Goal: Ask a question

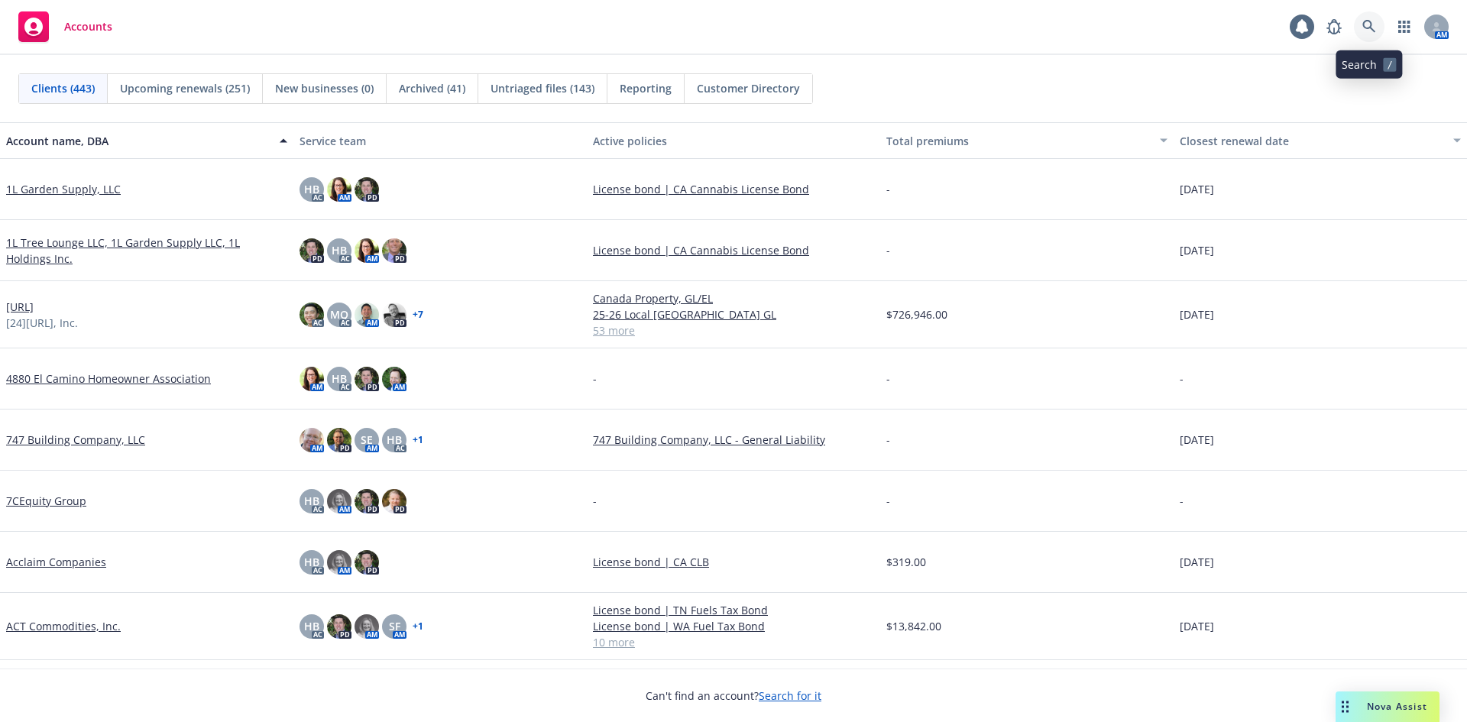
click at [1370, 28] on icon at bounding box center [1368, 26] width 13 height 13
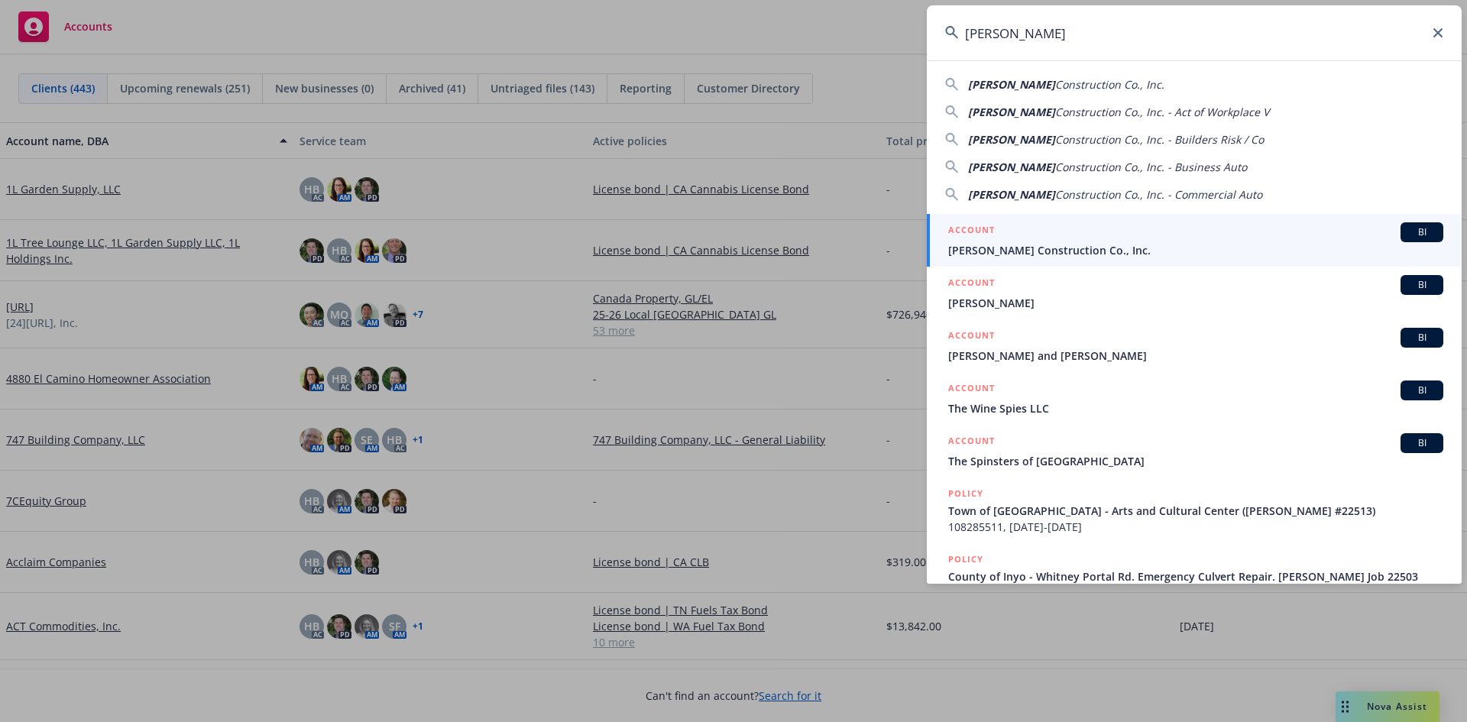
type input "[PERSON_NAME]"
click at [1086, 248] on span "[PERSON_NAME] Construction Co., Inc." at bounding box center [1195, 250] width 495 height 16
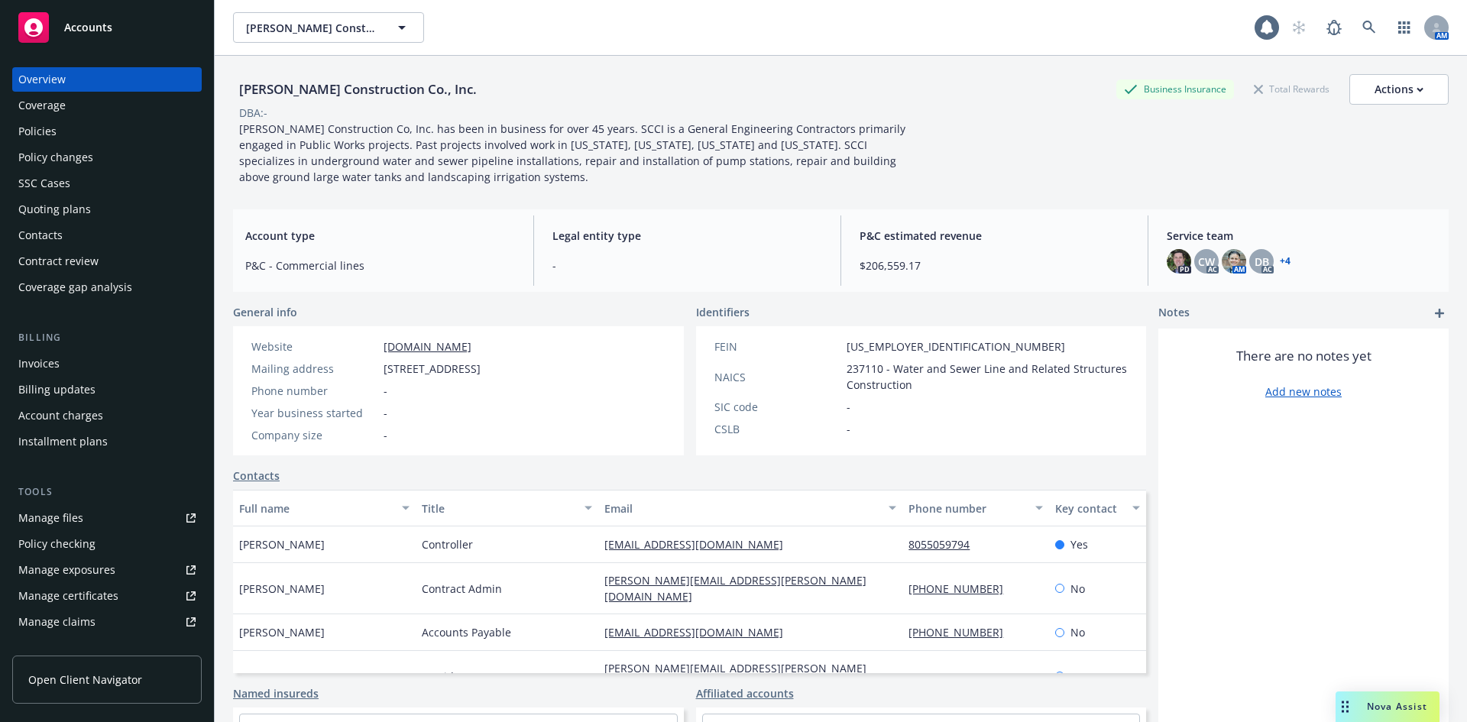
click at [71, 371] on div "Invoices" at bounding box center [106, 363] width 177 height 24
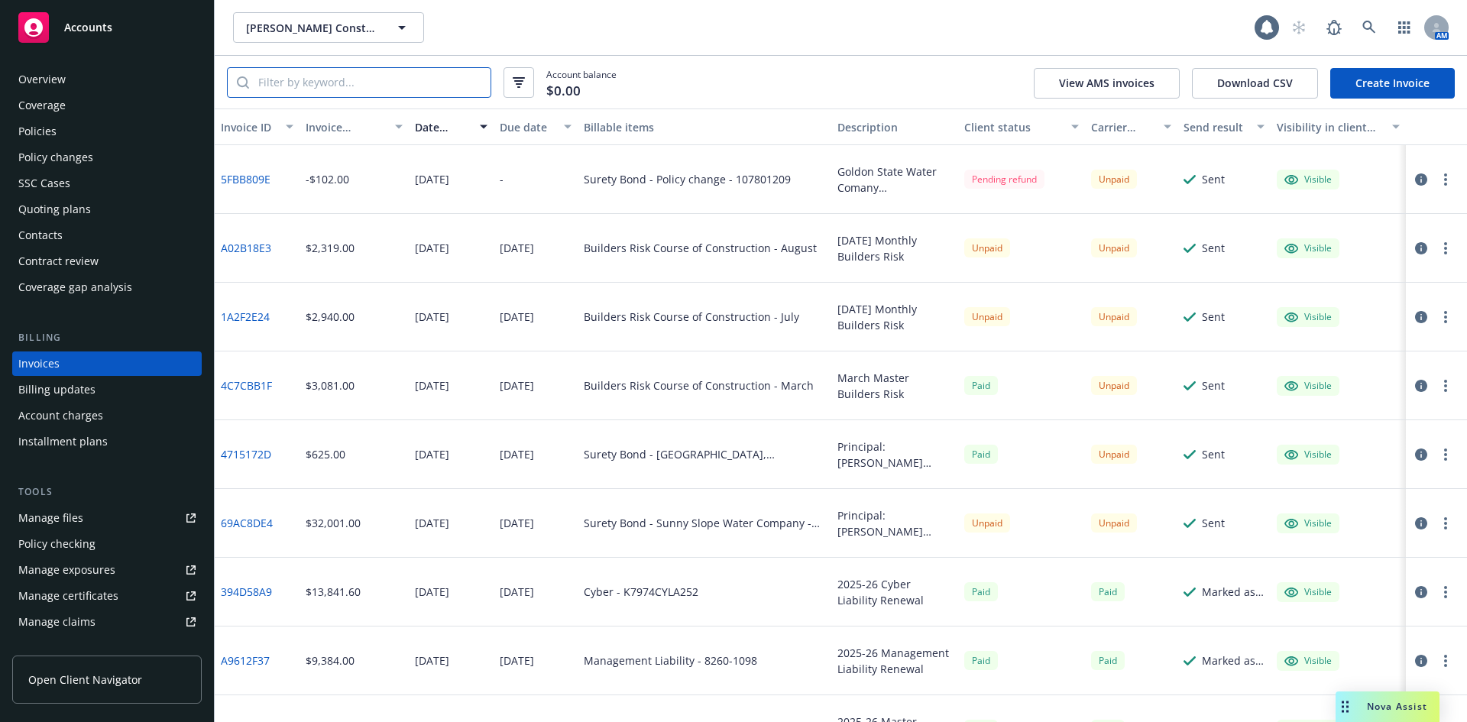
click at [317, 83] on input "search" at bounding box center [369, 82] width 241 height 29
type input "390"
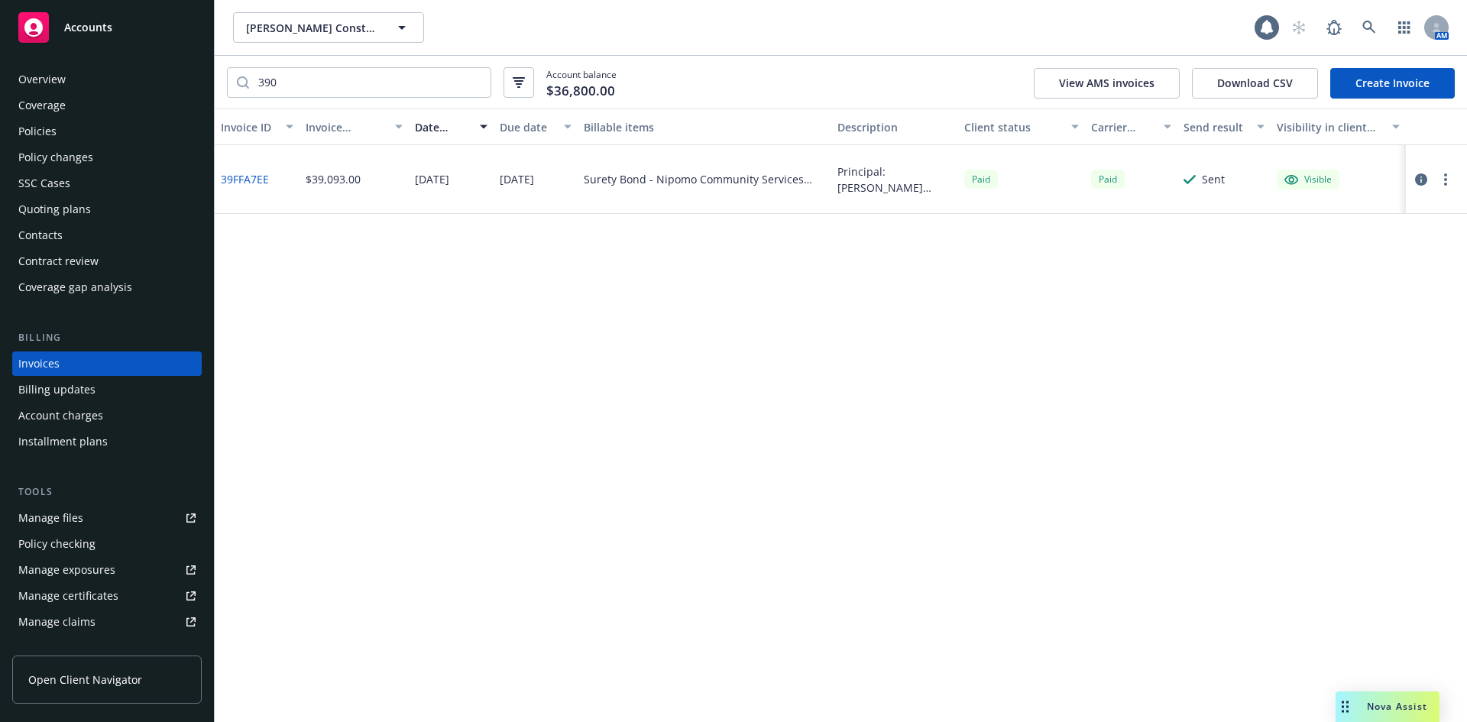
click at [81, 121] on div "Policies" at bounding box center [106, 131] width 177 height 24
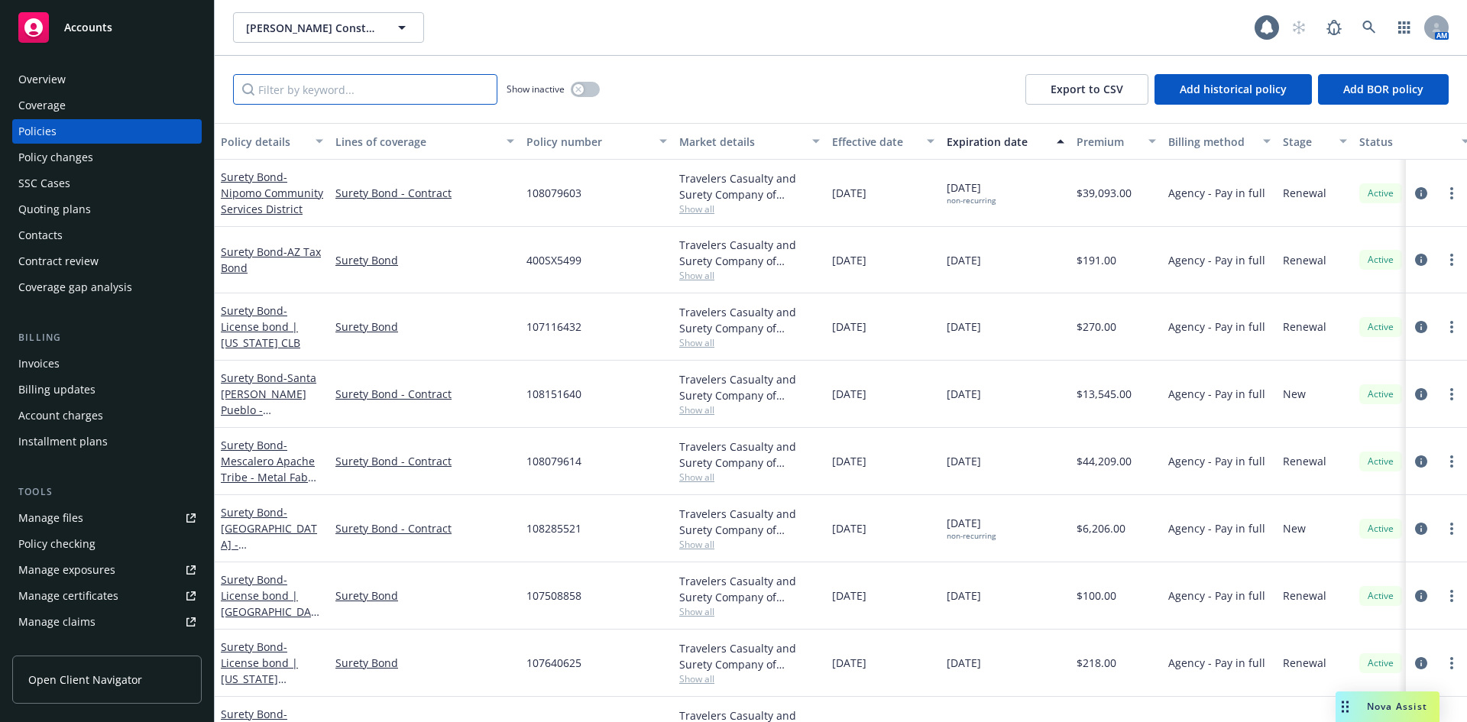
click at [396, 85] on input "Filter by keyword..." at bounding box center [365, 89] width 264 height 31
click at [1381, 705] on span "Nova Assist" at bounding box center [1397, 706] width 60 height 13
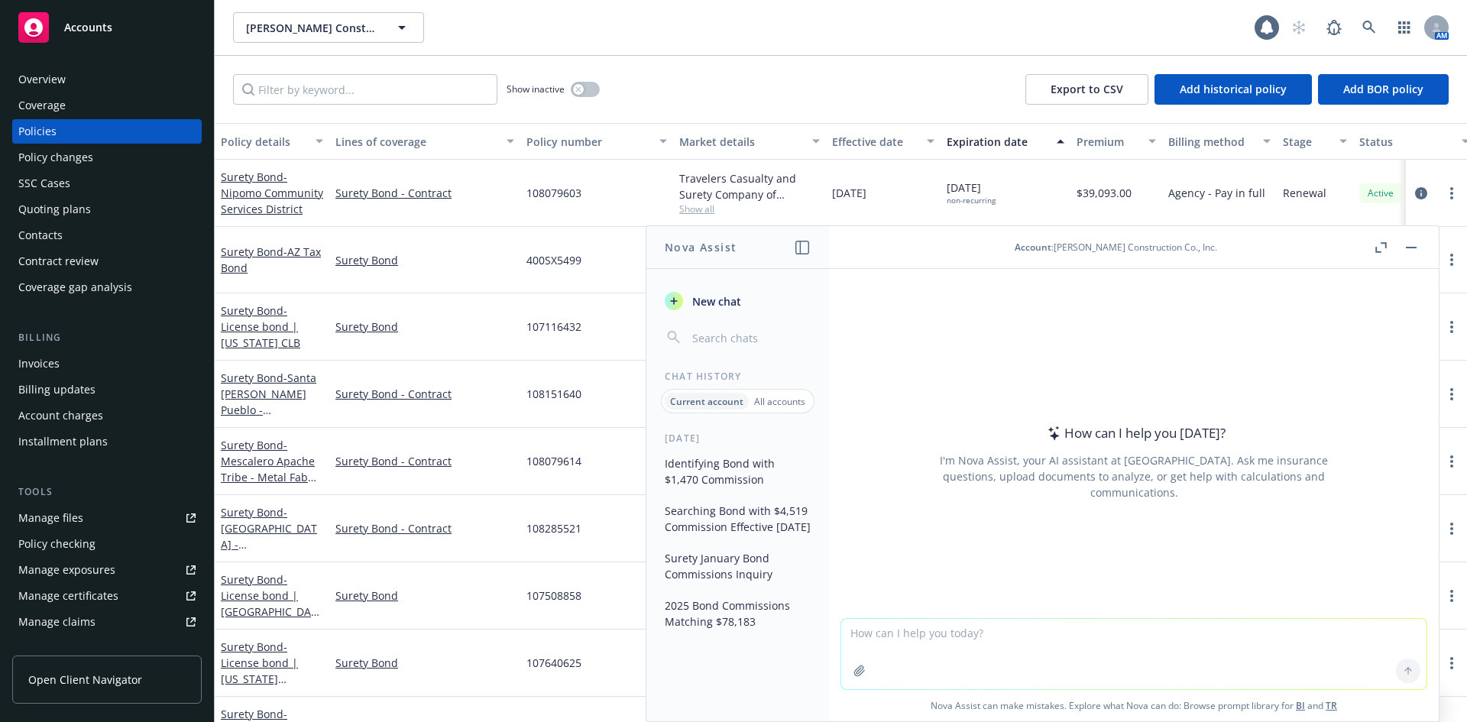
click at [1151, 616] on div at bounding box center [1133, 609] width 585 height 18
click at [968, 639] on textarea at bounding box center [1133, 654] width 585 height 70
type textarea "Can you identify which bond had a premium of $390?"
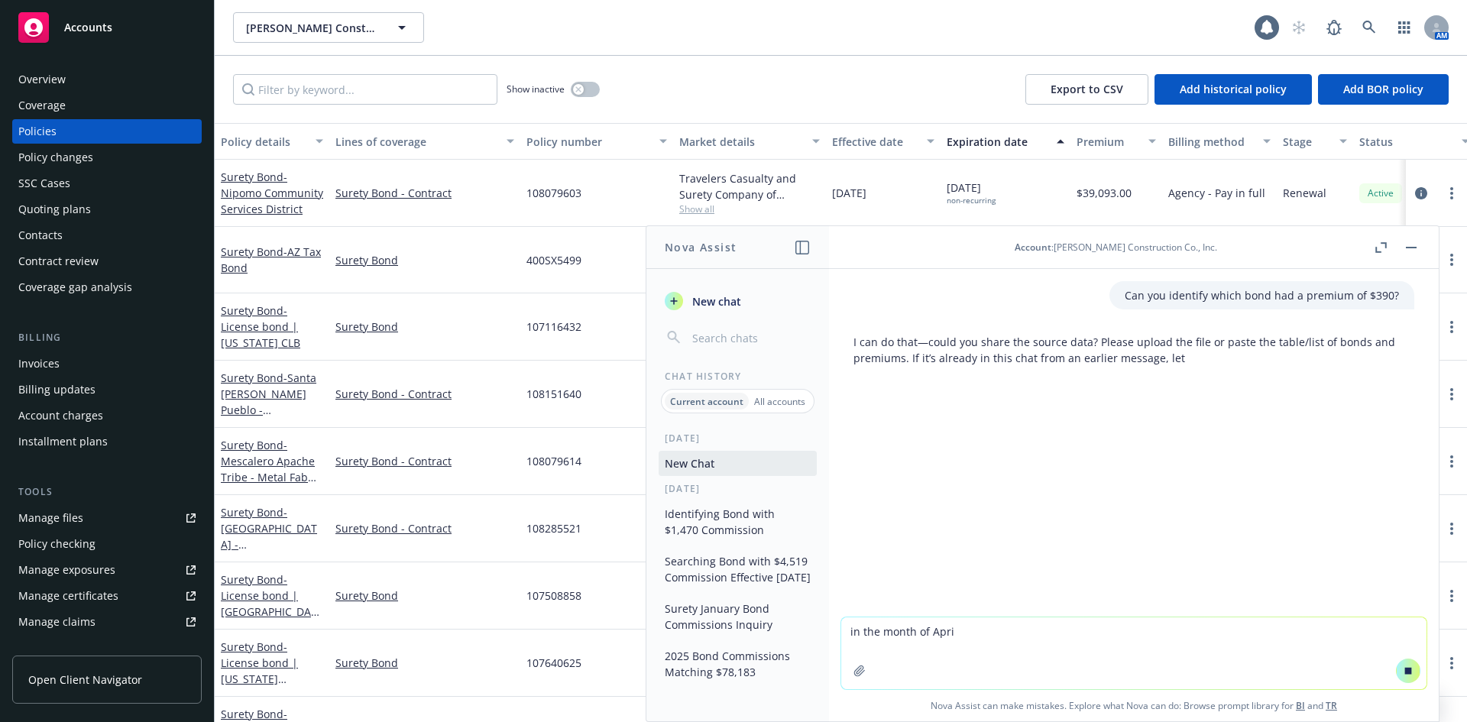
type textarea "in the month of April"
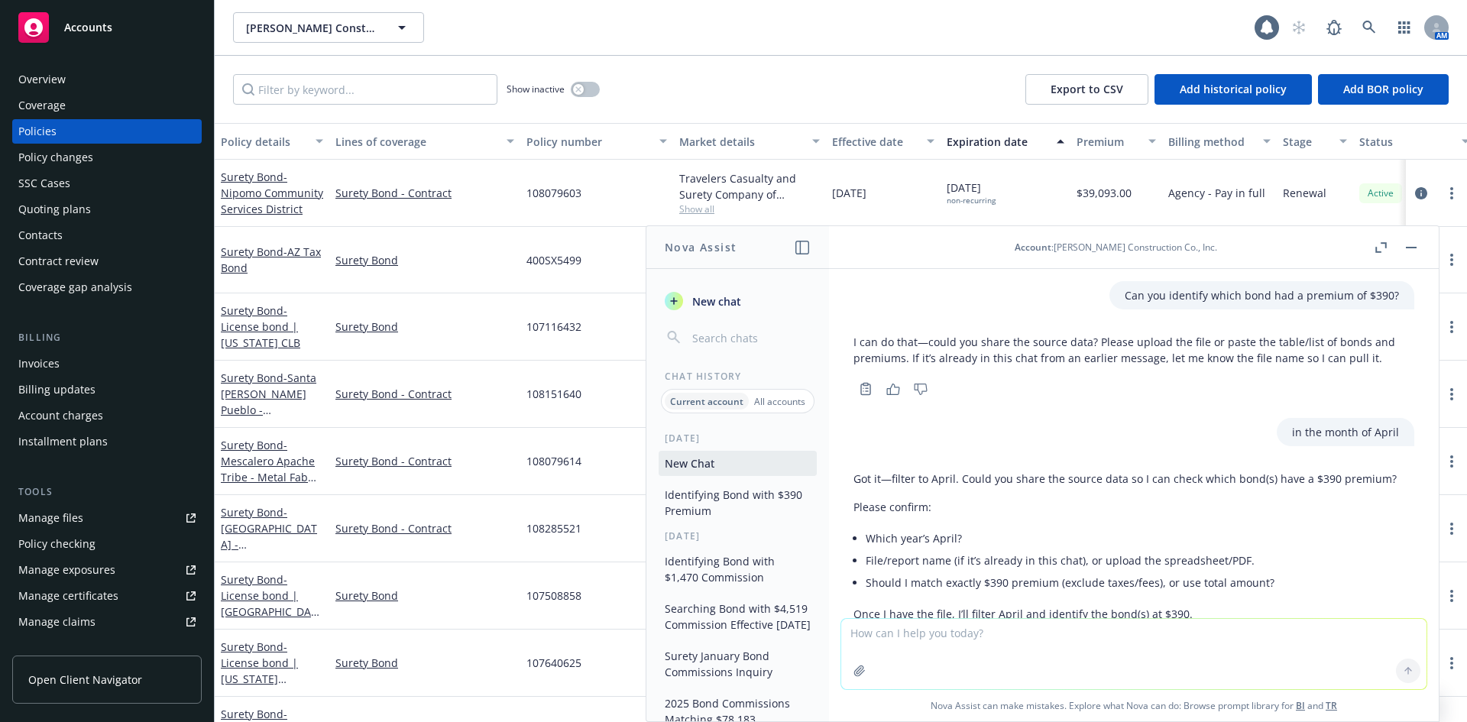
scroll to position [74, 0]
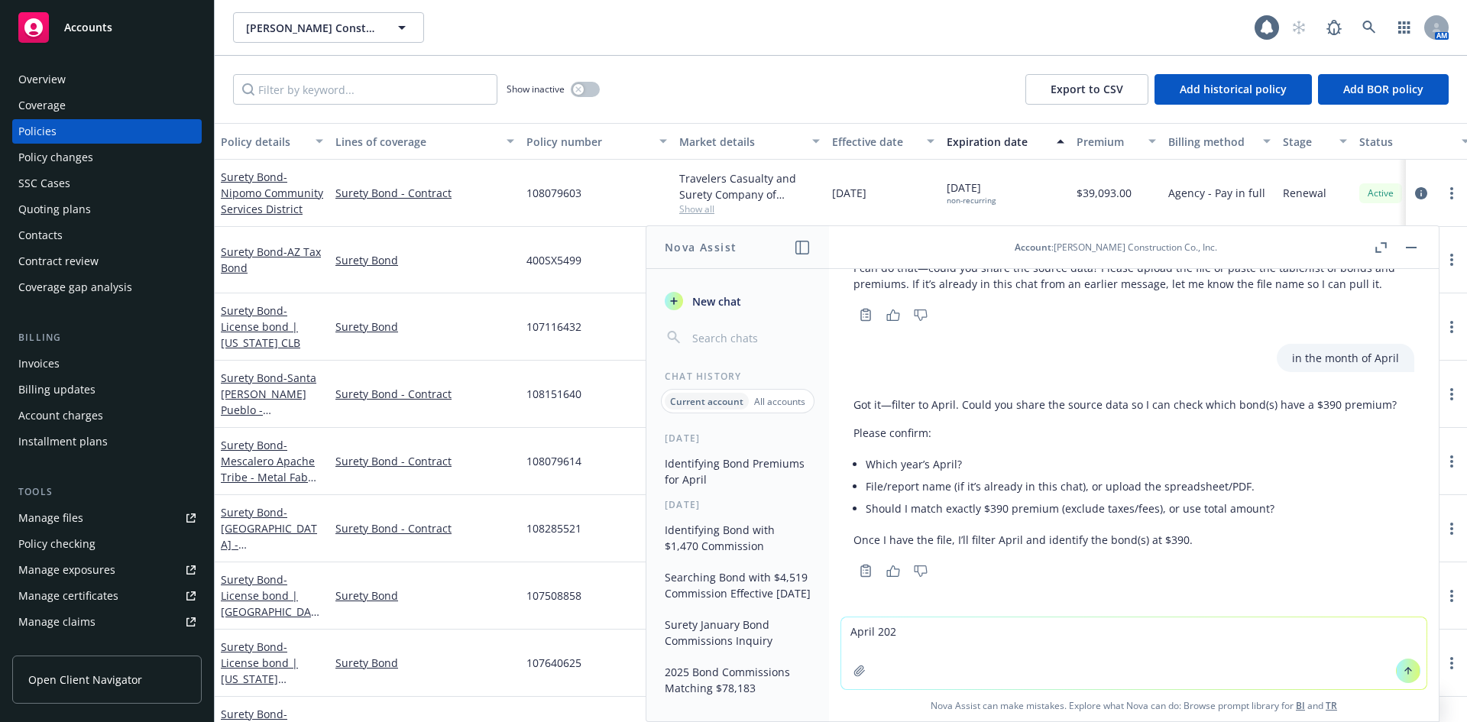
type textarea "[DATE]"
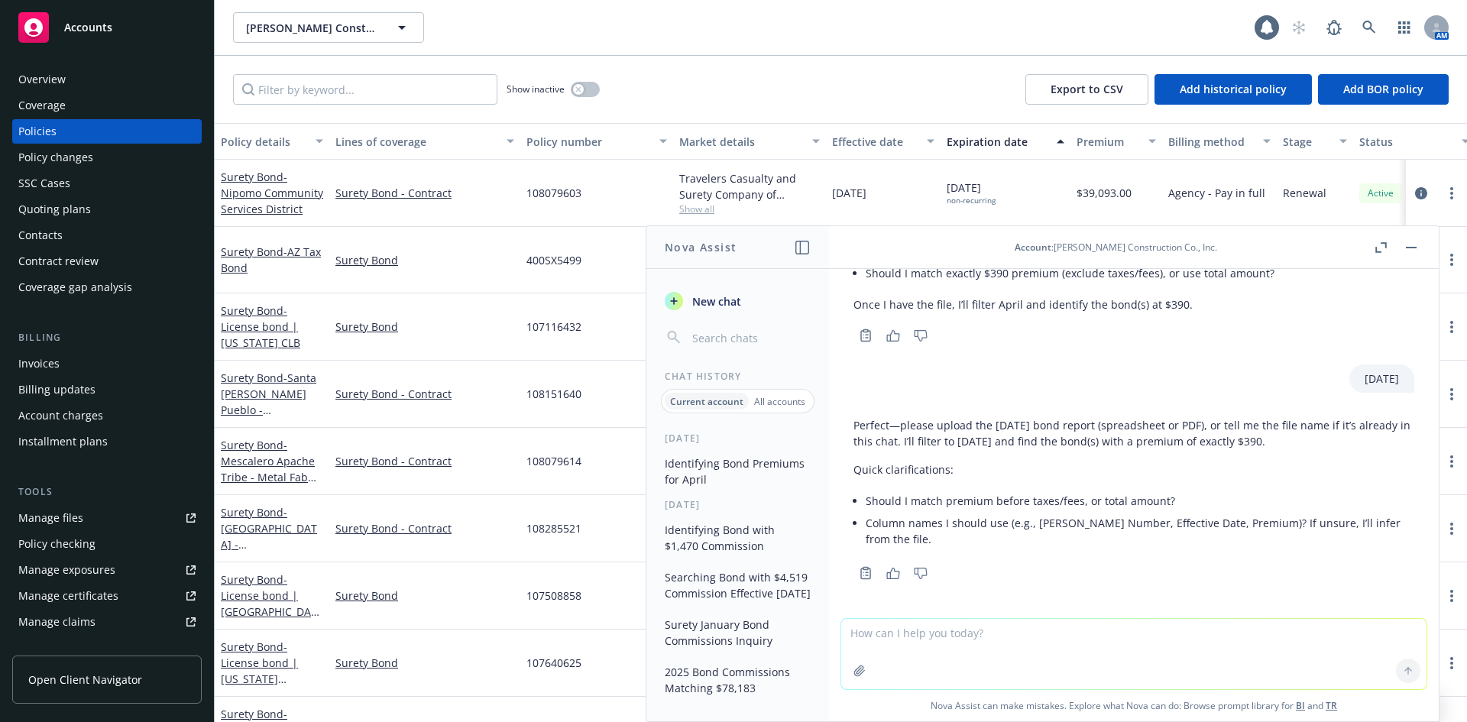
scroll to position [312, 0]
click at [1069, 641] on textarea at bounding box center [1133, 654] width 585 height 70
type textarea "It would be a commission"
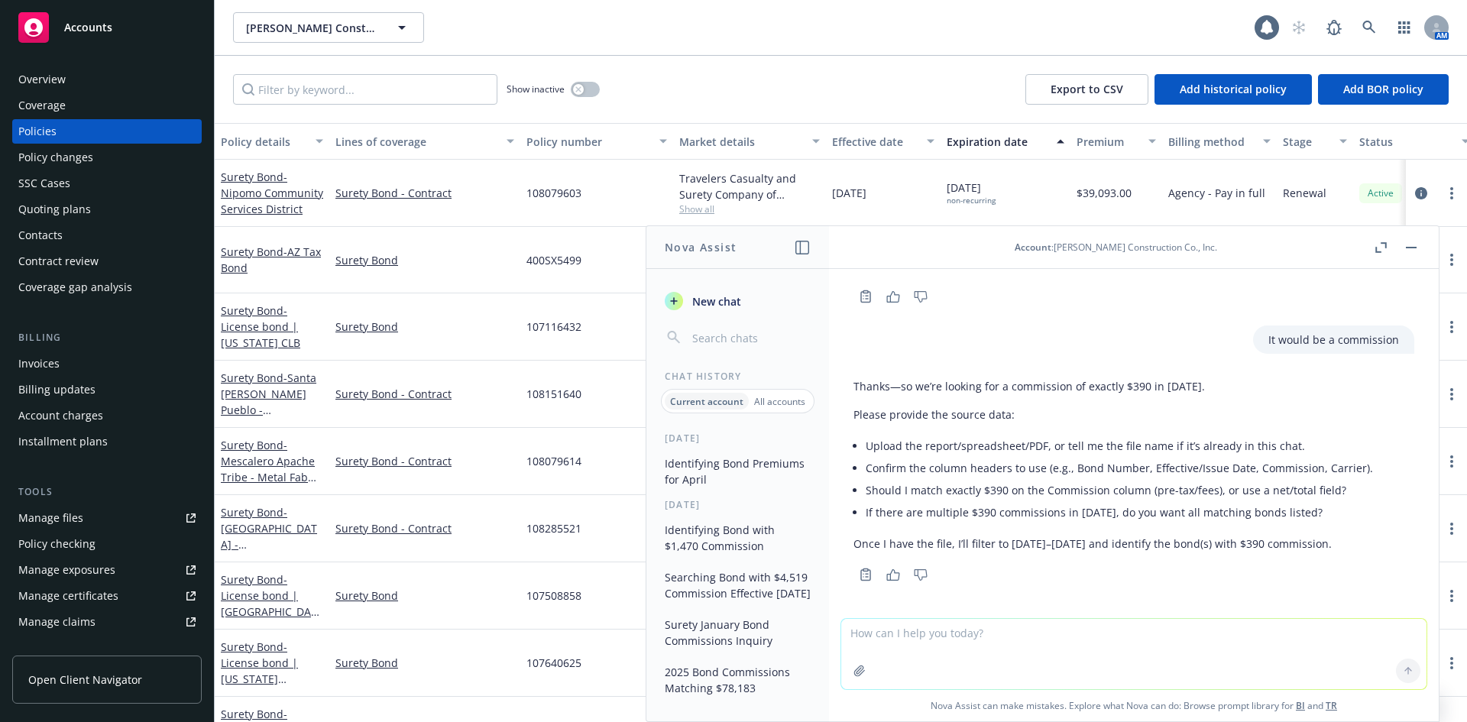
scroll to position [590, 0]
click at [1048, 646] on textarea at bounding box center [1133, 654] width 585 height 70
type textarea "Yes please provide a list of bonds with $390 commissions for [DATE]"
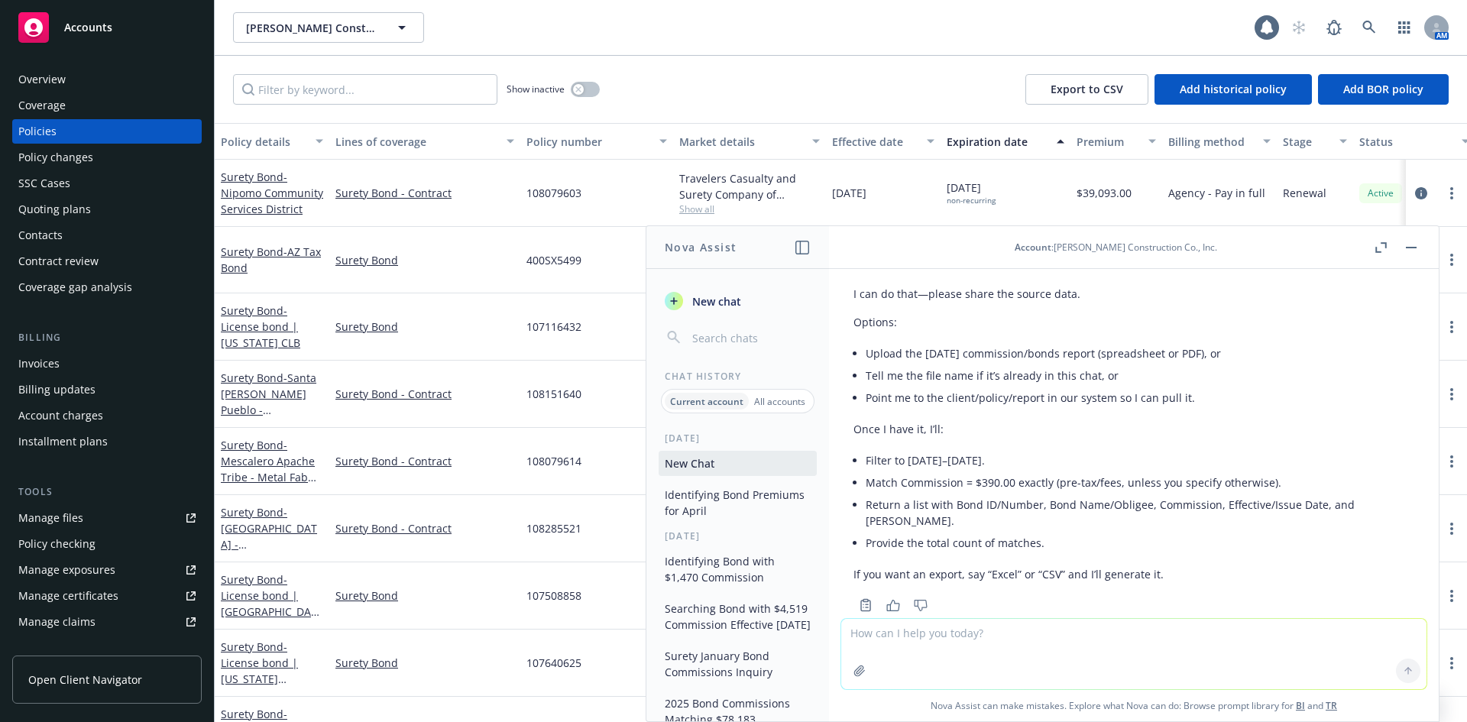
scroll to position [975, 0]
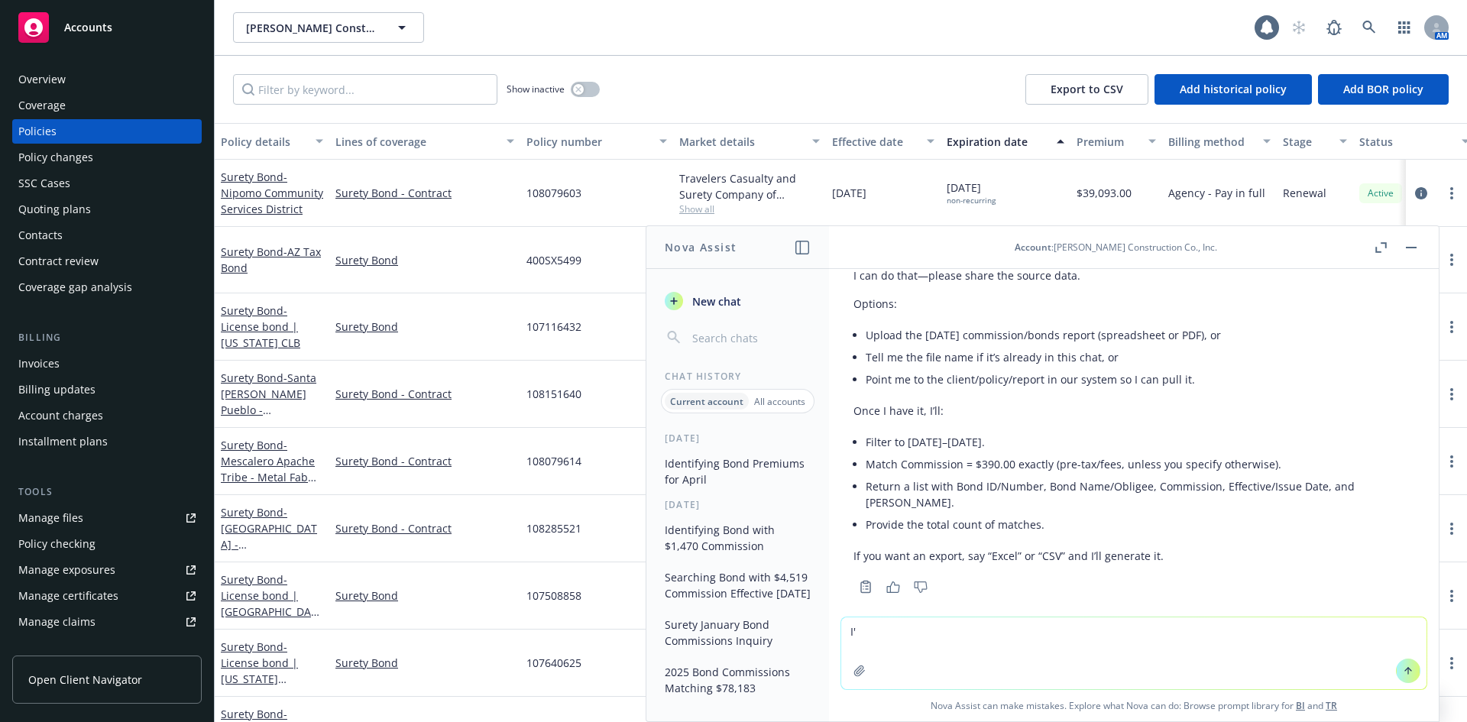
type textarea "I"
type textarea "Please check in the system"
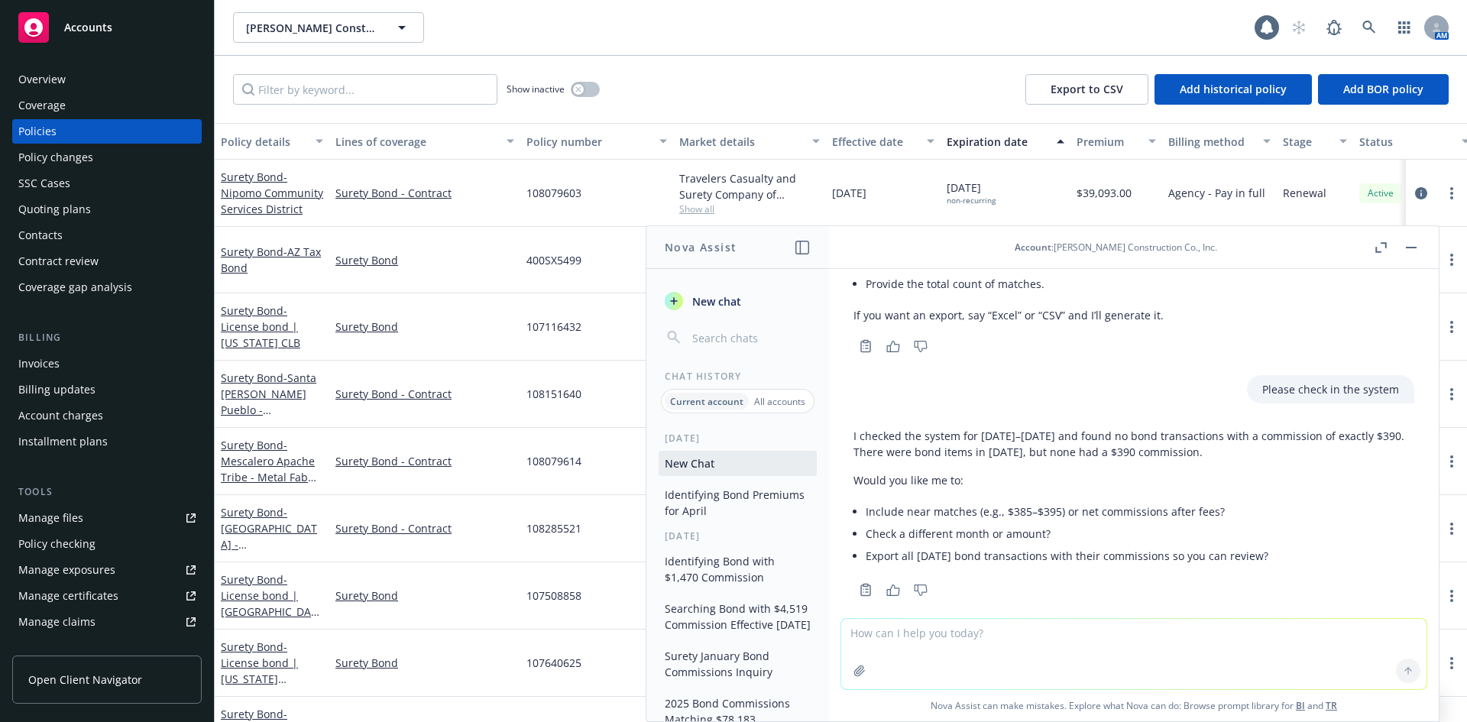
scroll to position [1219, 0]
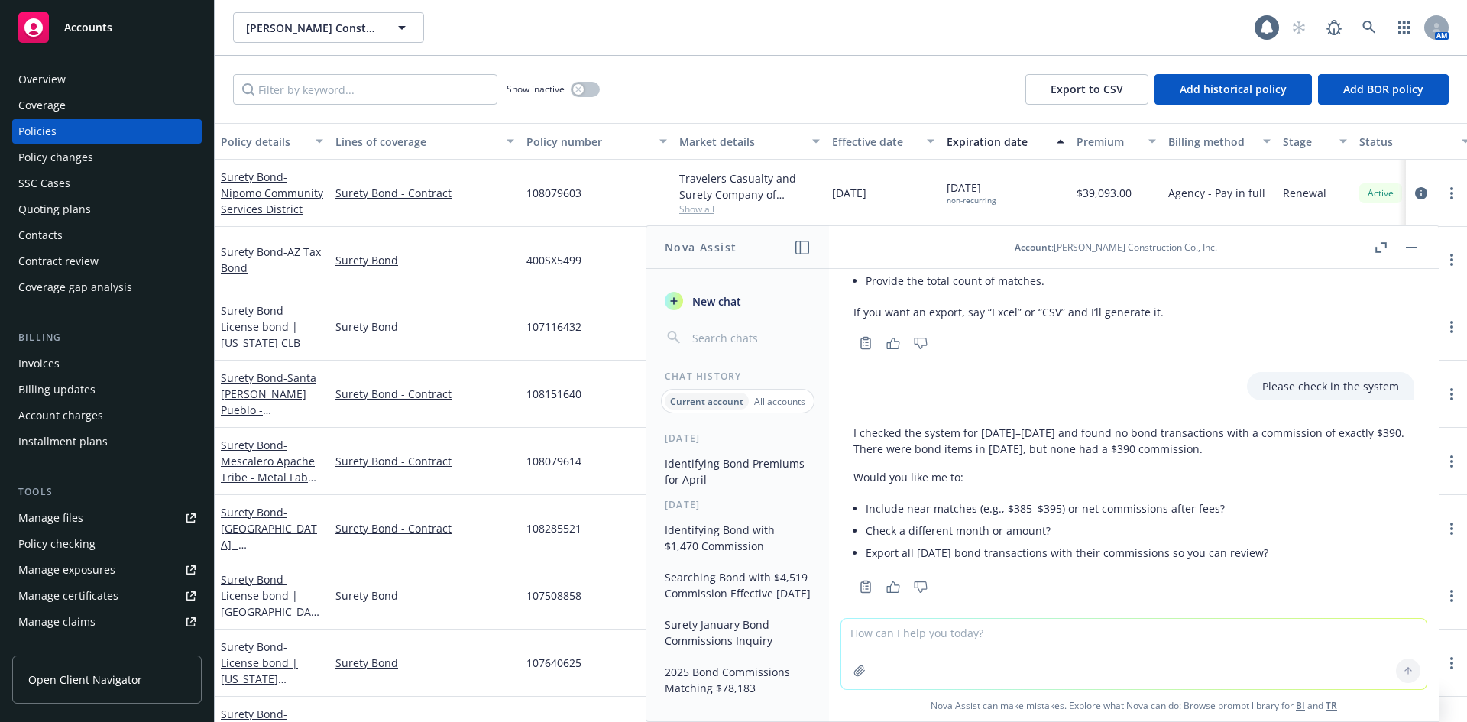
click at [984, 629] on textarea at bounding box center [1133, 654] width 585 height 70
type textarea "i"
type textarea "Can you please find the closest?"
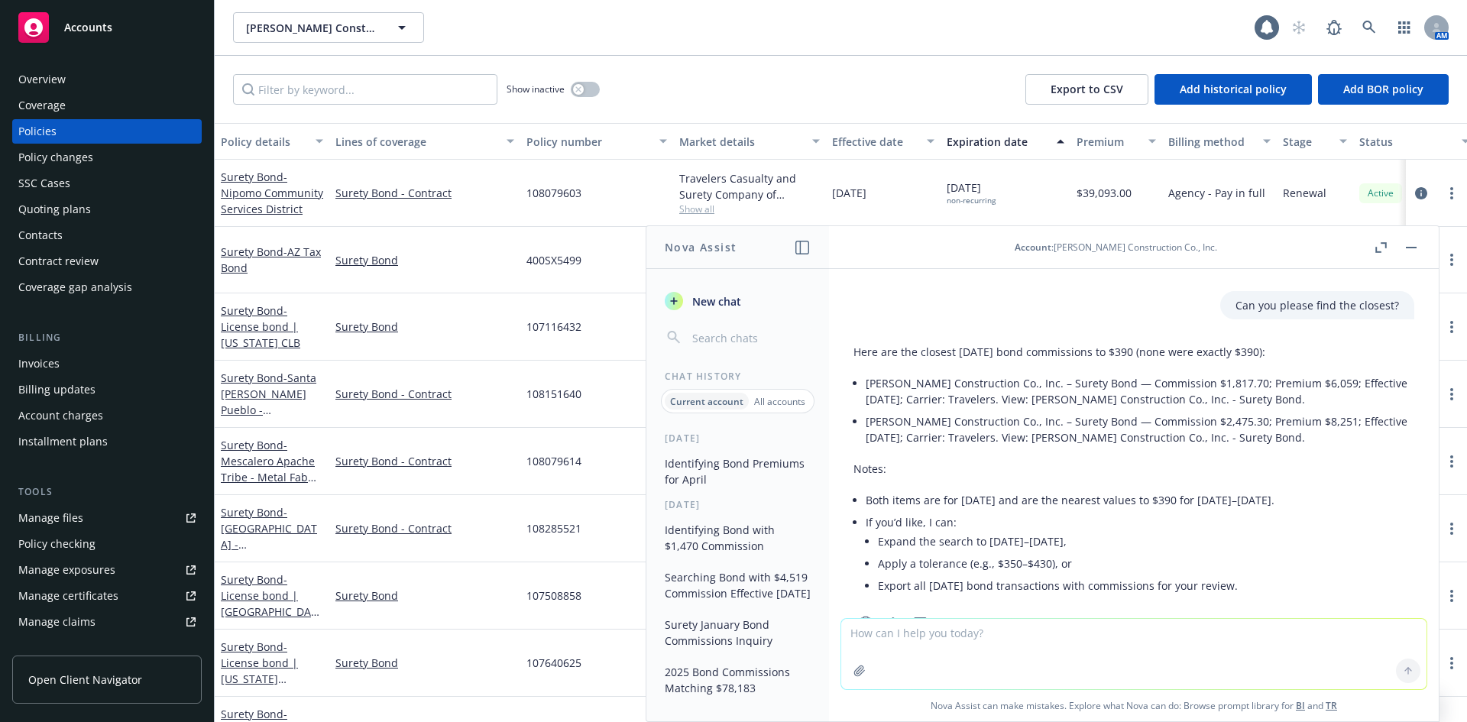
scroll to position [1579, 0]
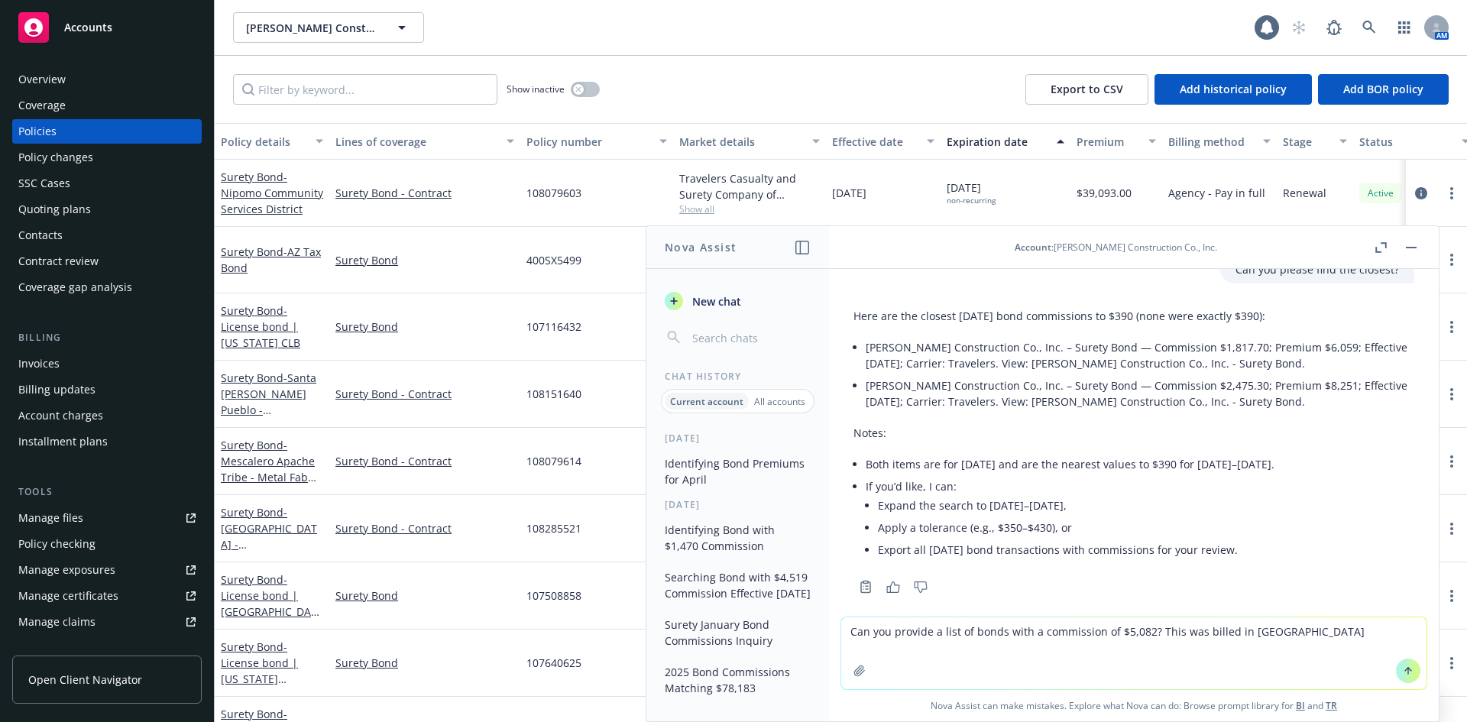
type textarea "Can you provide a list of bonds with a commission of $5,082? This was billed in…"
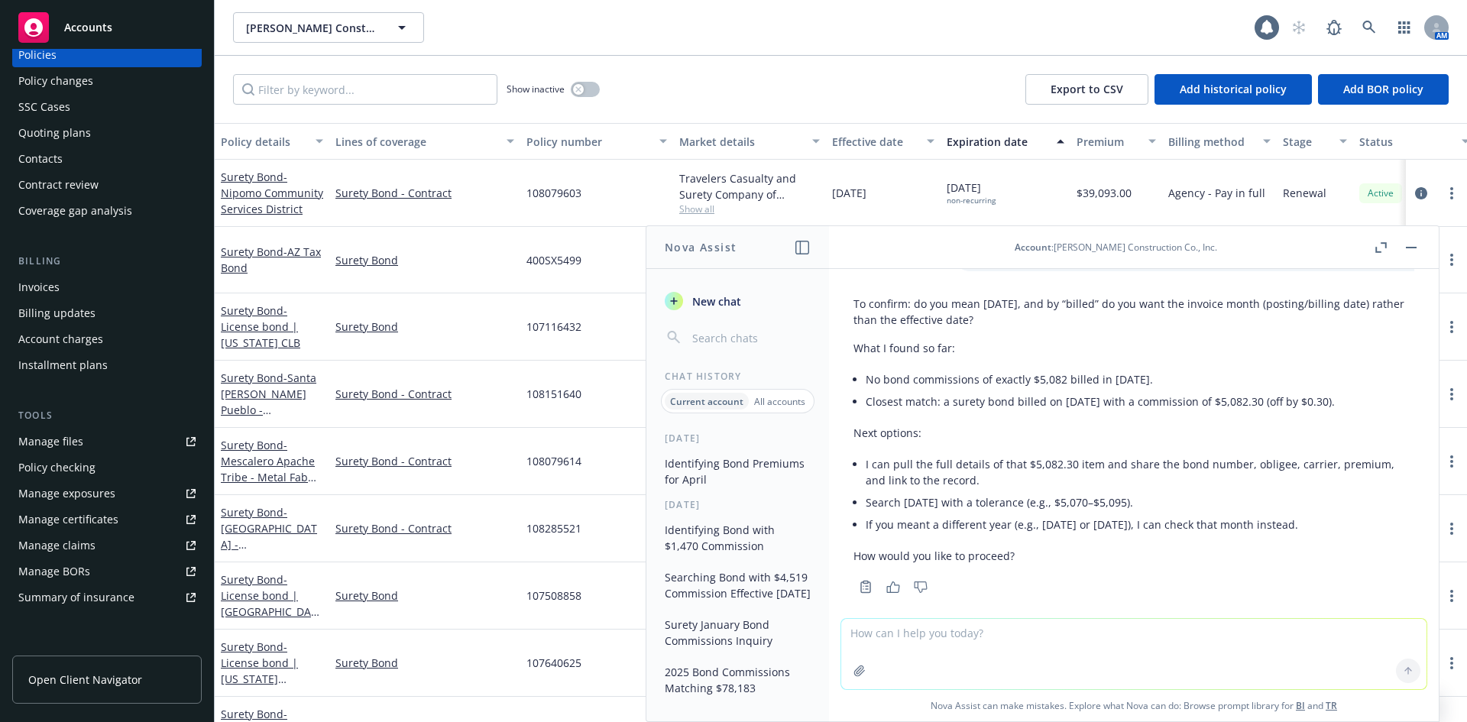
scroll to position [1876, 0]
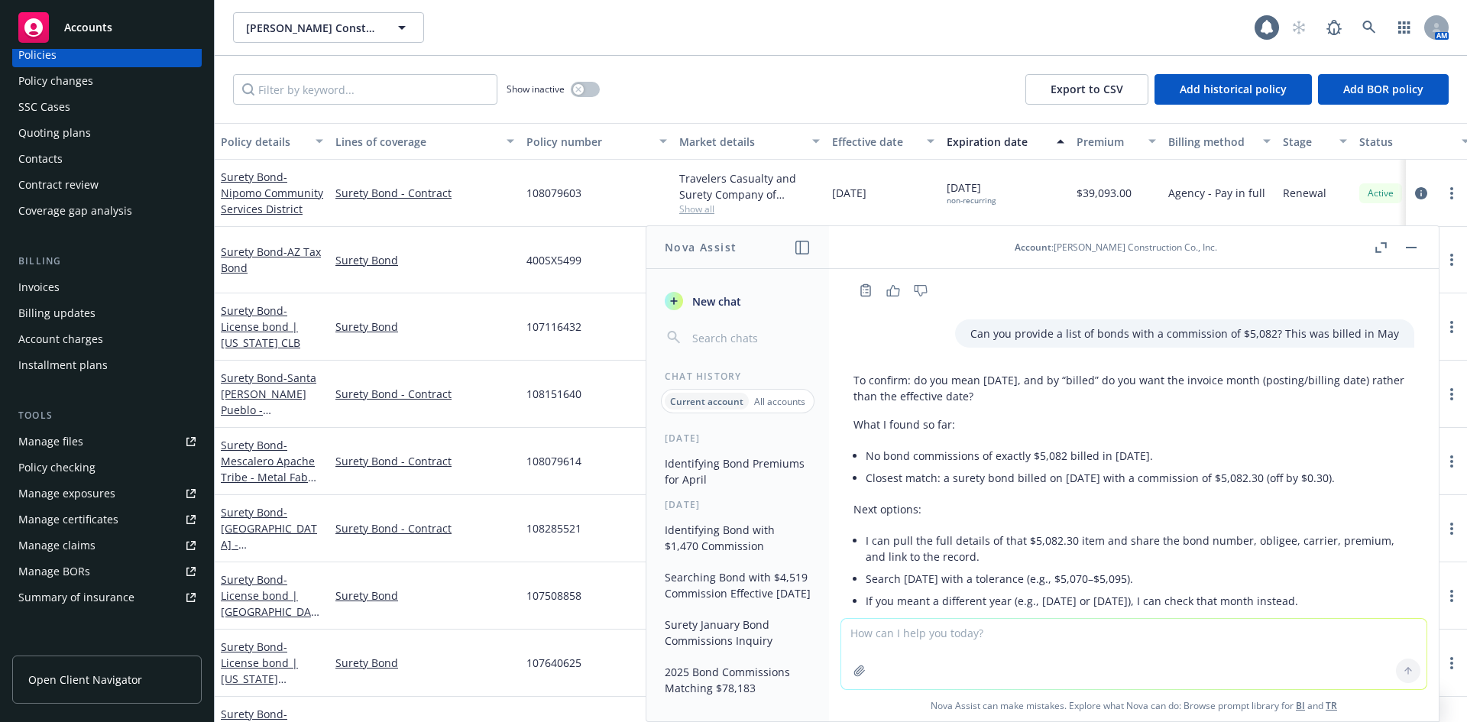
click at [53, 281] on div "Invoices" at bounding box center [38, 287] width 41 height 24
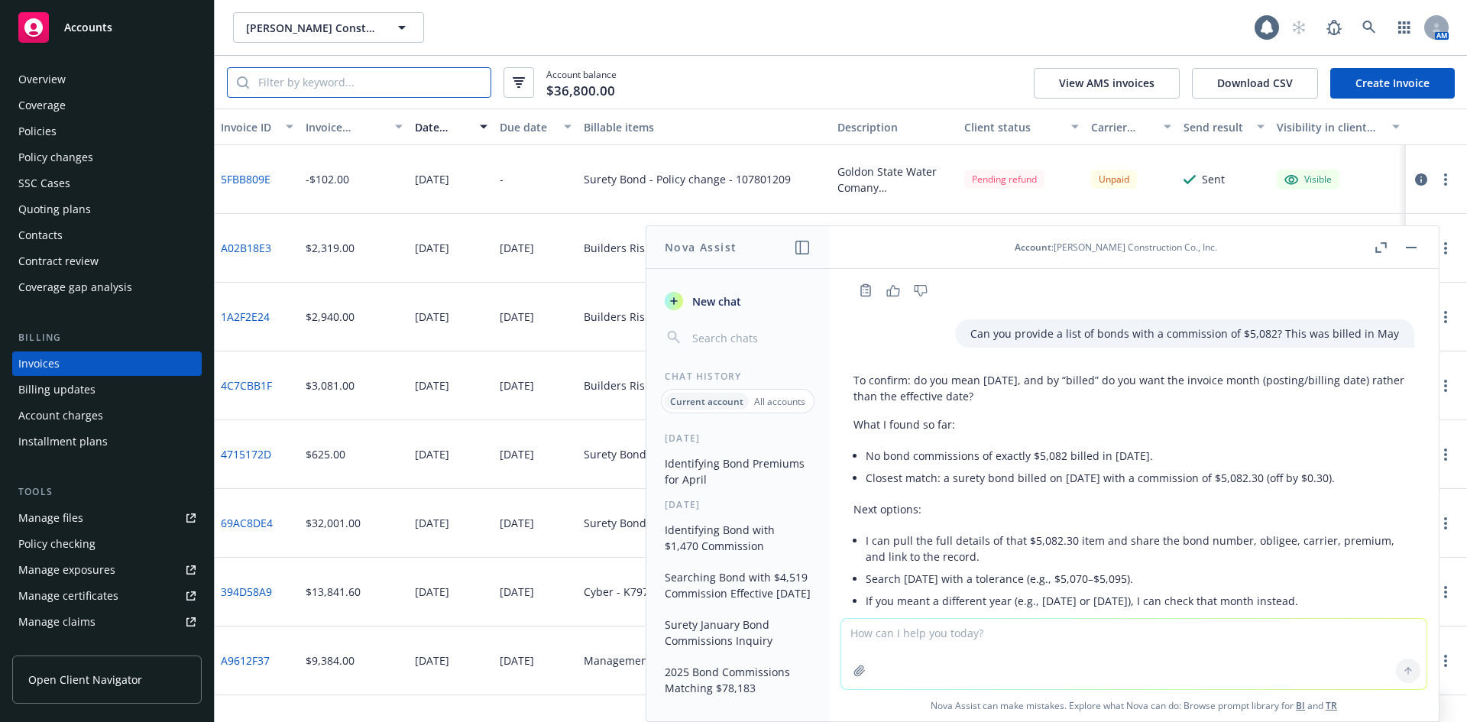
click at [393, 84] on input "search" at bounding box center [369, 82] width 241 height 29
click at [1411, 249] on button "button" at bounding box center [1411, 247] width 18 height 18
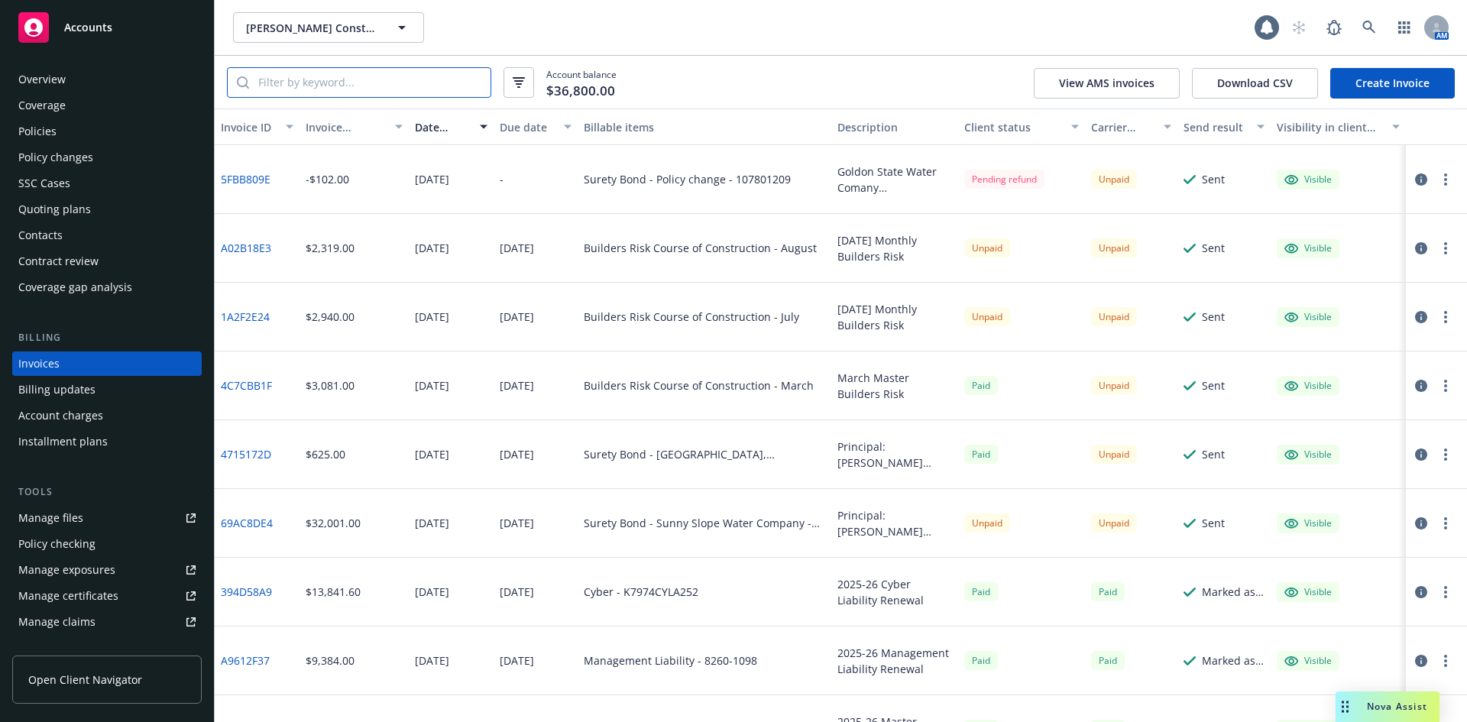
click at [287, 83] on input "search" at bounding box center [369, 82] width 241 height 29
type input "0"
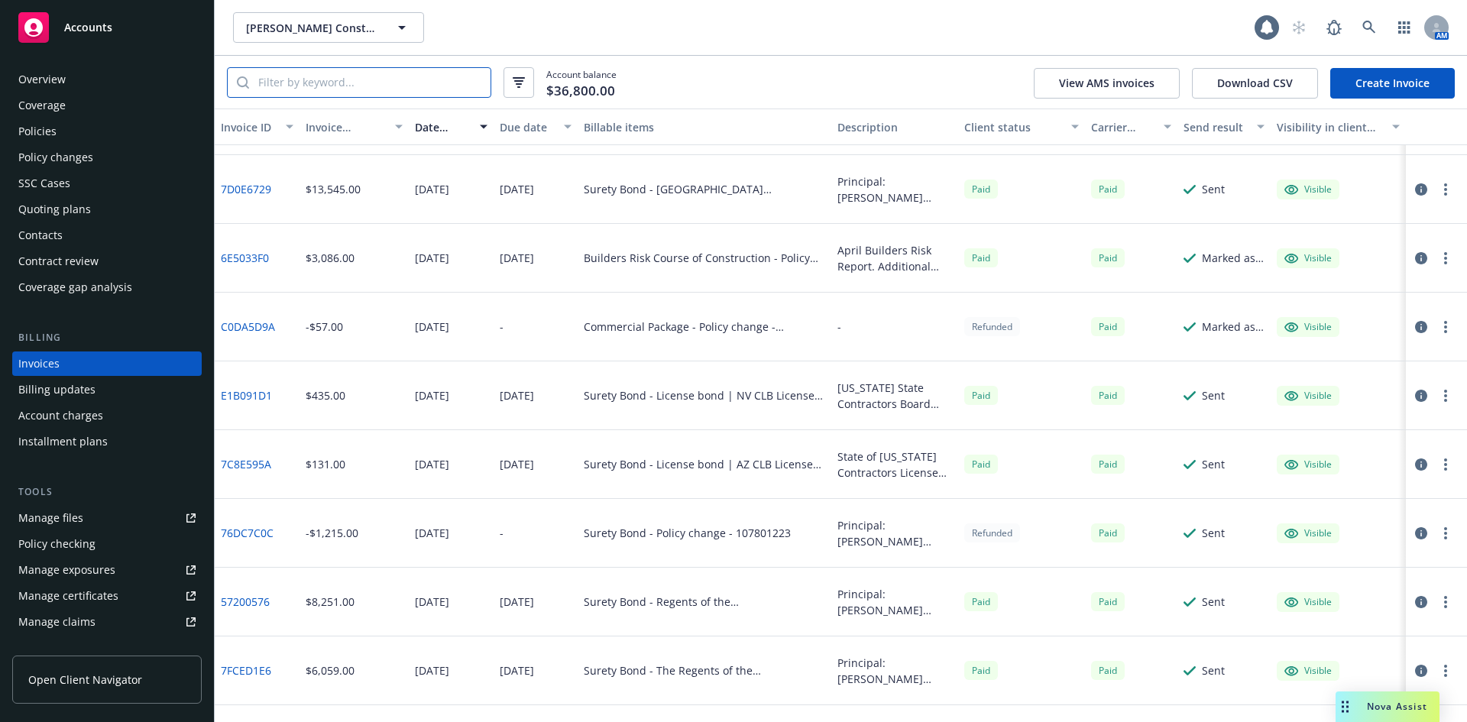
scroll to position [2979, 0]
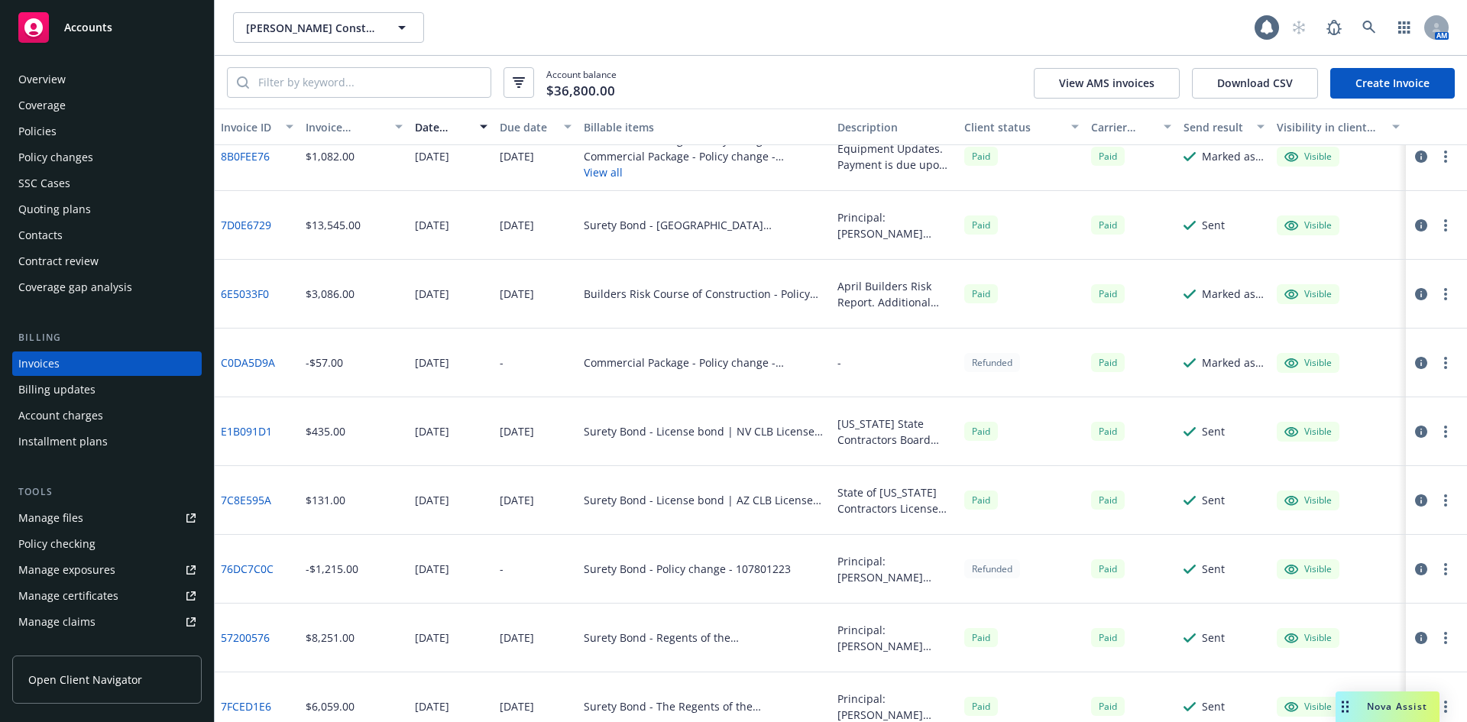
click at [239, 231] on link "7D0E6729" at bounding box center [246, 225] width 50 height 16
click at [59, 120] on div "Policies" at bounding box center [106, 131] width 177 height 24
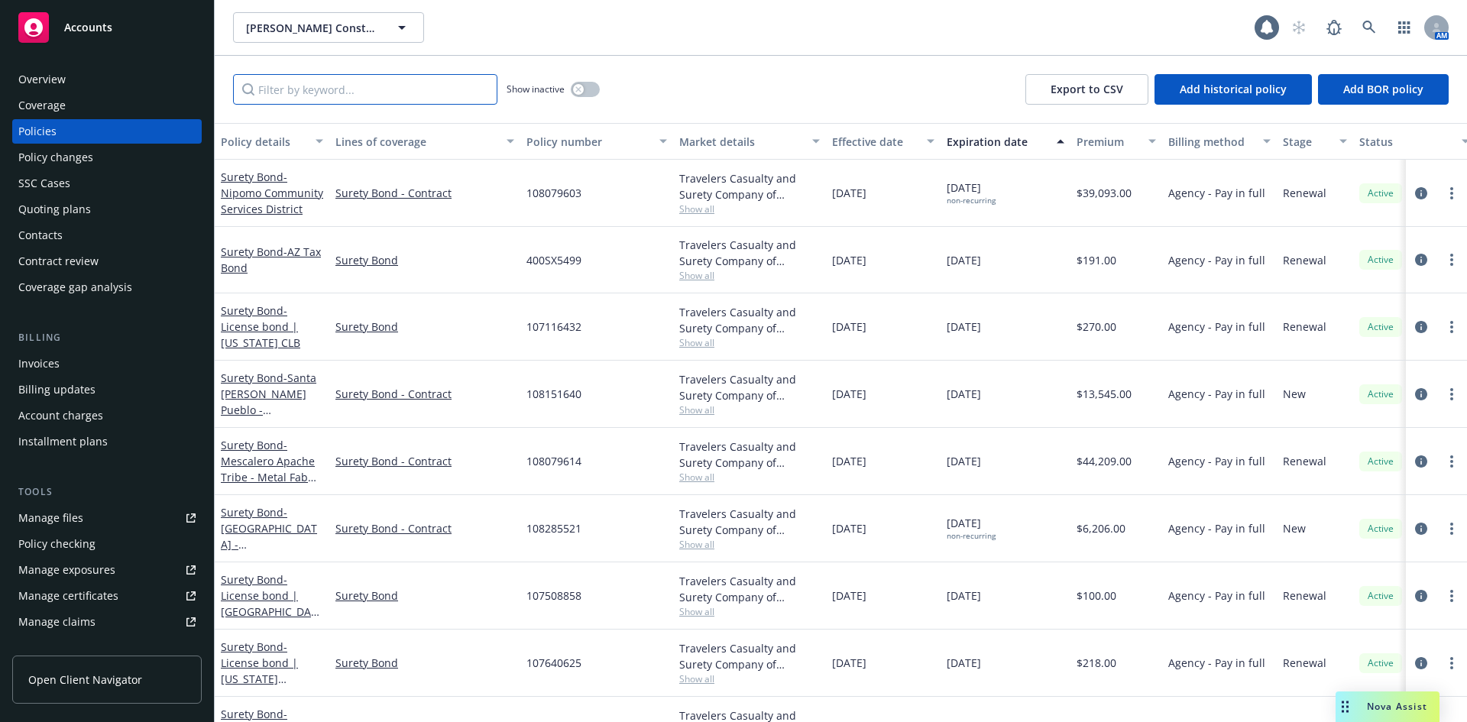
click at [332, 83] on input "Filter by keyword..." at bounding box center [365, 89] width 264 height 31
paste input "108151640"
type input "108151640"
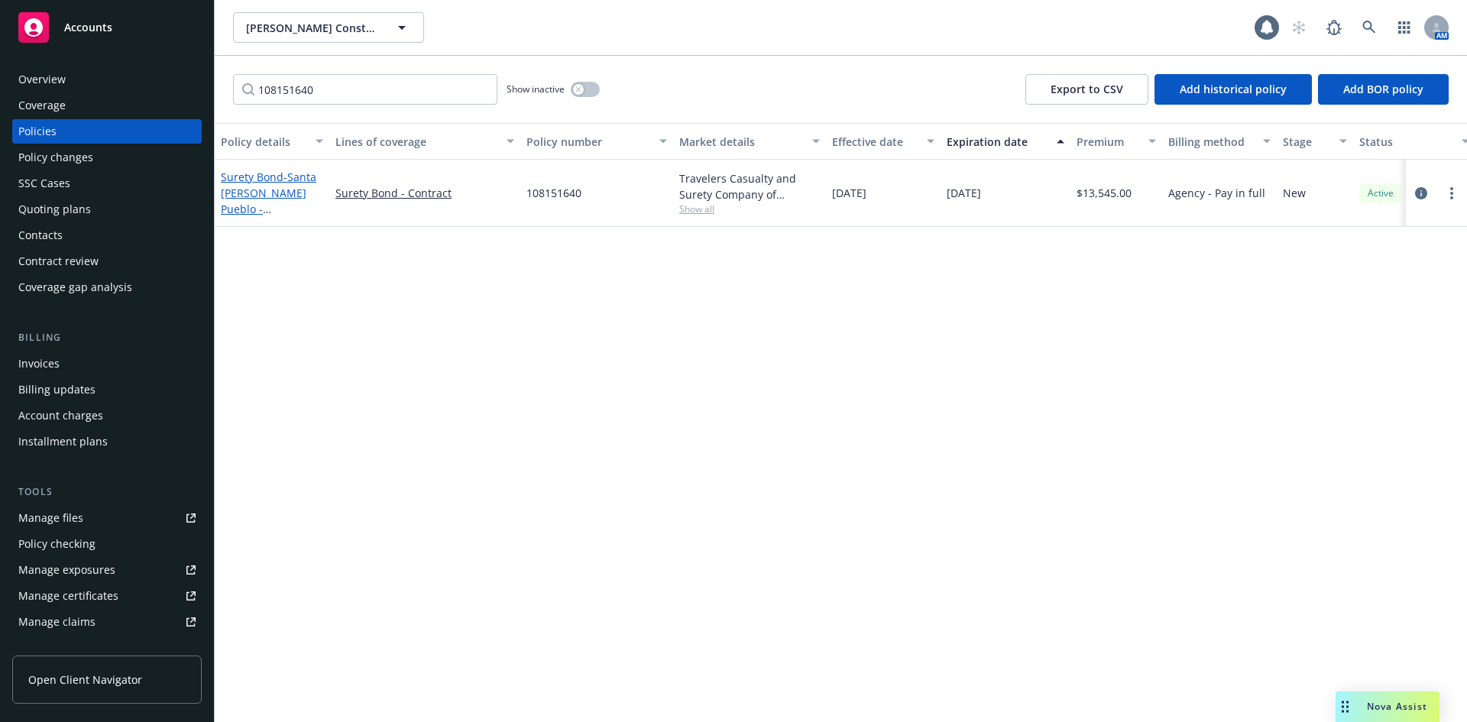
click at [232, 195] on span "- [GEOGRAPHIC_DATA][PERSON_NAME] - Wastewater System Improvements - Southern Se…" at bounding box center [271, 233] width 100 height 127
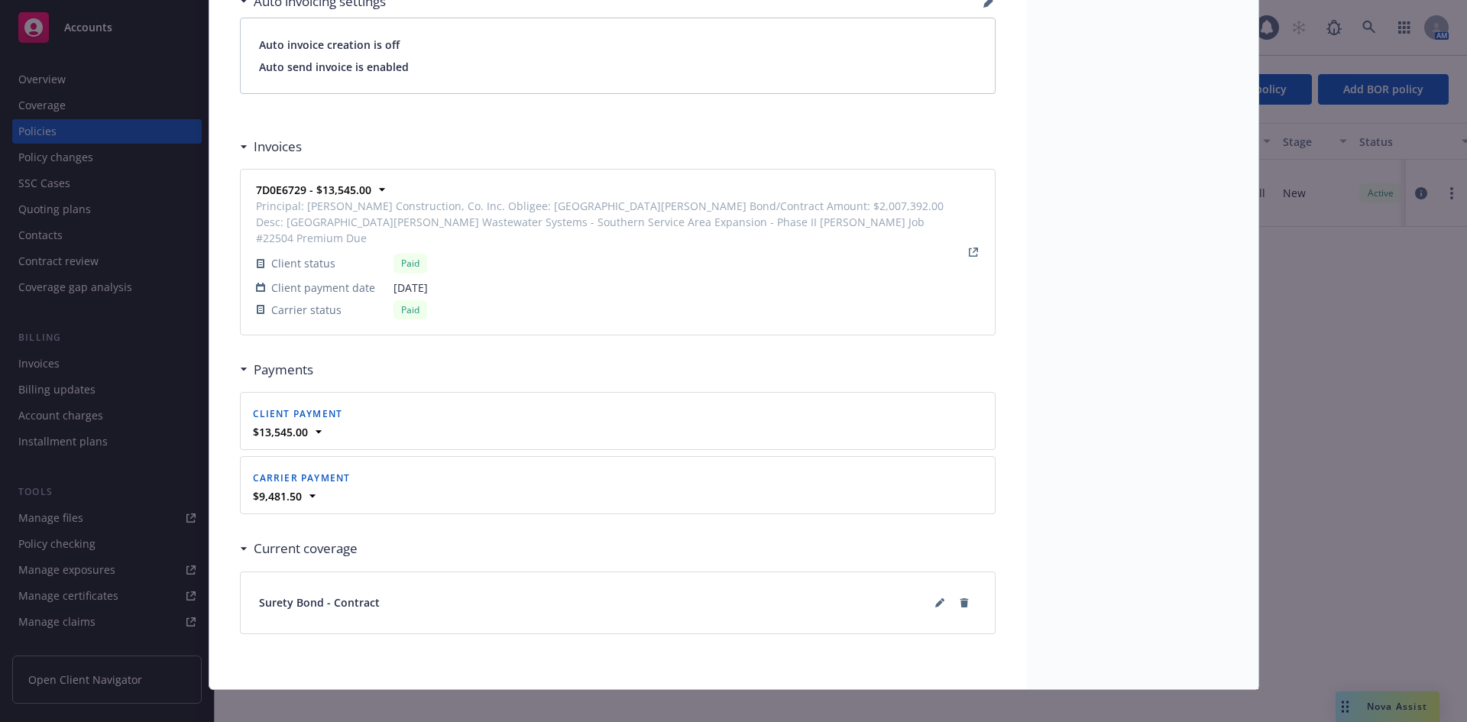
scroll to position [1158, 0]
click at [1371, 706] on div "Policy Surety Bond - [GEOGRAPHIC_DATA][PERSON_NAME] - Wastewater System Improve…" at bounding box center [733, 361] width 1467 height 722
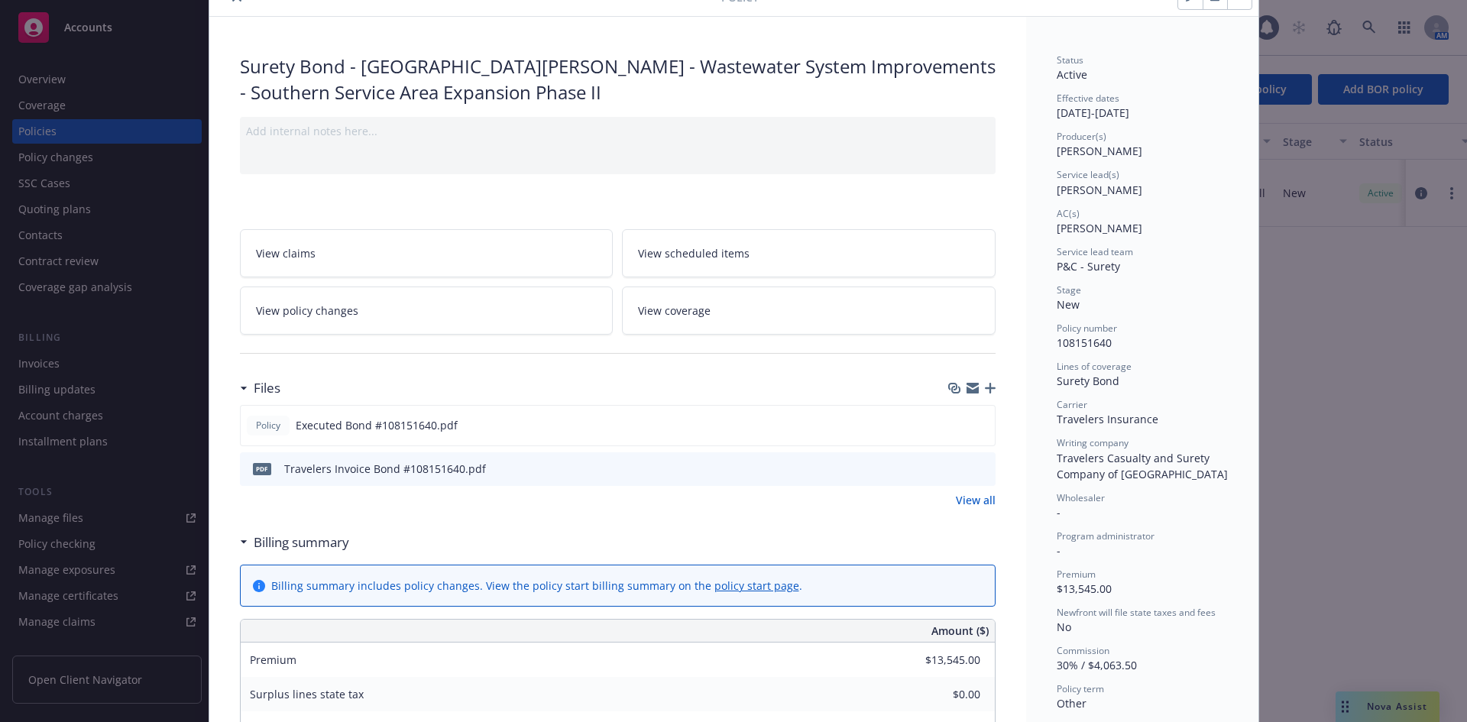
scroll to position [0, 0]
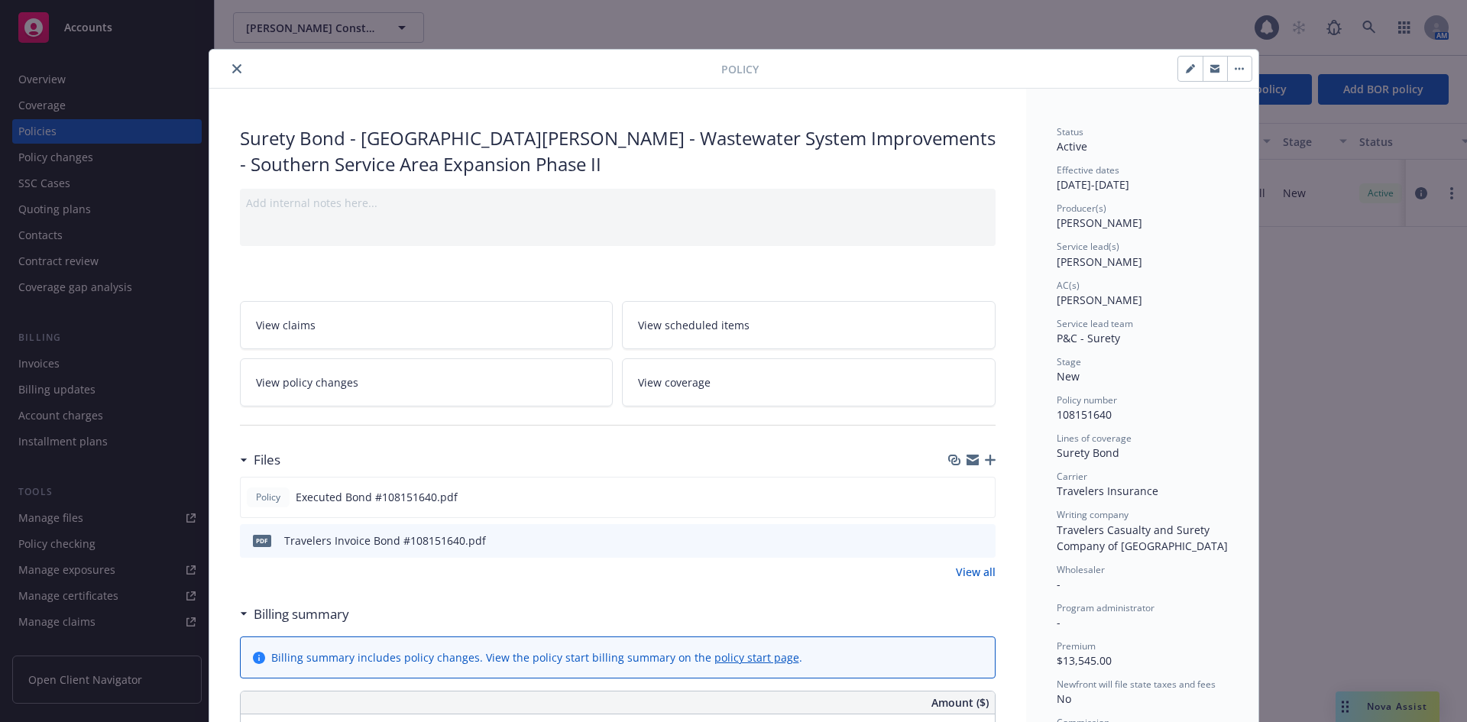
click at [232, 69] on icon "close" at bounding box center [236, 68] width 9 height 9
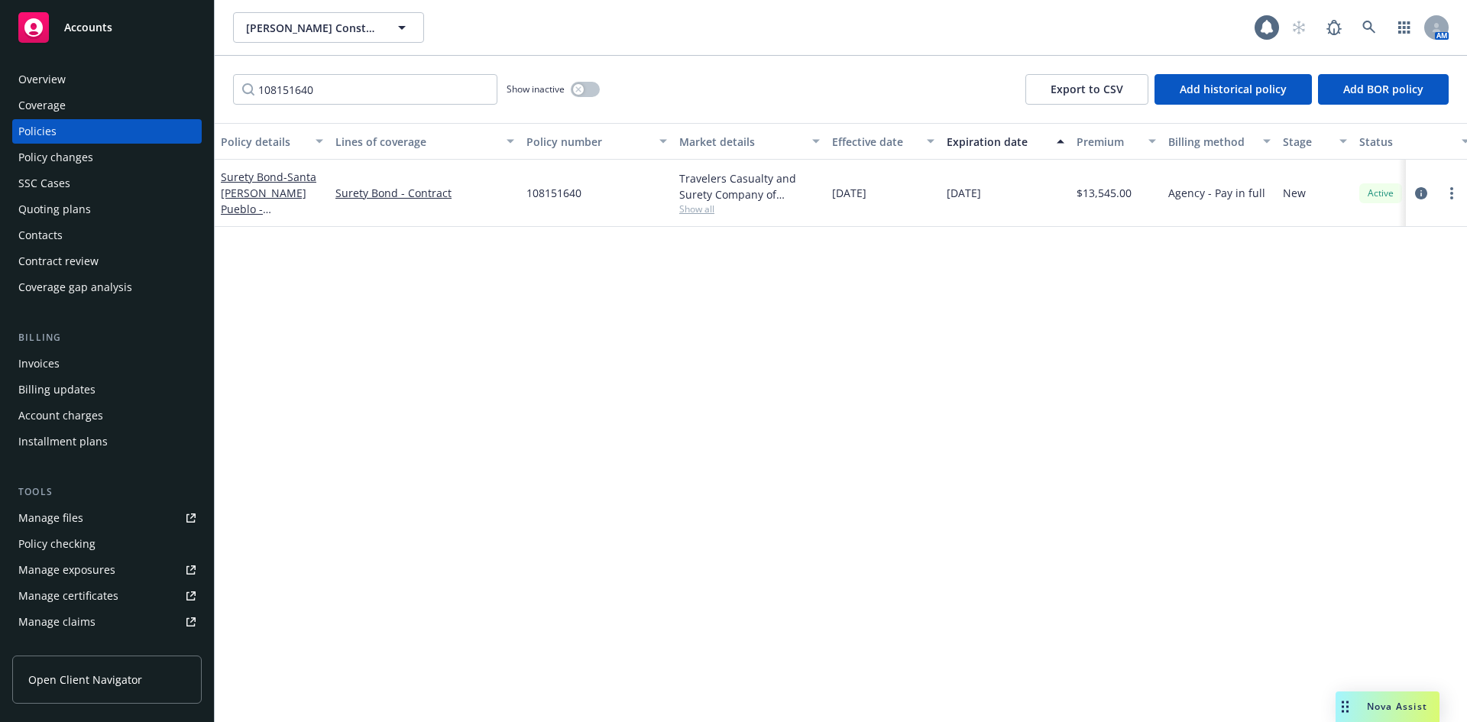
click at [1387, 703] on span "Nova Assist" at bounding box center [1397, 706] width 60 height 13
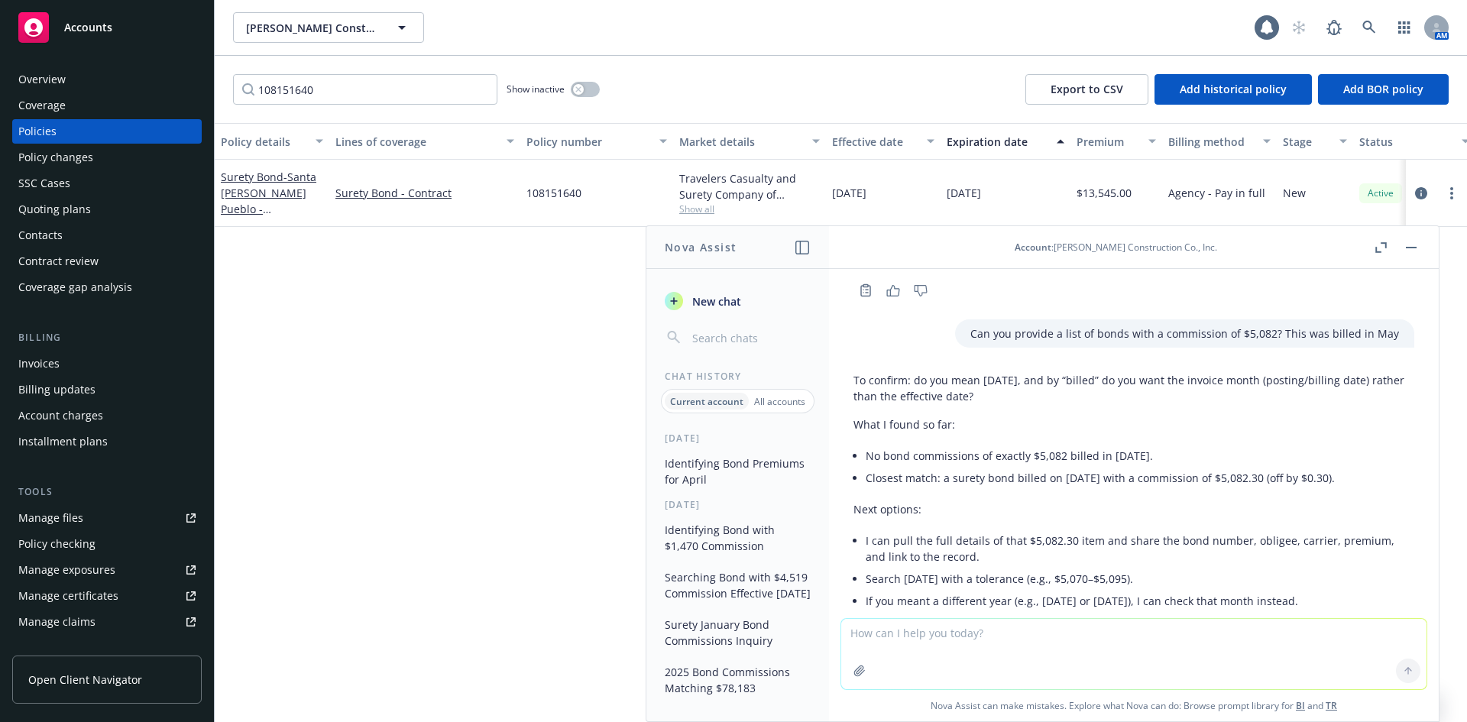
click at [341, 393] on div "Policy details Lines of coverage Policy number Market details Effective date Ex…" at bounding box center [841, 422] width 1252 height 599
click at [347, 344] on div "Policy details Lines of coverage Policy number Market details Effective date Ex…" at bounding box center [841, 422] width 1252 height 599
click at [1414, 252] on button "button" at bounding box center [1411, 247] width 18 height 18
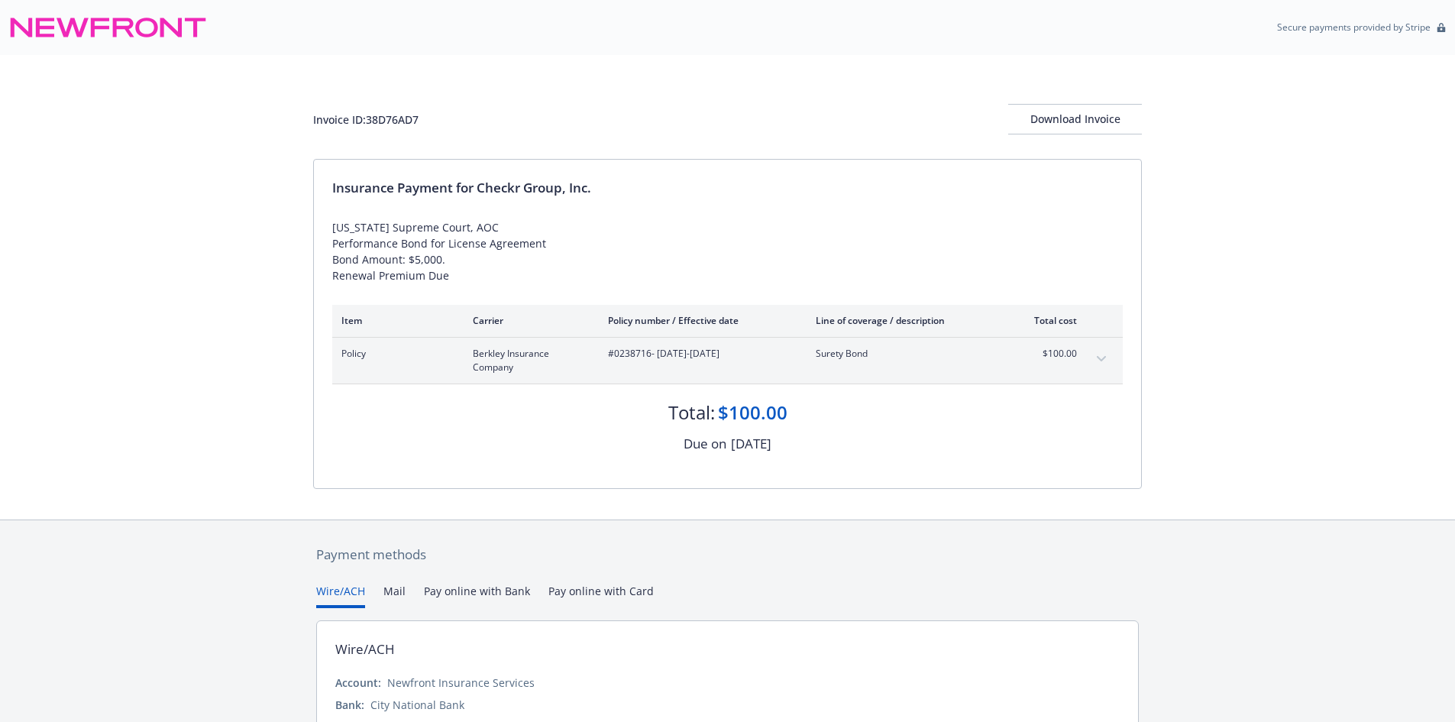
click at [407, 124] on div "Invoice ID: 38D76AD7" at bounding box center [365, 120] width 105 height 16
copy div "38D76AD7"
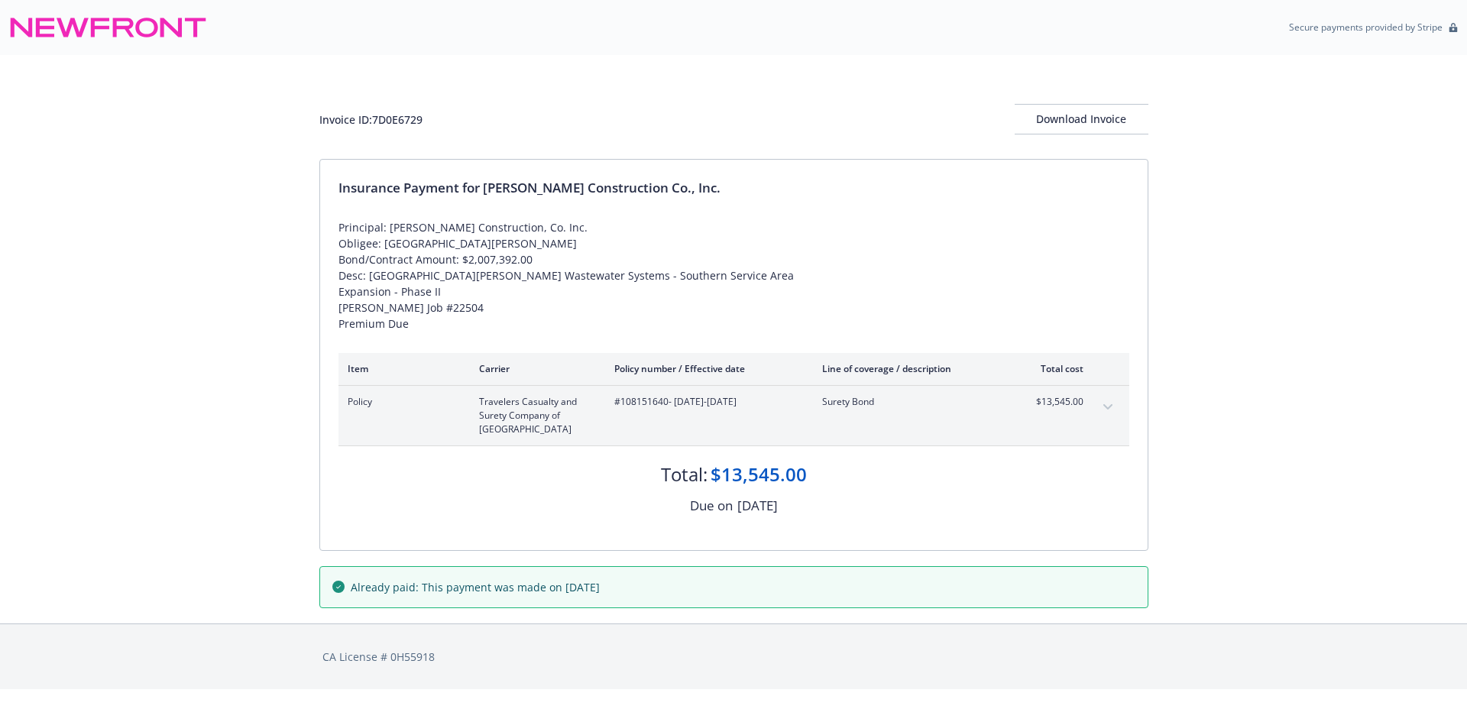
click at [633, 402] on span "#108151640 - 06/02/2025-12/02/2025" at bounding box center [705, 402] width 183 height 14
copy span "108151640"
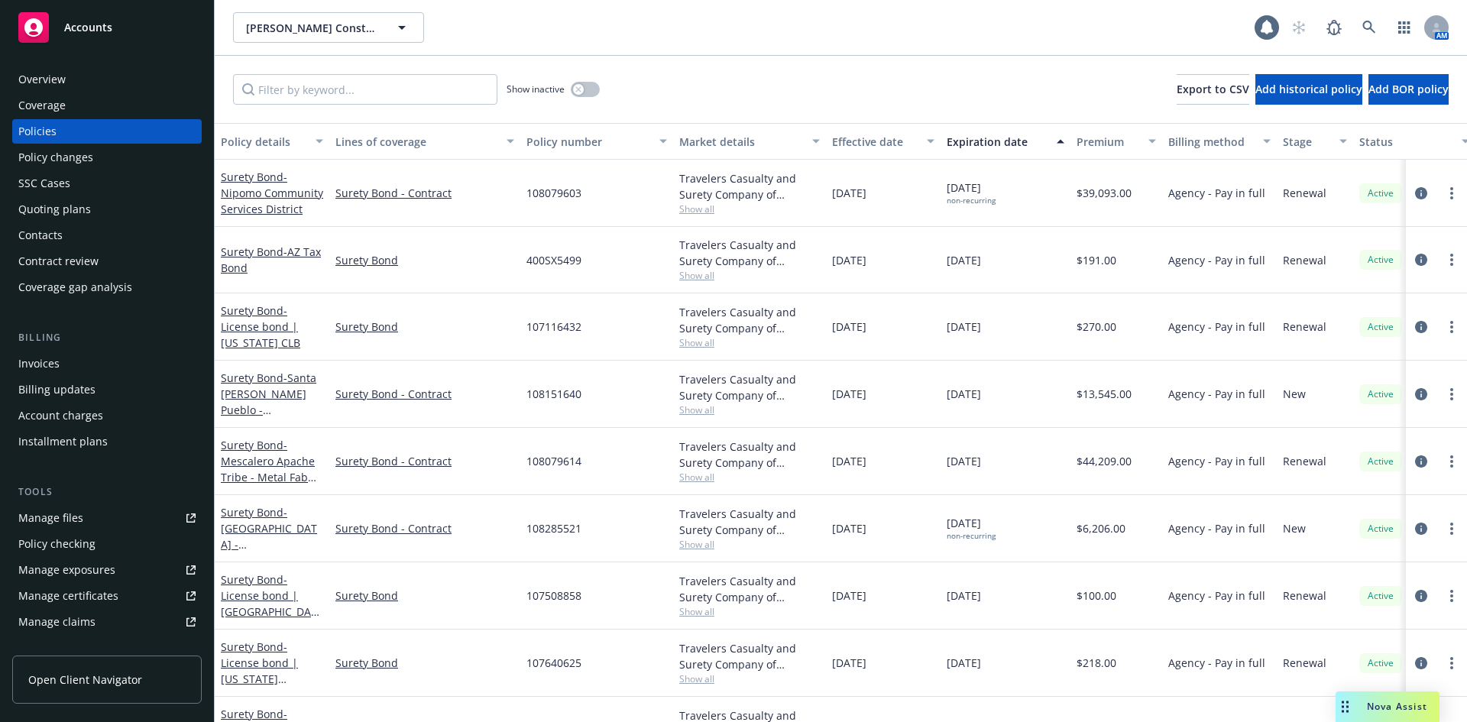
click at [1422, 707] on span "Nova Assist" at bounding box center [1397, 706] width 60 height 13
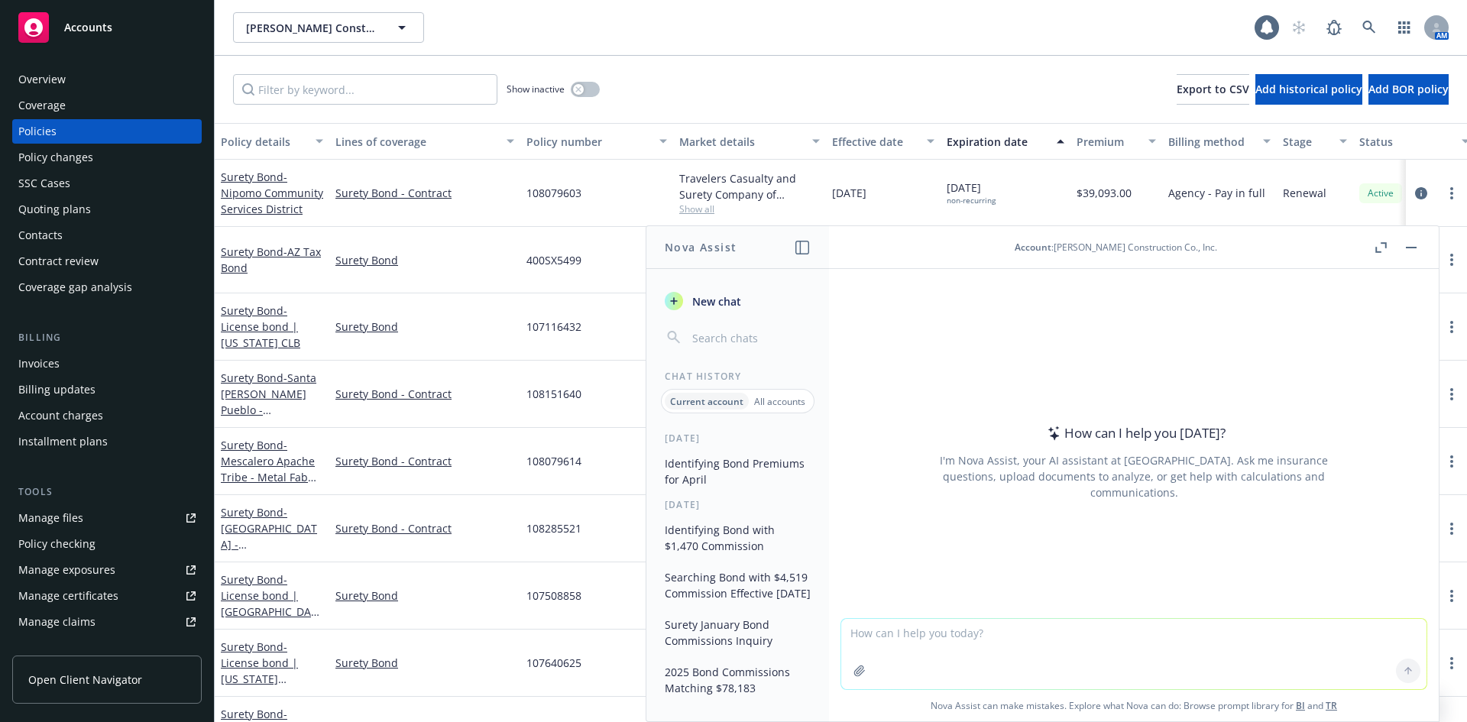
click at [1052, 675] on textarea at bounding box center [1133, 654] width 585 height 70
type textarea "Please identify the bond or combination of bonds that have a commission that ad…"
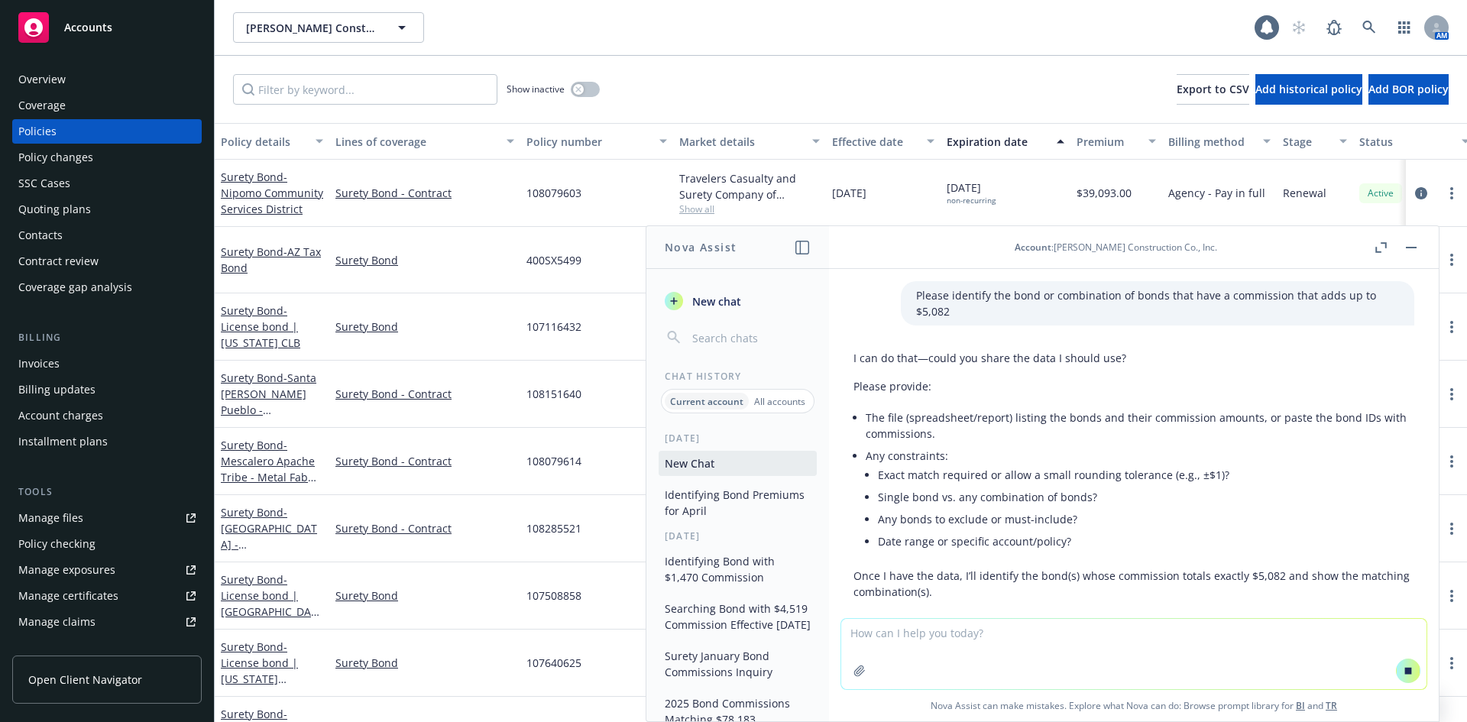
scroll to position [36, 0]
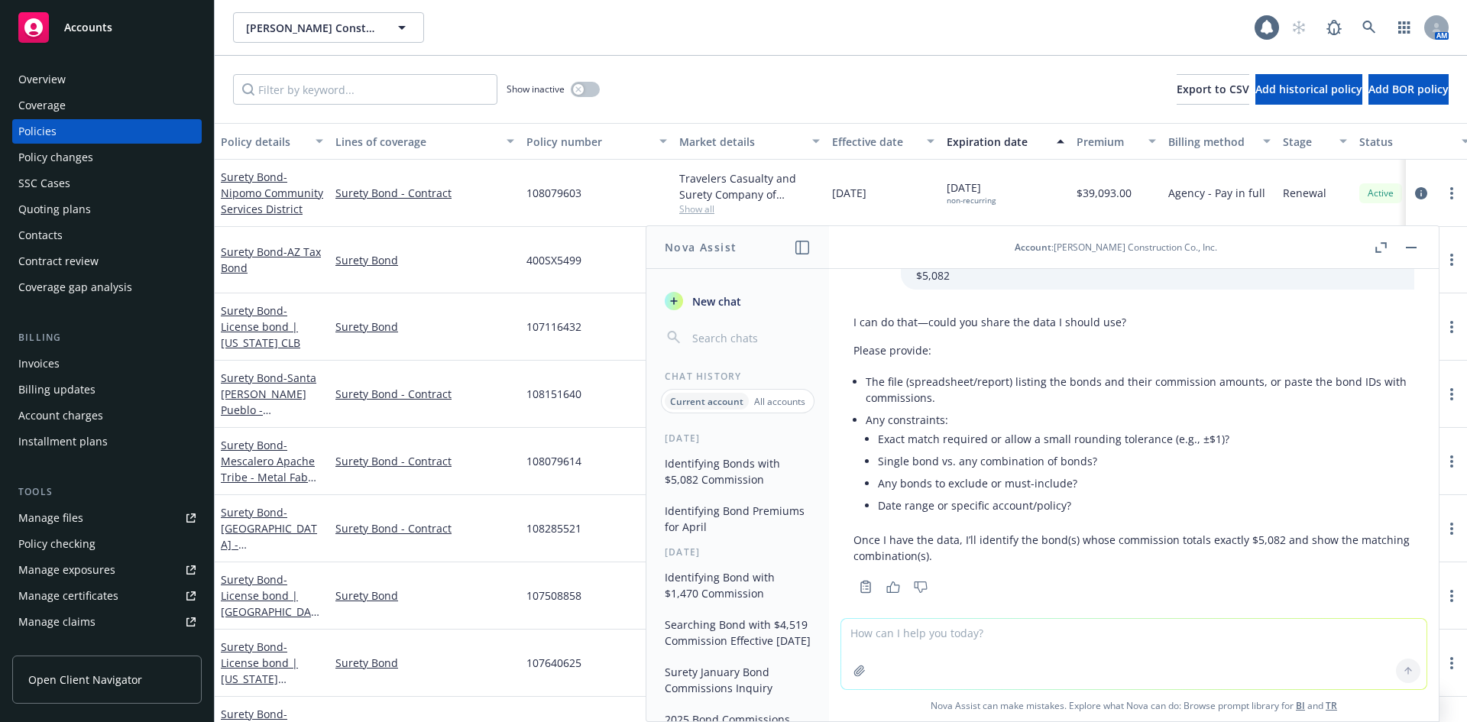
click at [898, 648] on textarea at bounding box center [1133, 654] width 585 height 70
type textarea "Please use the system"
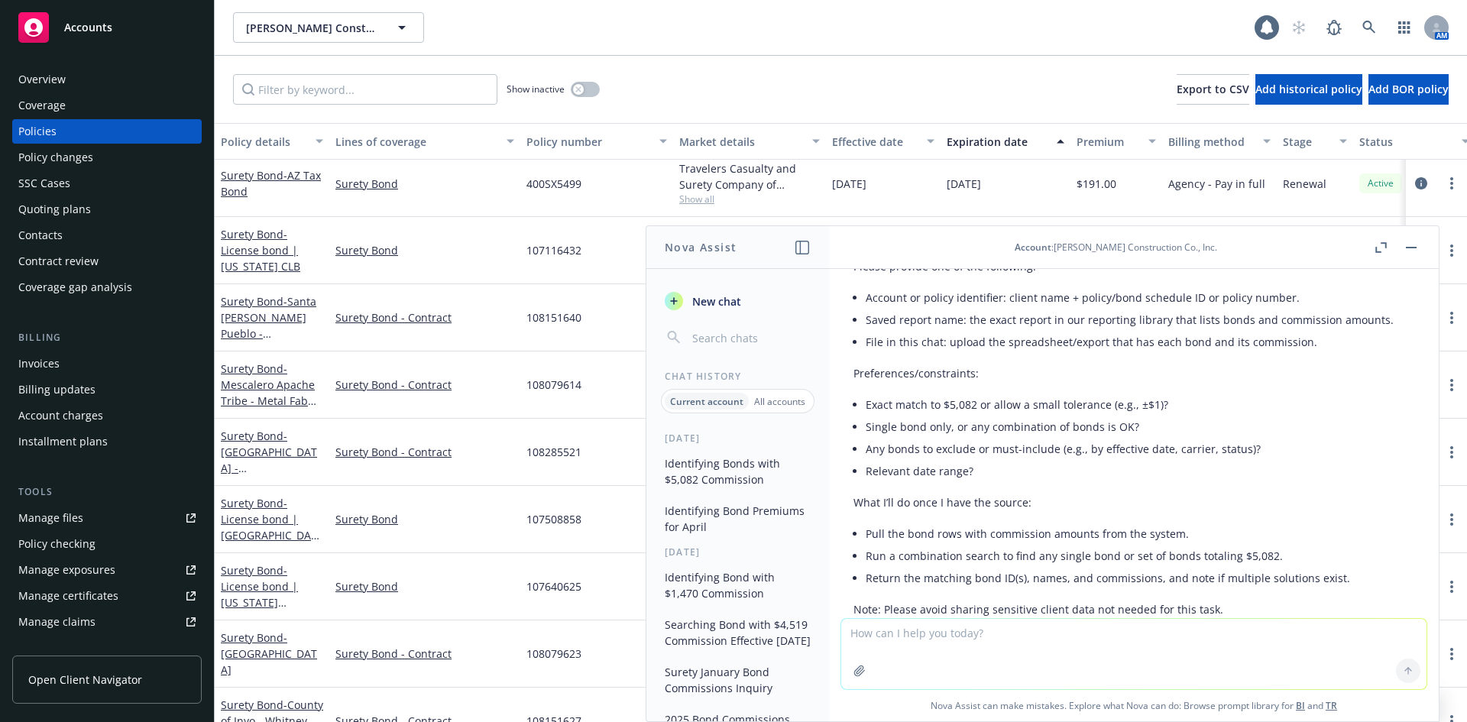
scroll to position [451, 0]
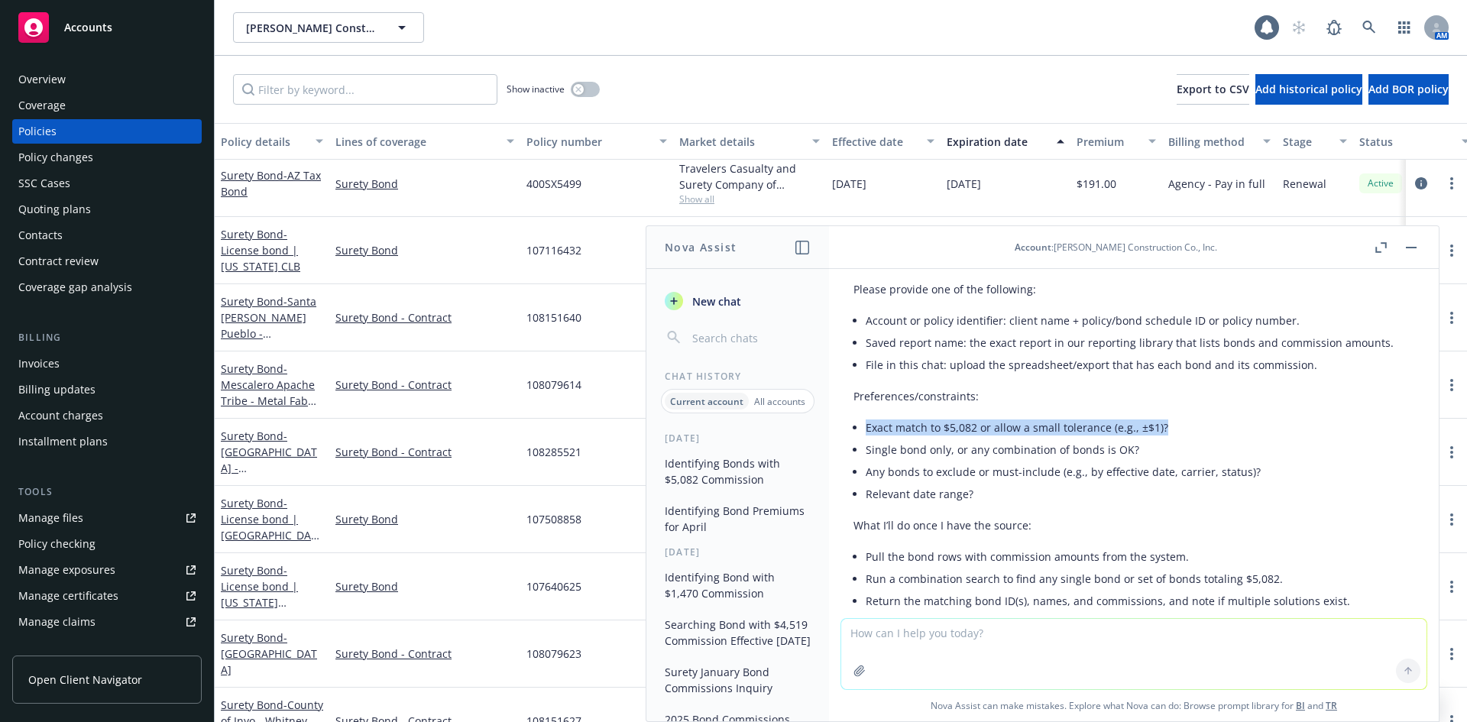
drag, startPoint x: 850, startPoint y: 416, endPoint x: 1160, endPoint y: 419, distance: 309.4
click at [1160, 419] on div "Happy to—tell me where to pull the data from in the system so I can run it. Ple…" at bounding box center [1133, 460] width 585 height 427
copy li "Exact match to $5,082 or allow a small tolerance (e.g., ±$1)?"
click at [898, 652] on textarea at bounding box center [1133, 654] width 585 height 70
paste textarea "Exact match to $5,082 or allow a small tolerance (e.g., ±$1)?"
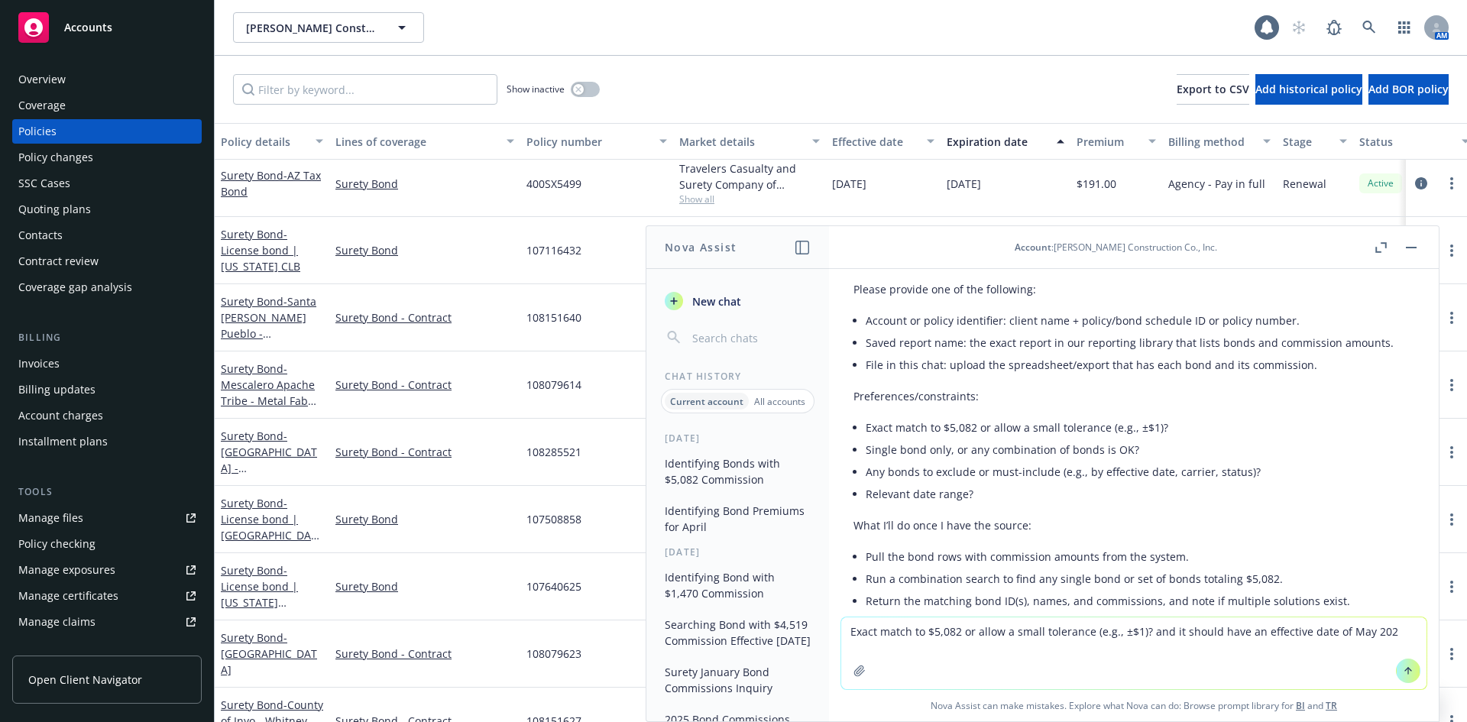
type textarea "Exact match to $5,082 or allow a small tolerance (e.g., ±$1)? and it should hav…"
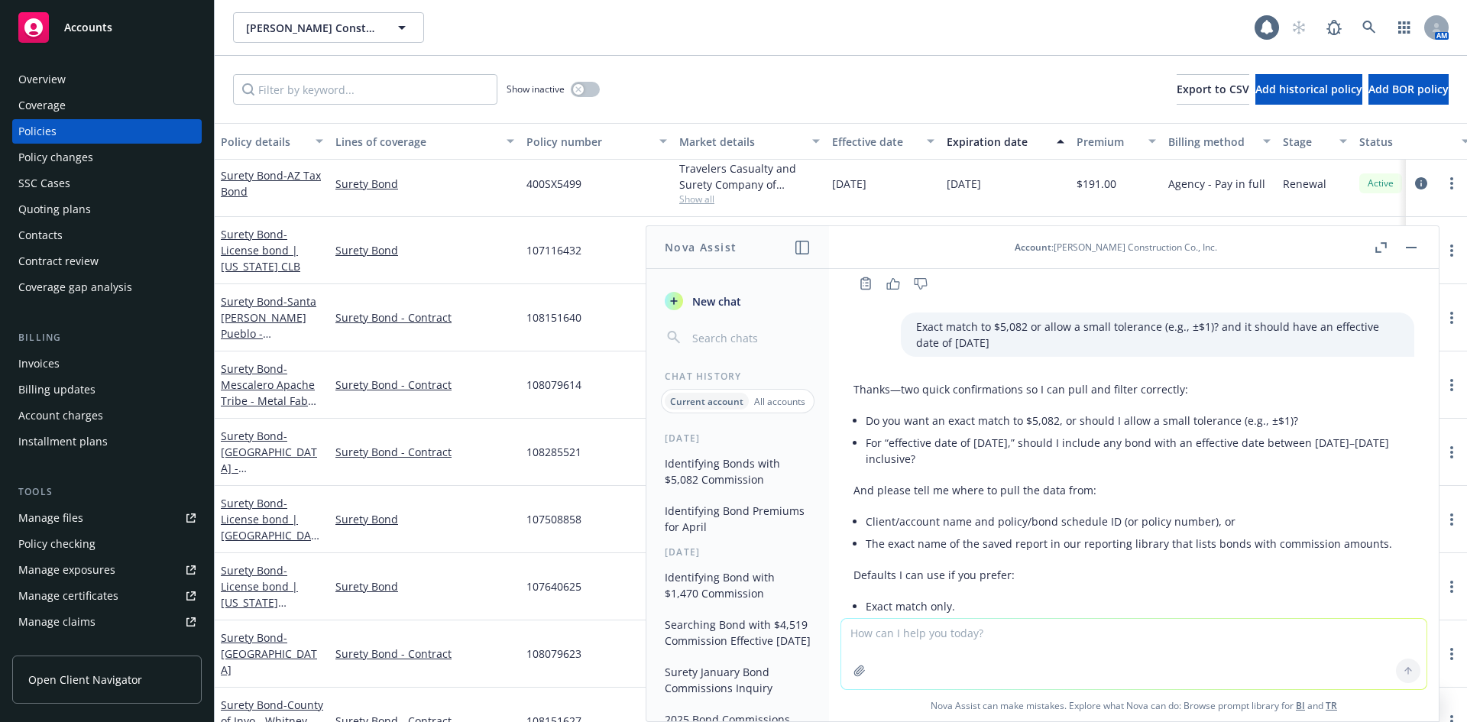
scroll to position [827, 0]
click at [937, 665] on textarea at bounding box center [1133, 654] width 585 height 70
type textarea "yes and yes"
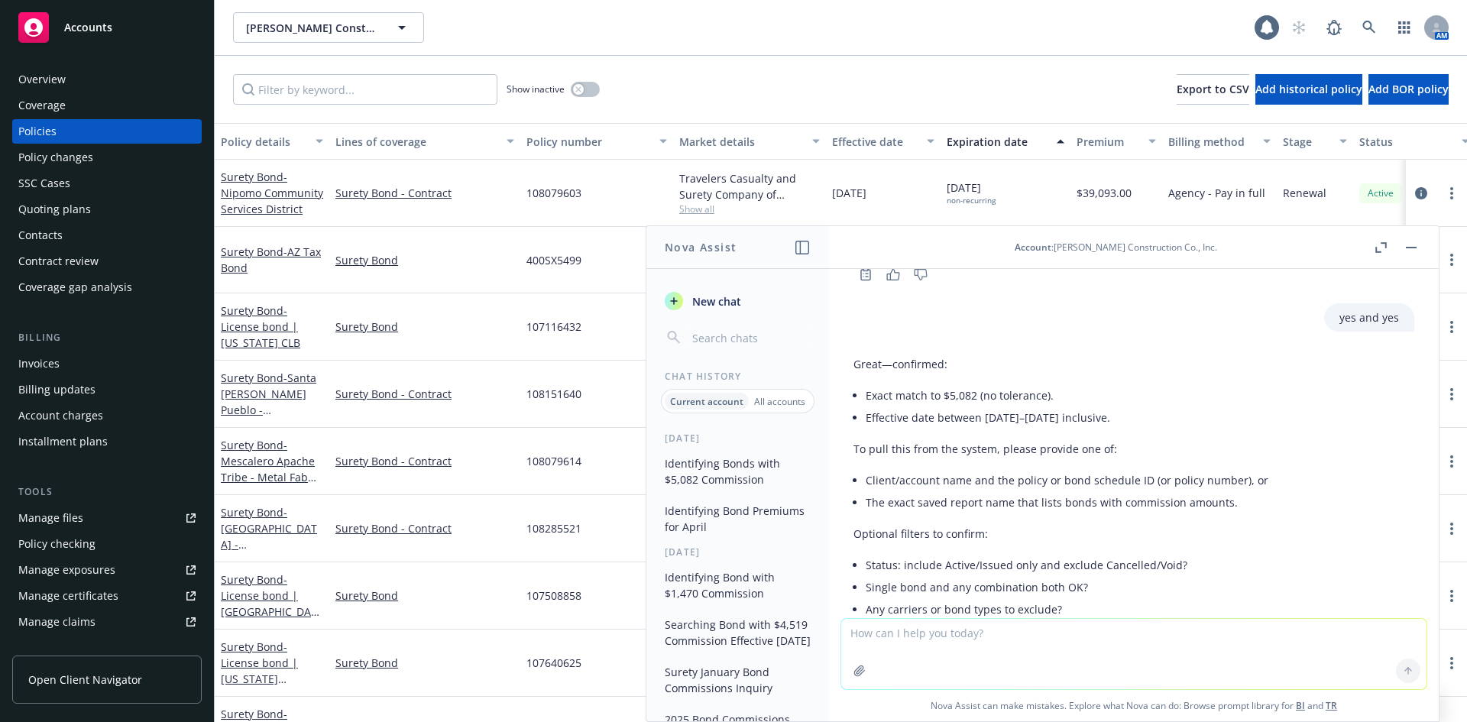
scroll to position [1316, 0]
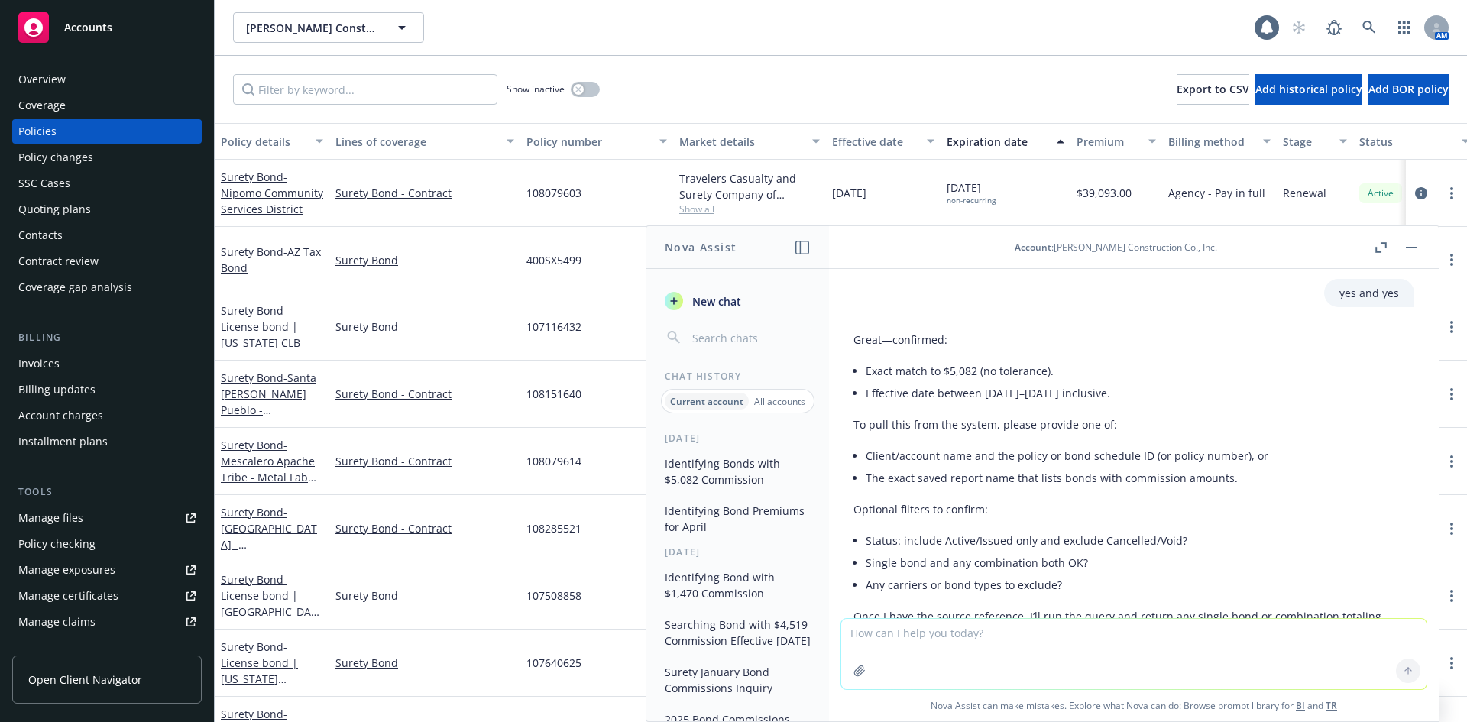
click at [942, 651] on textarea at bounding box center [1133, 654] width 585 height 70
type textarea "Account name is spiess"
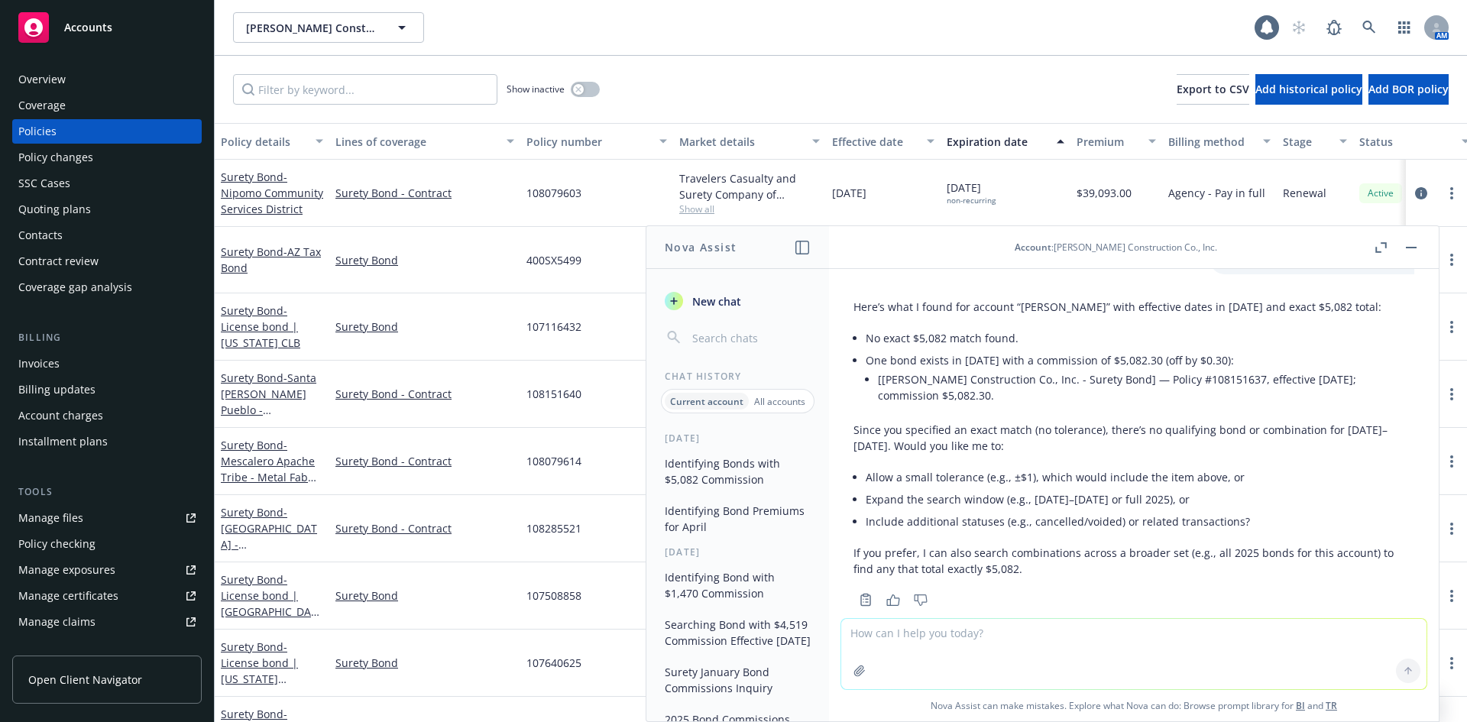
scroll to position [1775, 0]
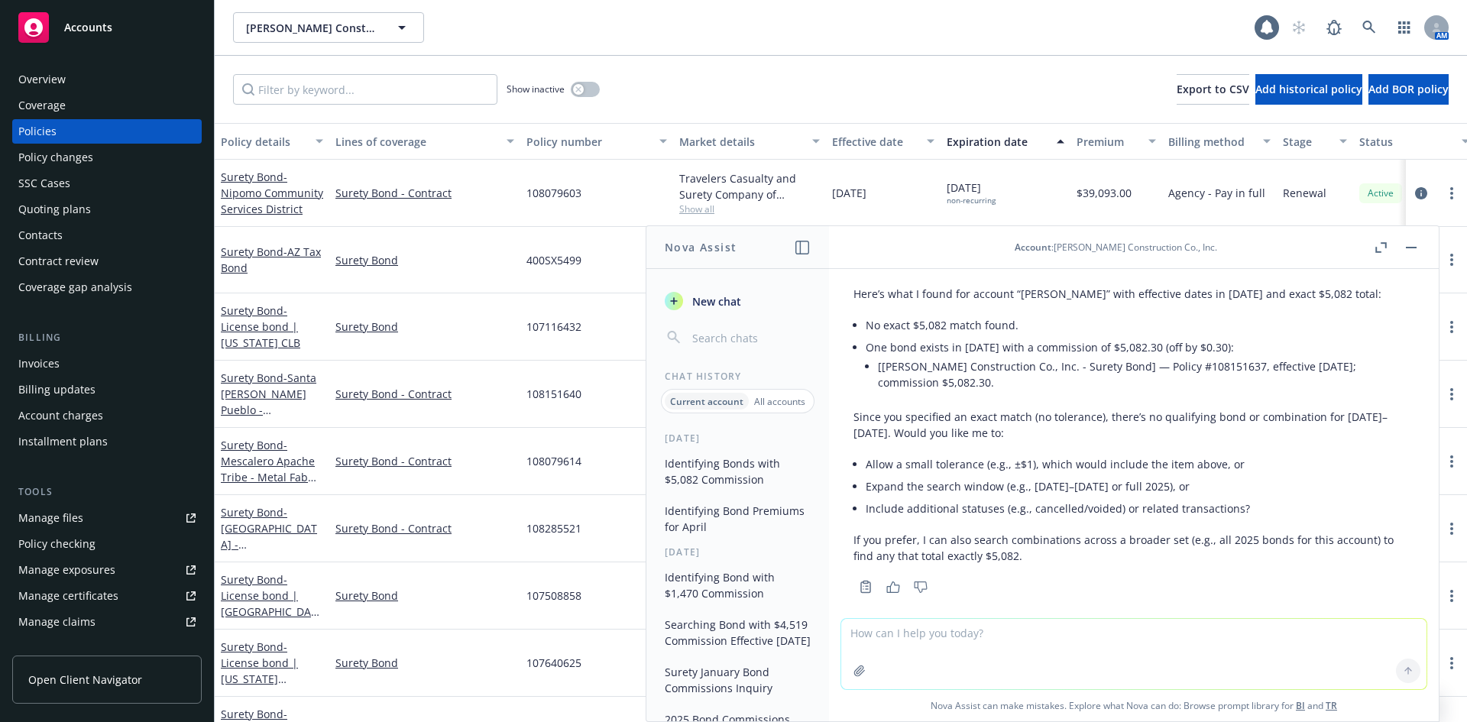
click at [1020, 636] on textarea at bounding box center [1133, 654] width 585 height 70
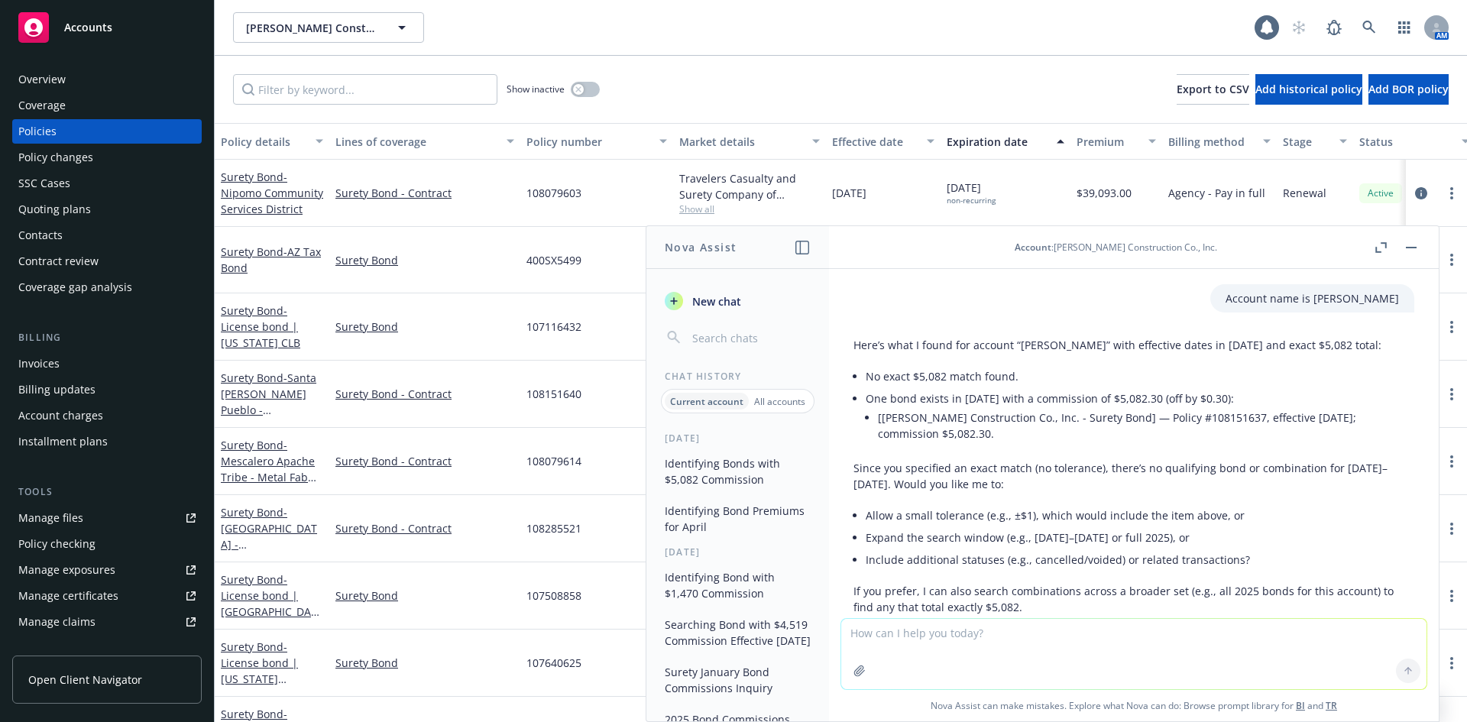
scroll to position [1699, 0]
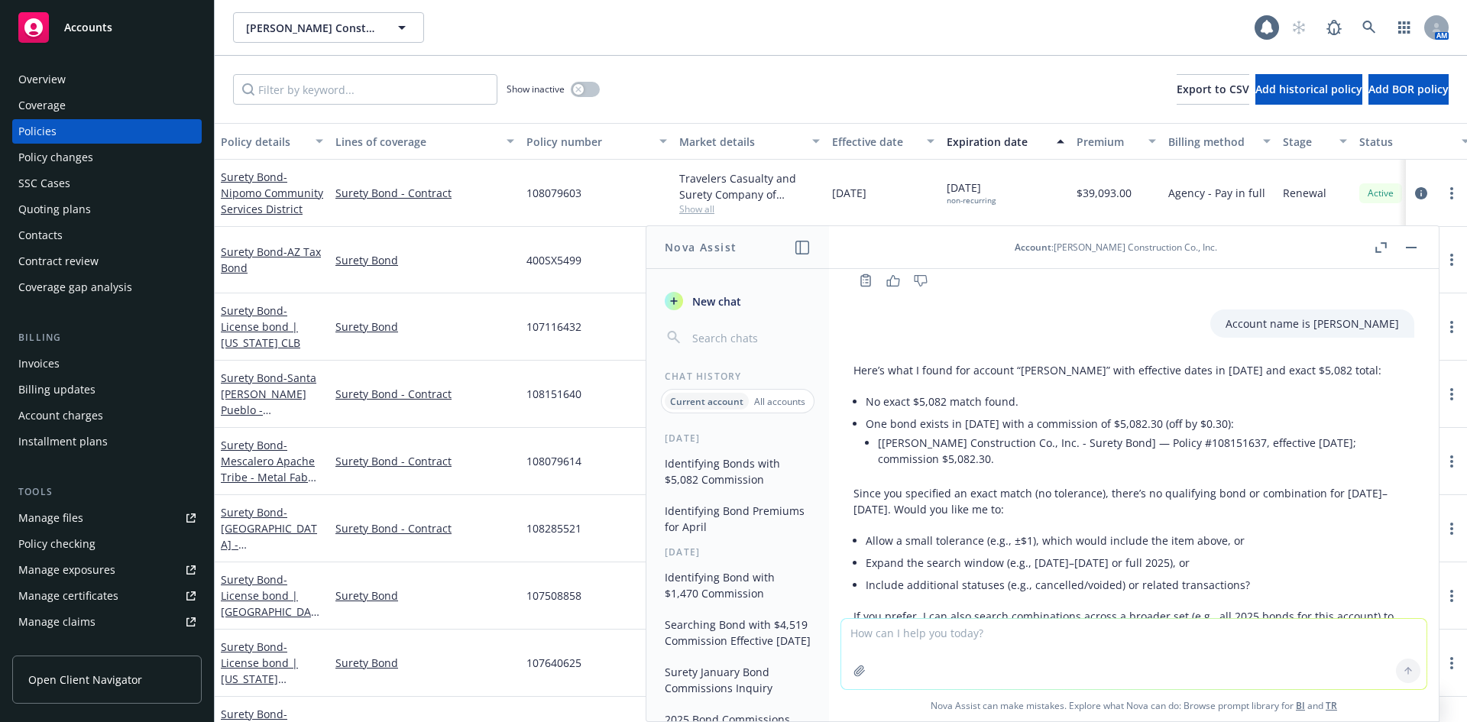
click at [1189, 432] on li "[Spiess Construction Co., Inc. - Surety Bond] — Policy #108151637, effective Ma…" at bounding box center [1146, 451] width 536 height 38
copy li "108151637"
click at [314, 83] on input "Filter by keyword..." at bounding box center [365, 89] width 264 height 31
paste input "108151637"
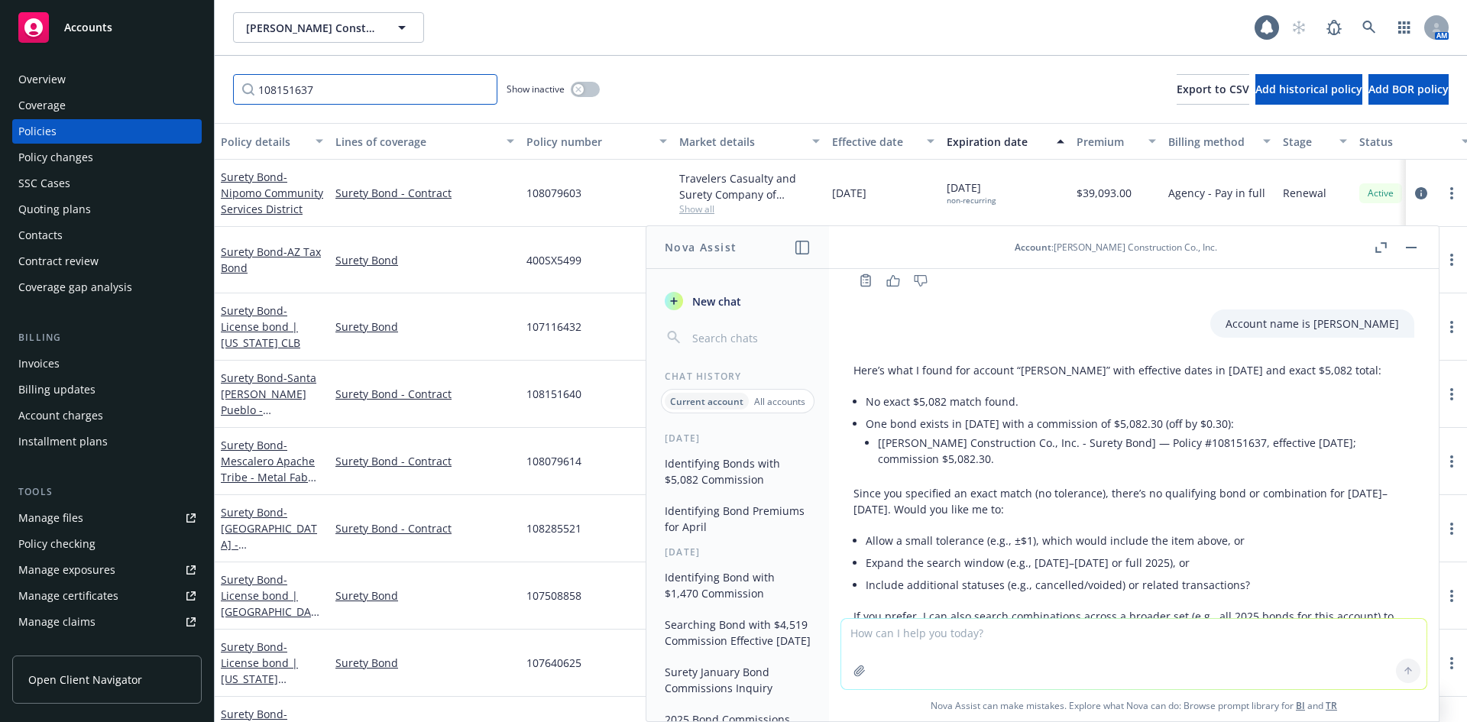
type input "108151637"
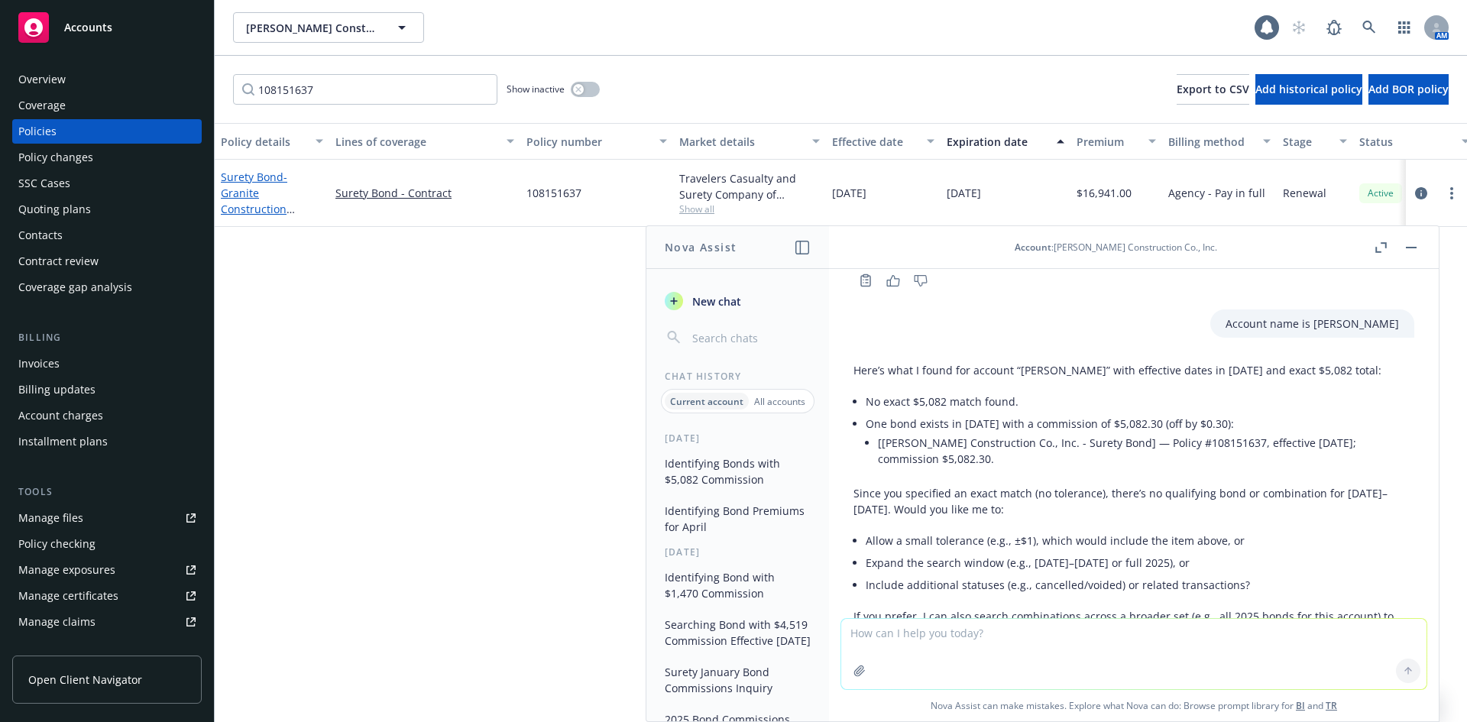
click at [239, 182] on link "Surety Bond - Granite Construction Company - Upper Trinity Regional Water Distr…" at bounding box center [269, 241] width 96 height 143
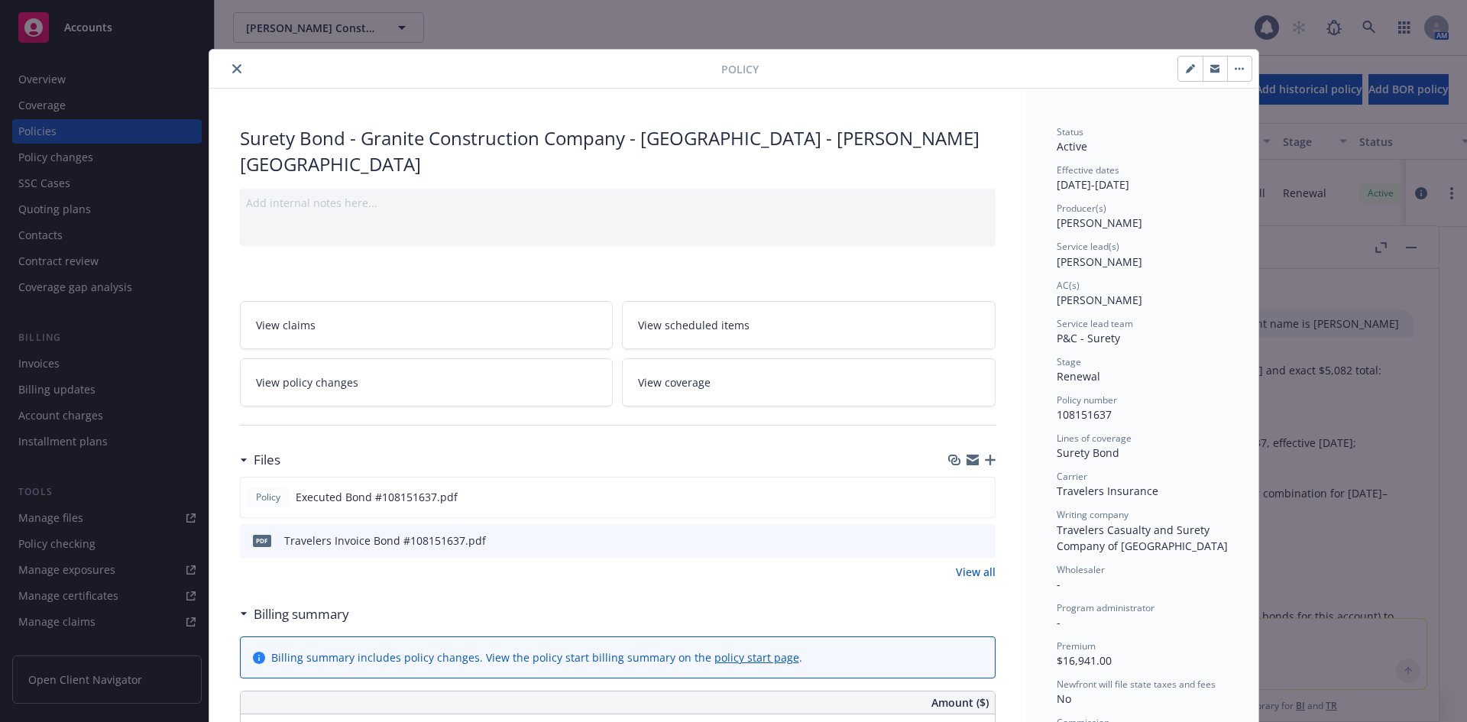
click at [232, 66] on icon "close" at bounding box center [236, 68] width 9 height 9
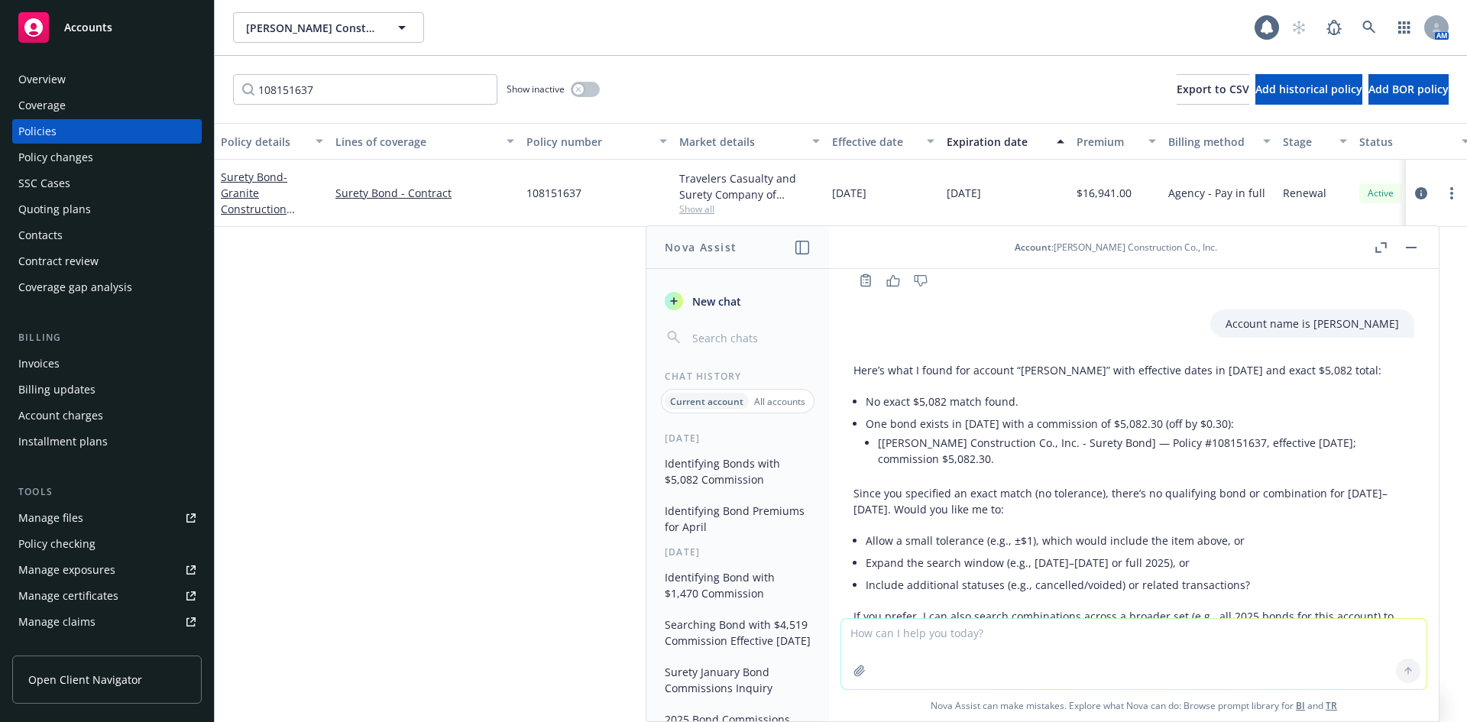
scroll to position [1775, 0]
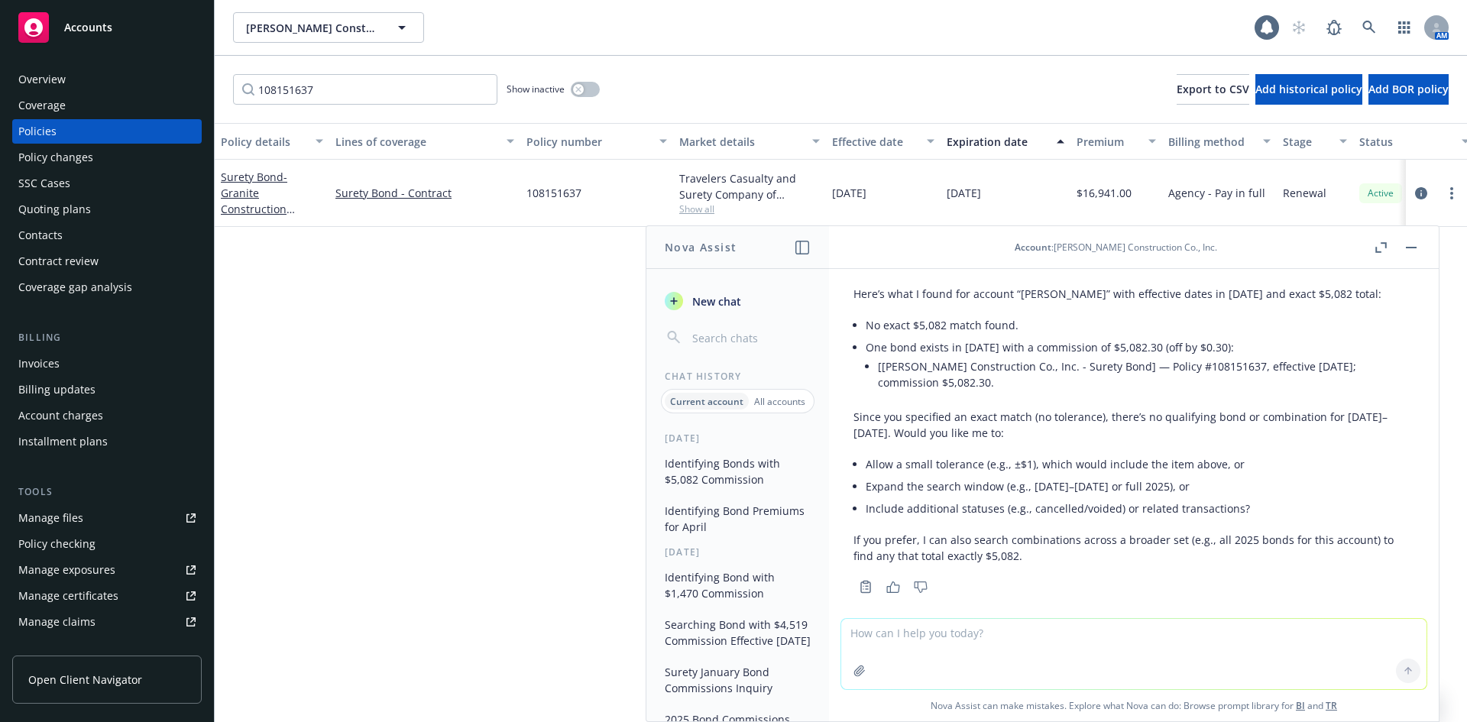
click at [892, 646] on textarea at bounding box center [1133, 654] width 585 height 70
drag, startPoint x: 1154, startPoint y: 628, endPoint x: 1198, endPoint y: 657, distance: 53.0
click at [1157, 631] on textarea "Can you please let me know which bond has a commission of $390? The bond should…" at bounding box center [1133, 653] width 585 height 72
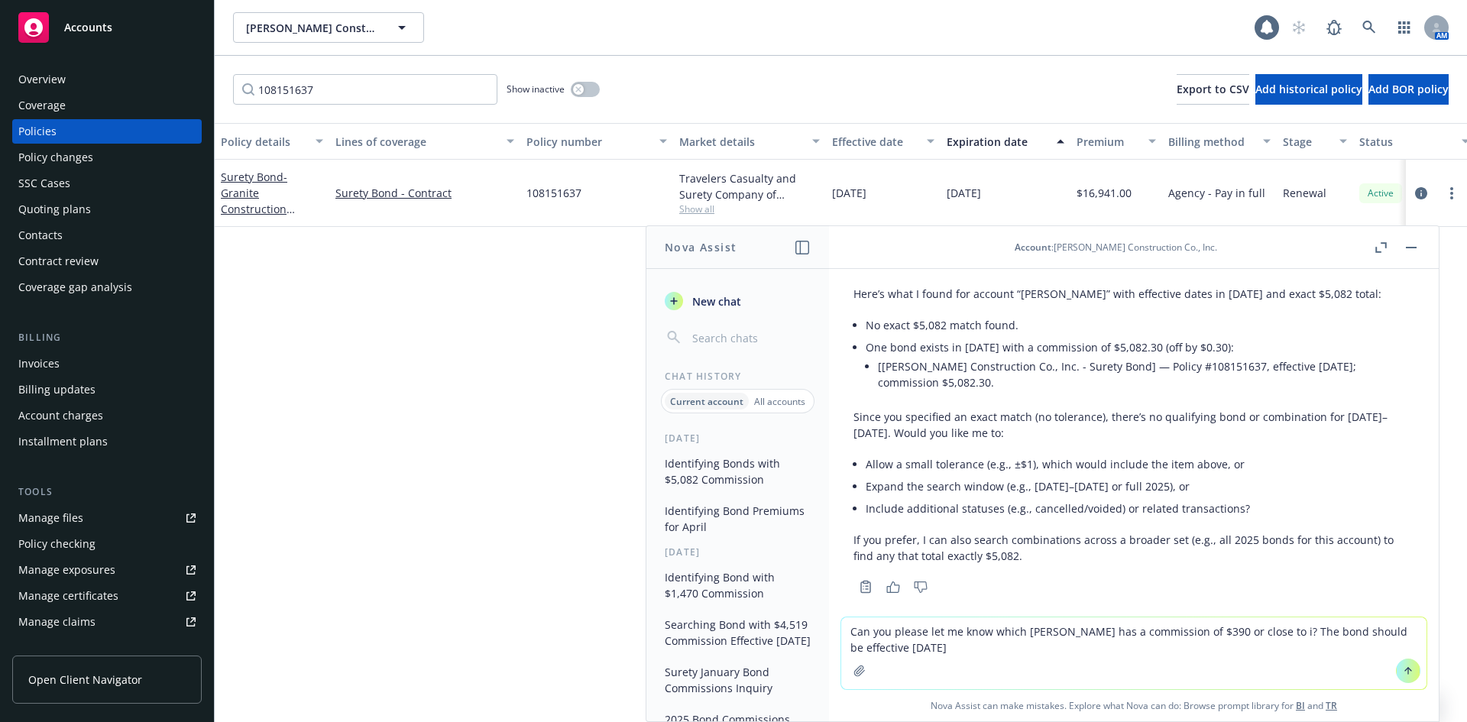
type textarea "Can you please let me know which bond has a commission of $390 or close to it? …"
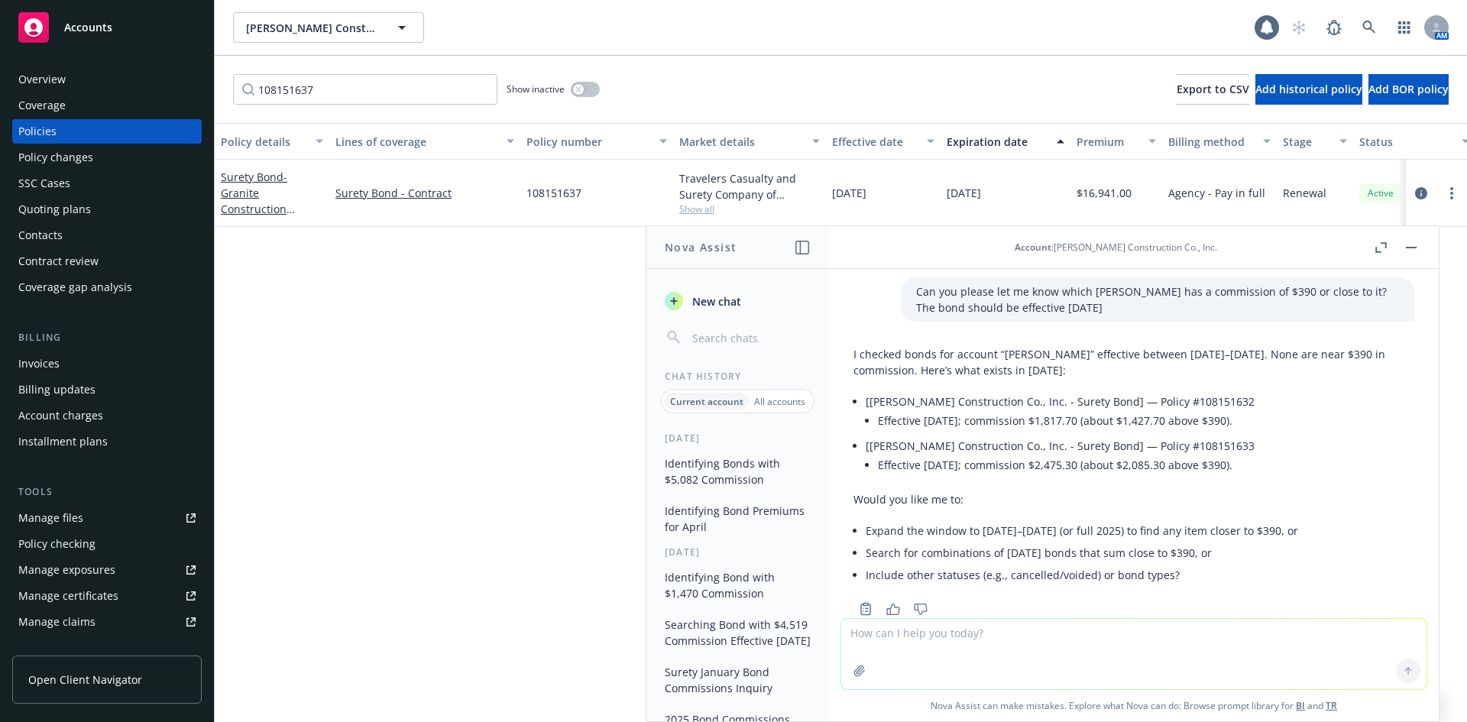
scroll to position [2136, 0]
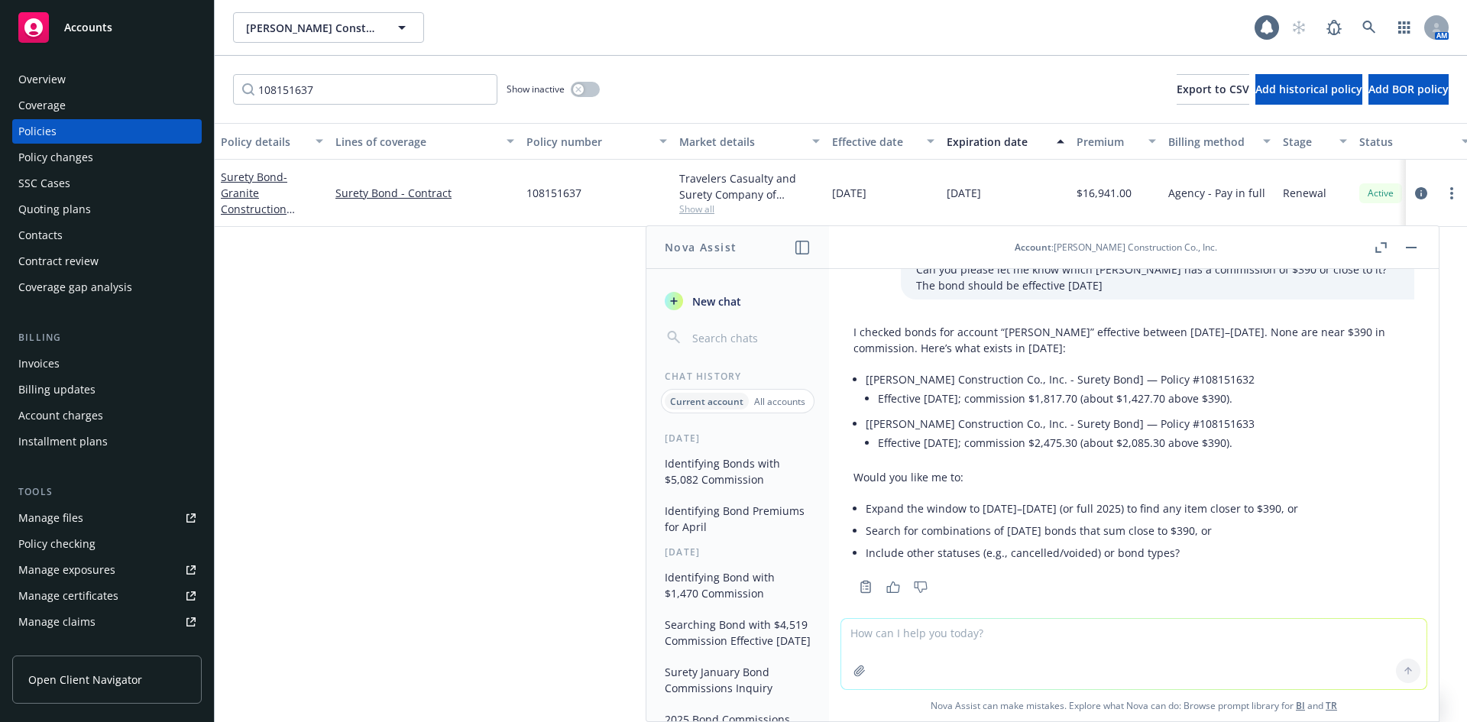
click at [1007, 655] on textarea at bounding box center [1133, 654] width 585 height 70
type textarea "Yes, please expand the window"
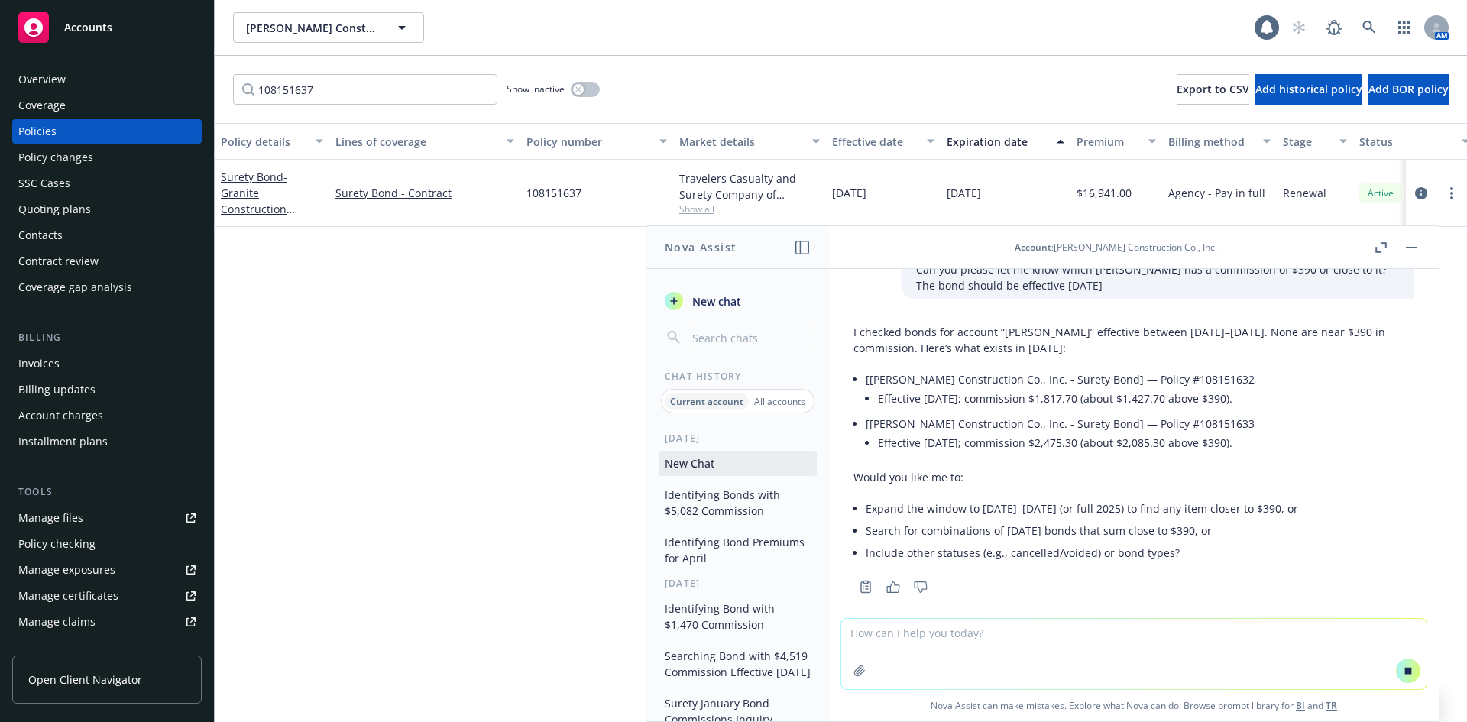
scroll to position [2060, 0]
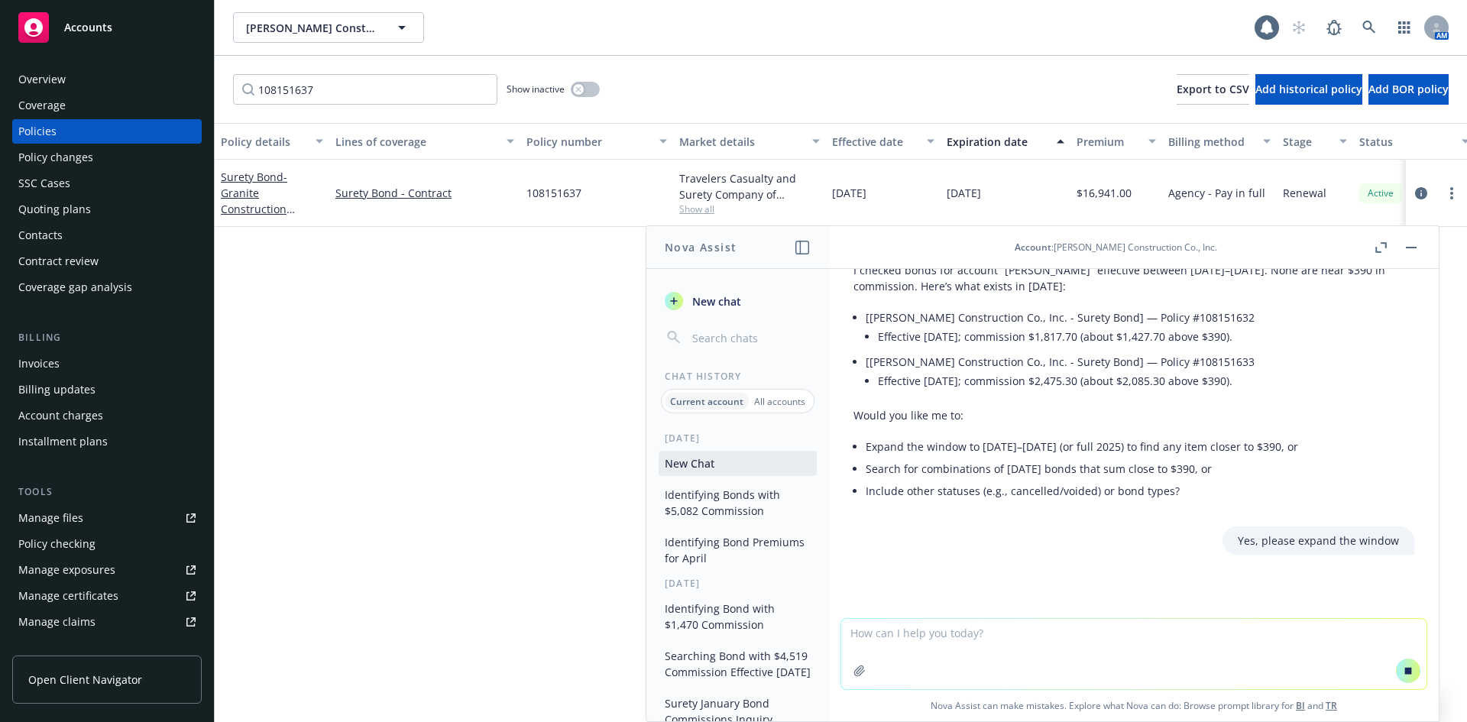
click at [112, 363] on div "Invoices" at bounding box center [106, 363] width 177 height 24
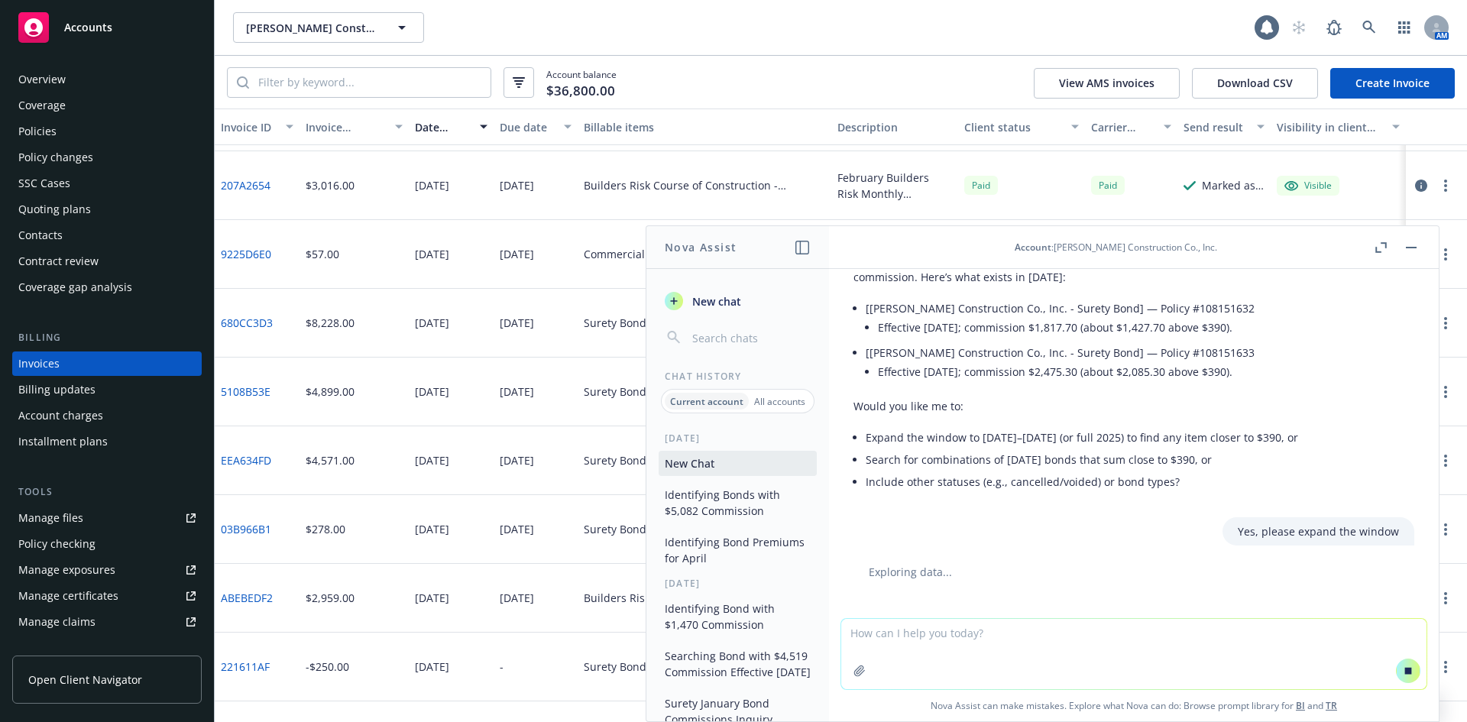
scroll to position [3743, 0]
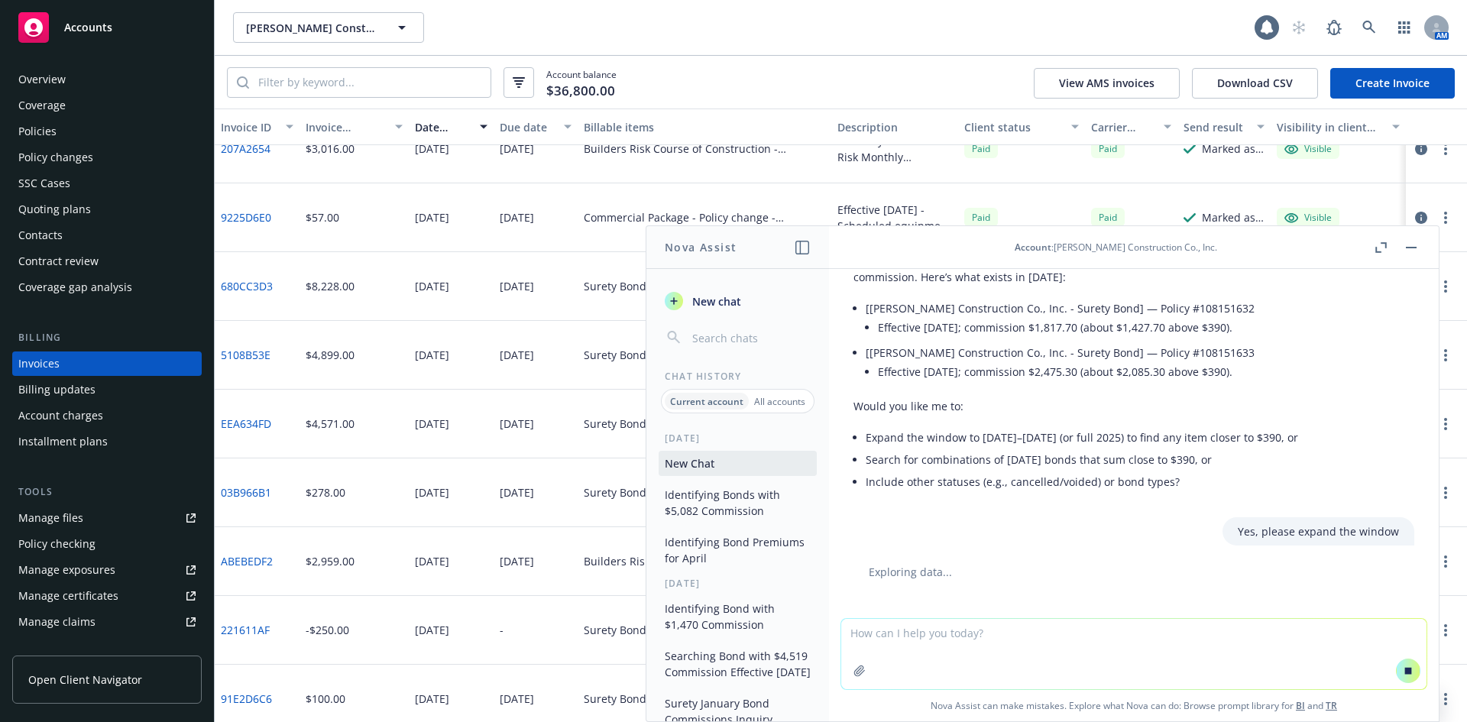
click at [129, 149] on div "Policy changes" at bounding box center [106, 157] width 177 height 24
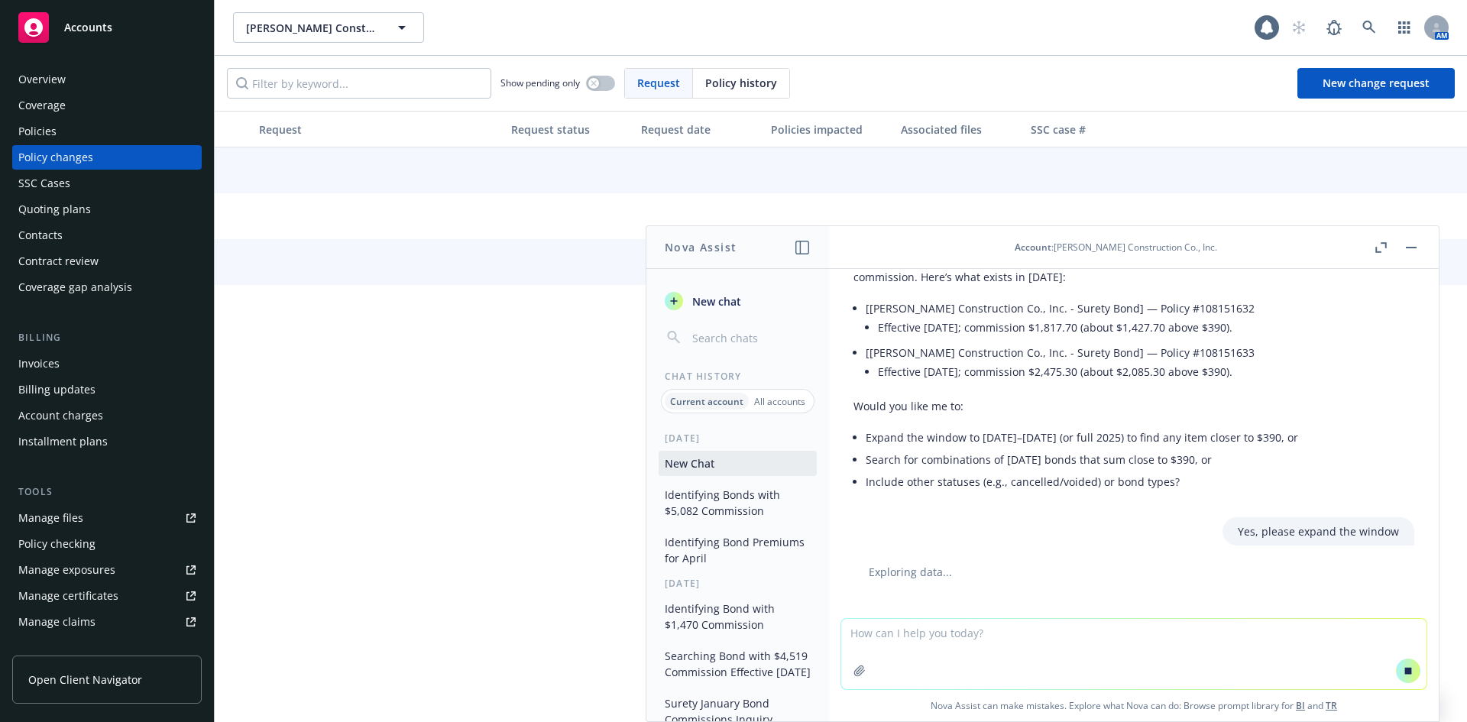
click at [131, 141] on div "Policies" at bounding box center [106, 131] width 177 height 24
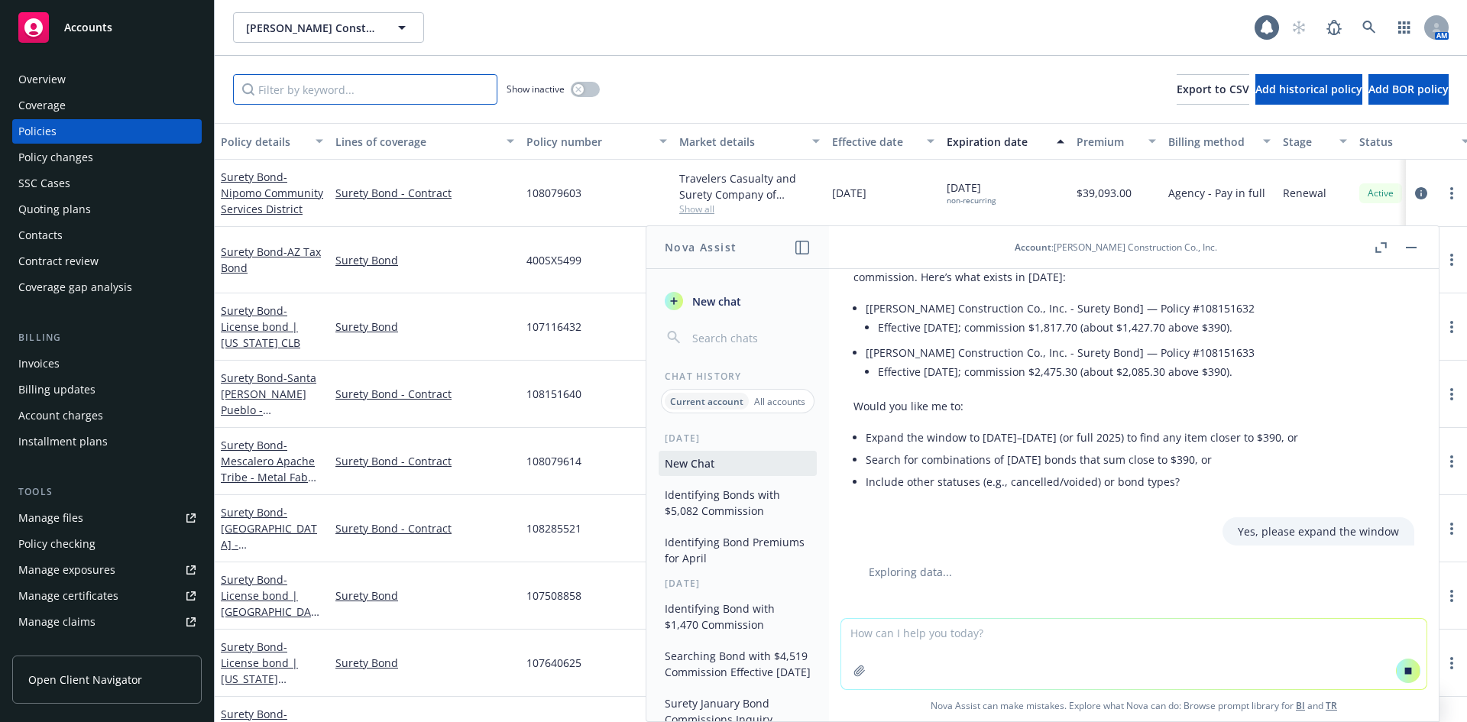
click at [367, 95] on input "Filter by keyword..." at bounding box center [365, 89] width 264 height 31
type input "04/"
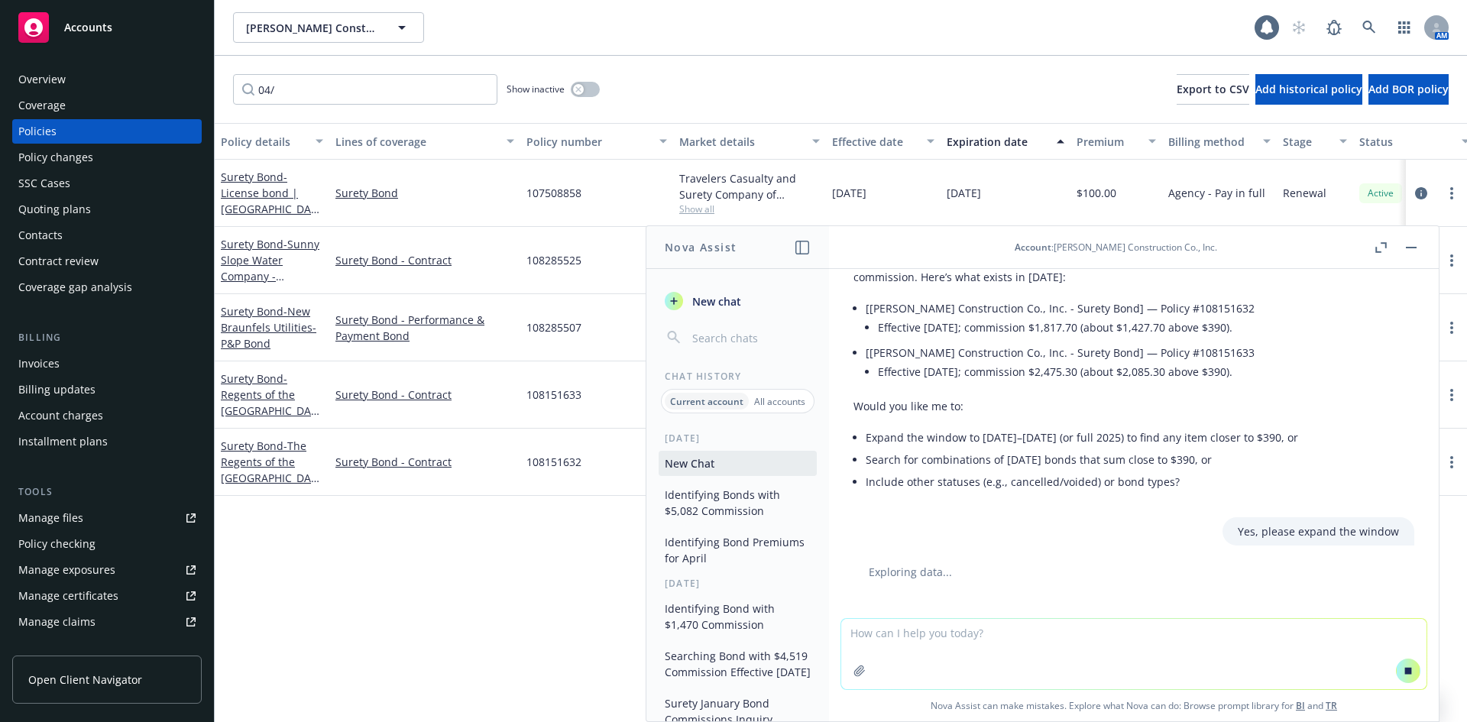
click at [503, 579] on div "Policy details Lines of coverage Policy number Market details Effective date Ex…" at bounding box center [841, 422] width 1252 height 599
click at [1424, 239] on header "Account : Spiess Construction Co., Inc." at bounding box center [1134, 247] width 610 height 43
click at [1421, 251] on header "Account : Spiess Construction Co., Inc." at bounding box center [1134, 247] width 610 height 43
click at [1418, 246] on button "button" at bounding box center [1411, 247] width 18 height 18
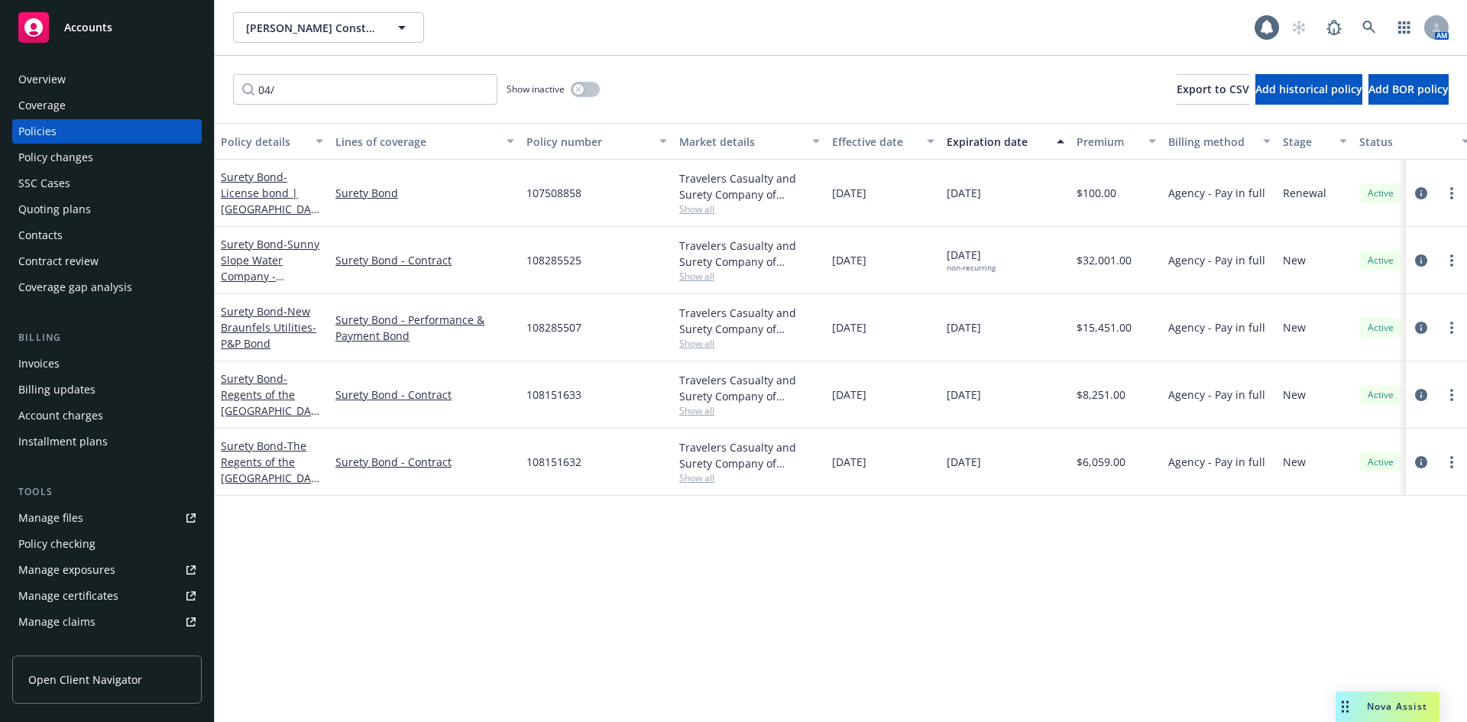
click at [1370, 699] on div "Nova Assist" at bounding box center [1387, 706] width 104 height 31
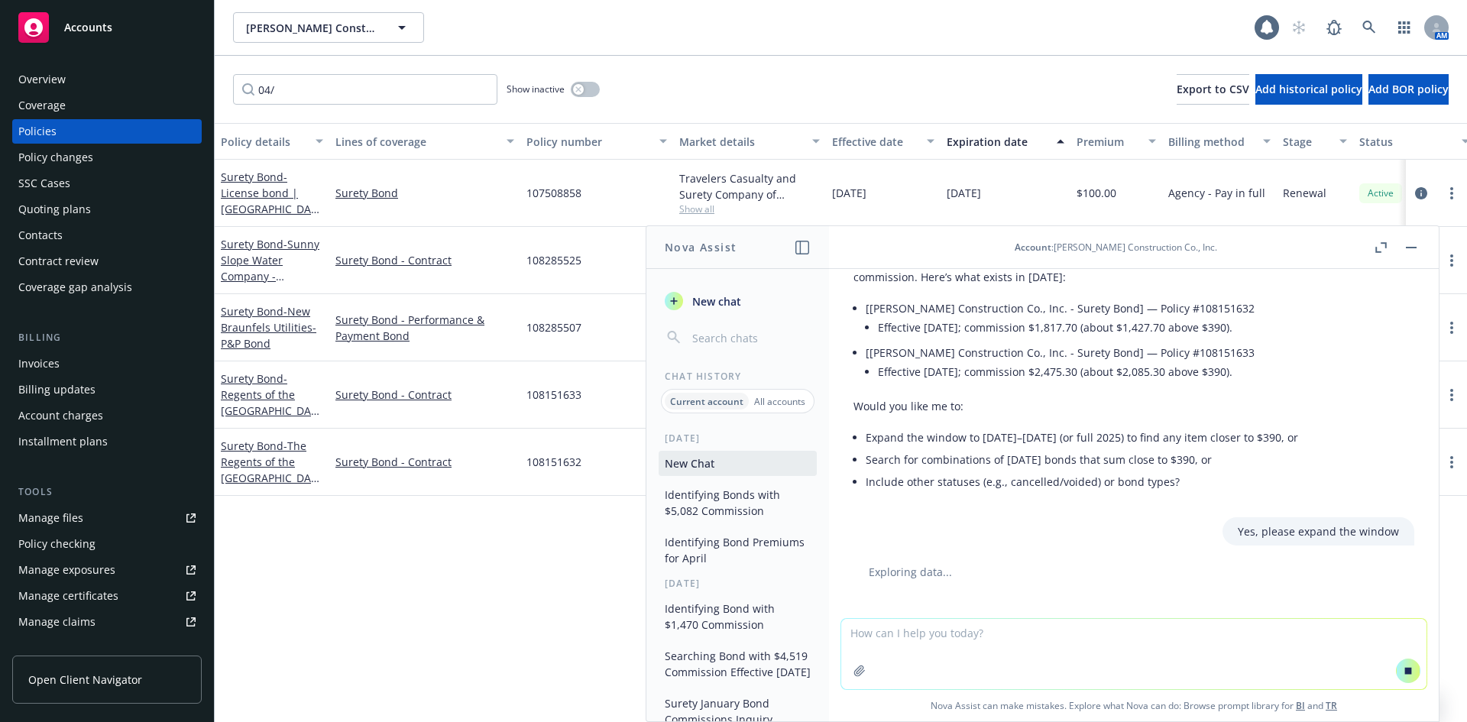
click at [997, 651] on textarea at bounding box center [1133, 654] width 585 height 70
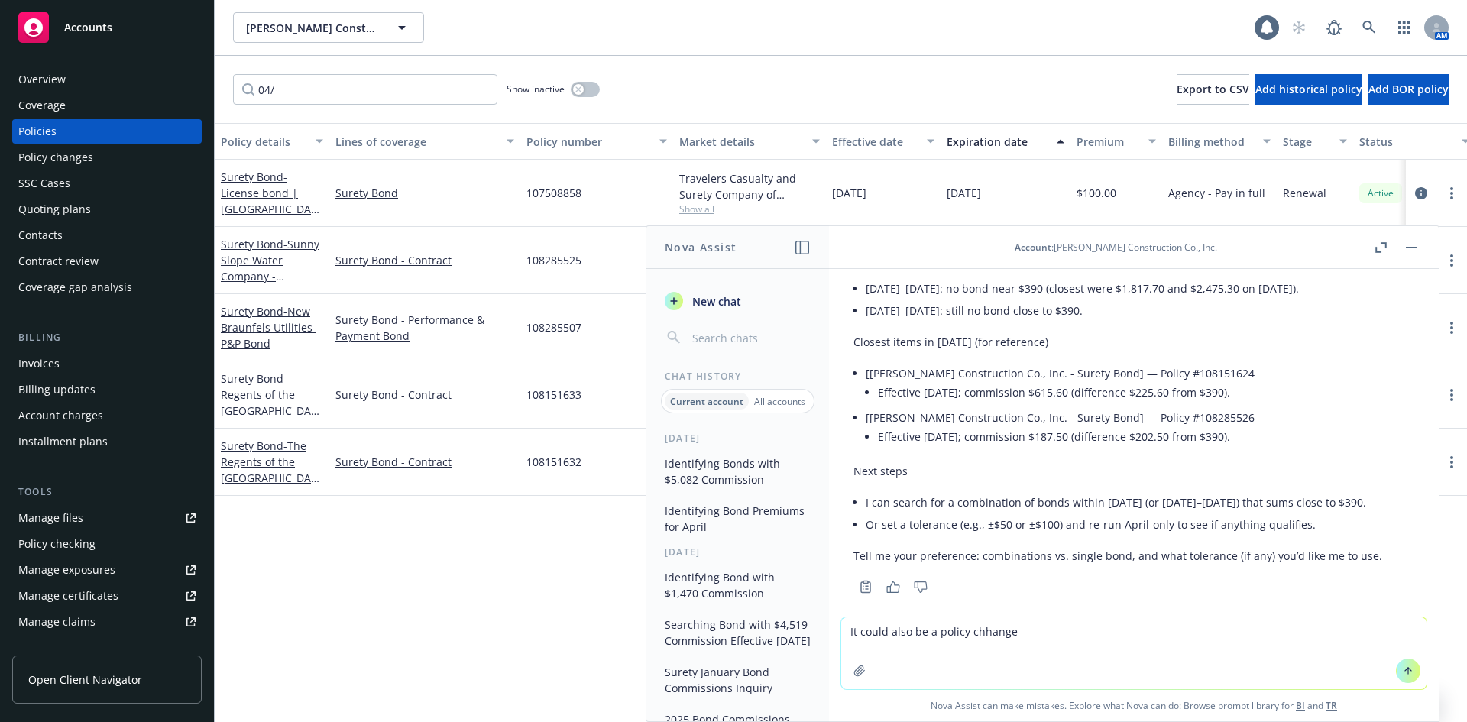
scroll to position [2585, 0]
type textarea "It could also be a policy change"
click at [1413, 670] on button at bounding box center [1408, 671] width 24 height 24
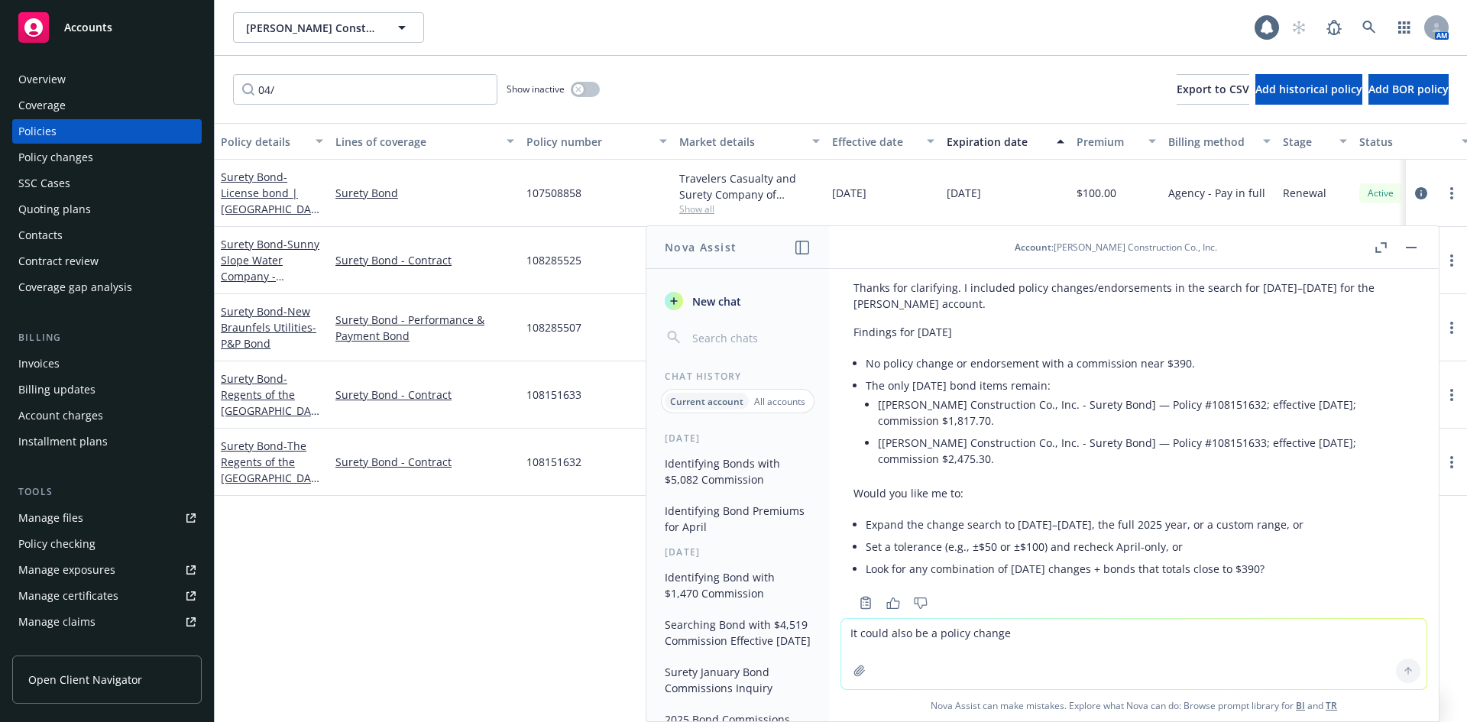
scroll to position [2989, 0]
